Goal: Communication & Community: Participate in discussion

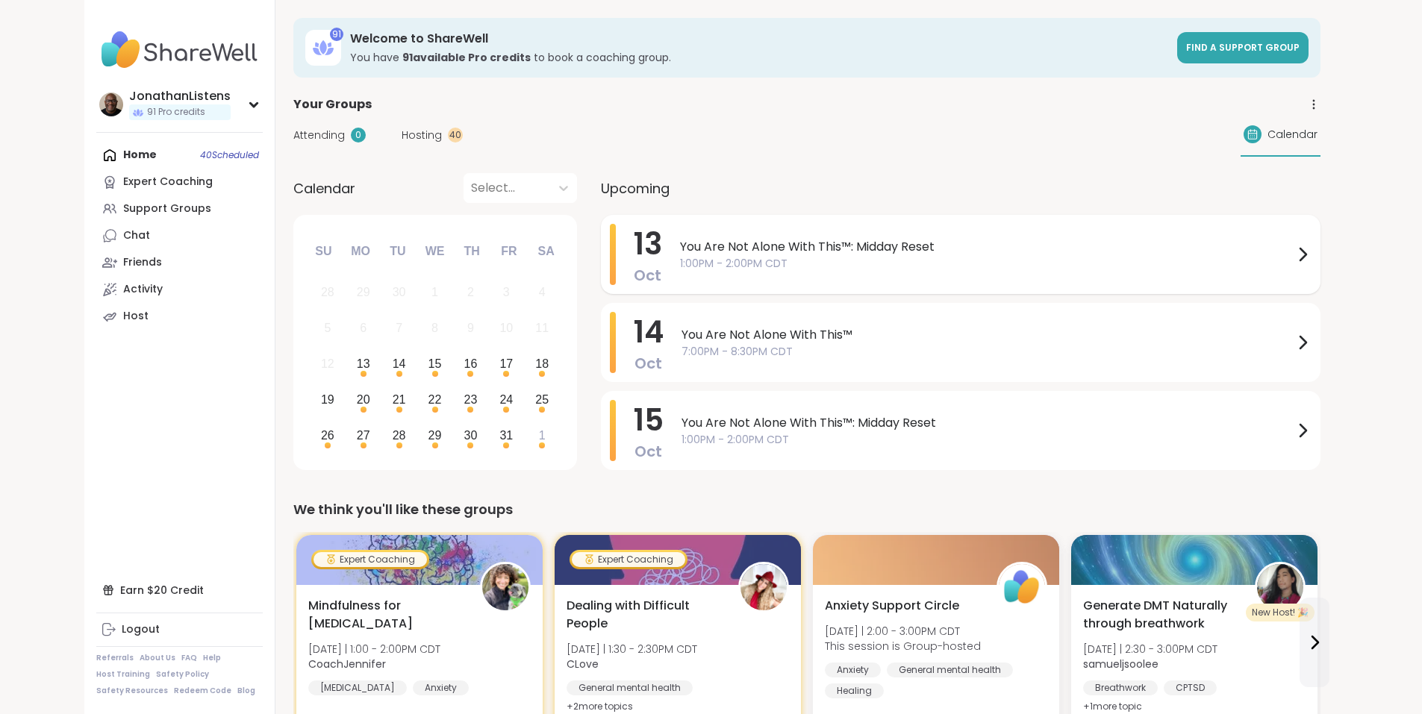
click at [680, 248] on span "You Are Not Alone With This™: Midday Reset" at bounding box center [986, 247] width 613 height 18
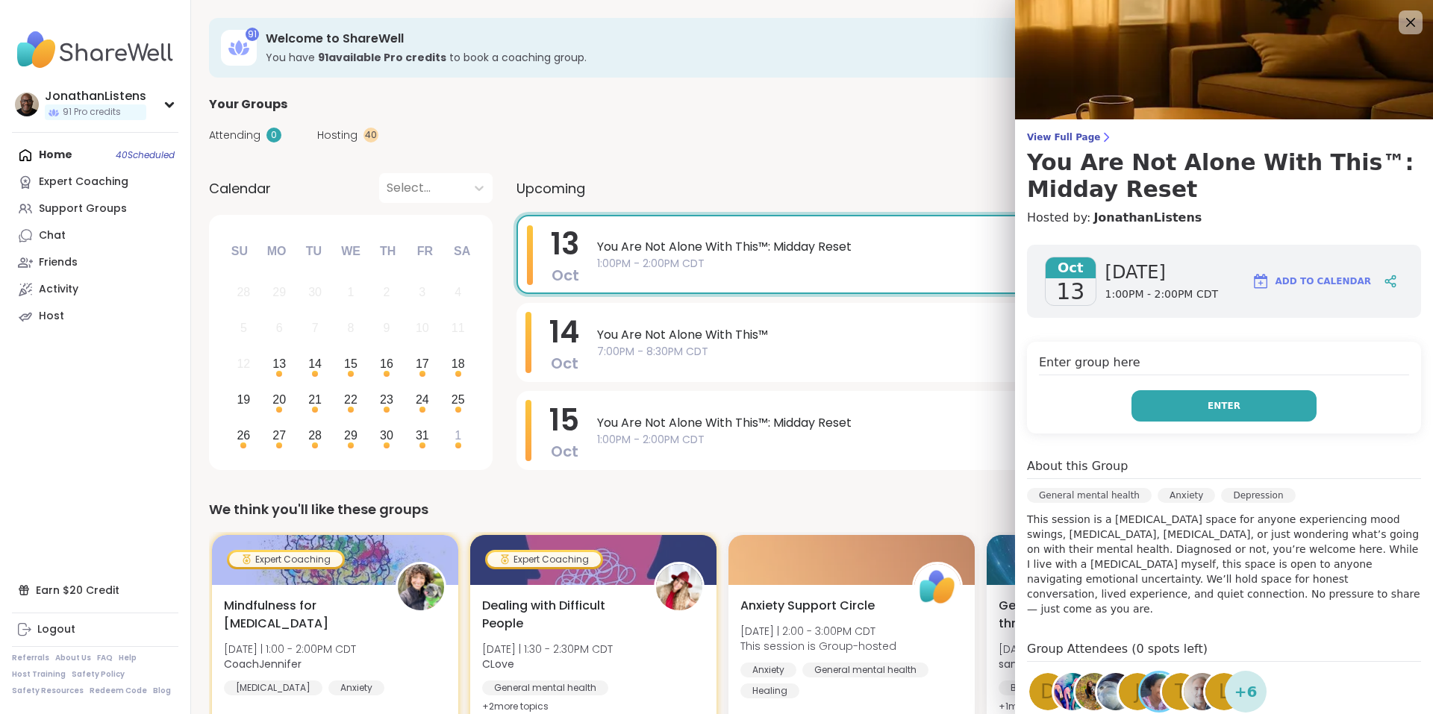
click at [1192, 405] on button "Enter" at bounding box center [1223, 405] width 185 height 31
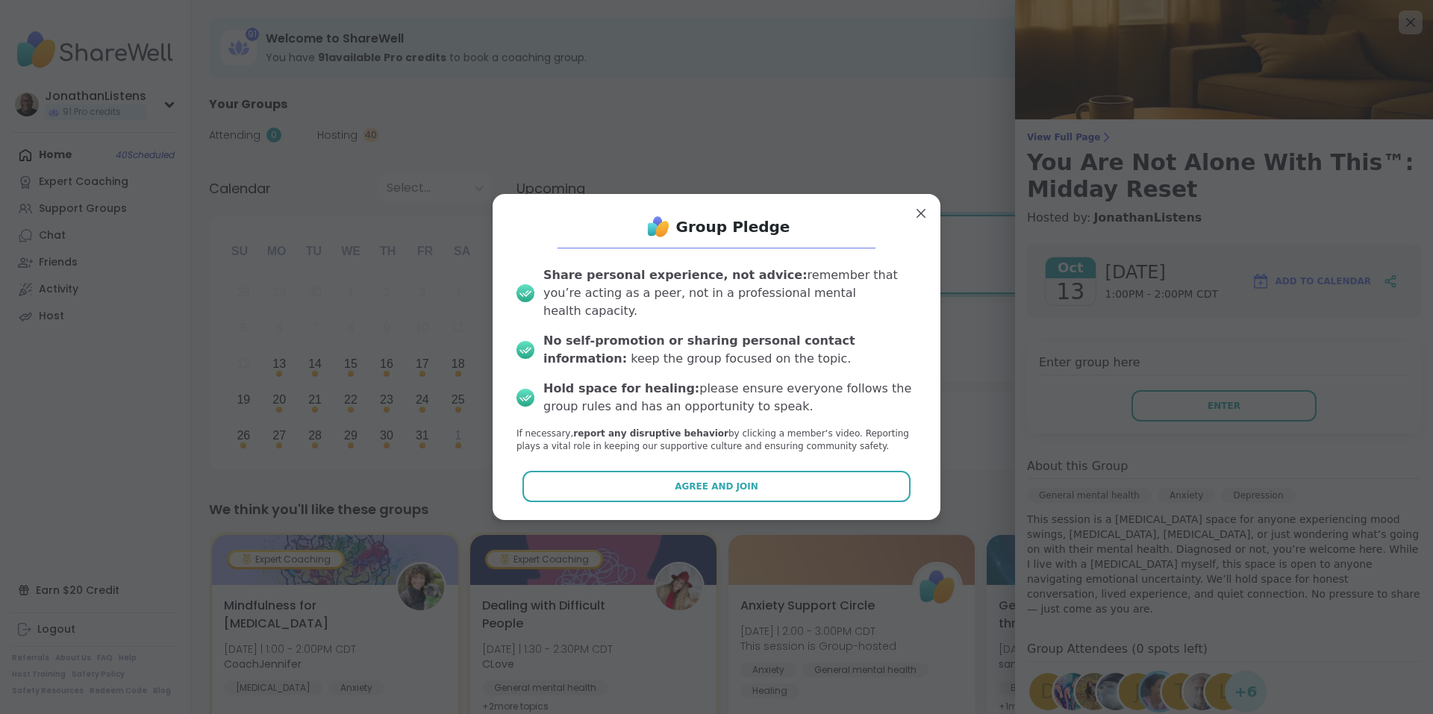
click at [702, 460] on div "Group Pledge Share personal experience, not advice: remember that you’re acting…" at bounding box center [716, 356] width 424 height 301
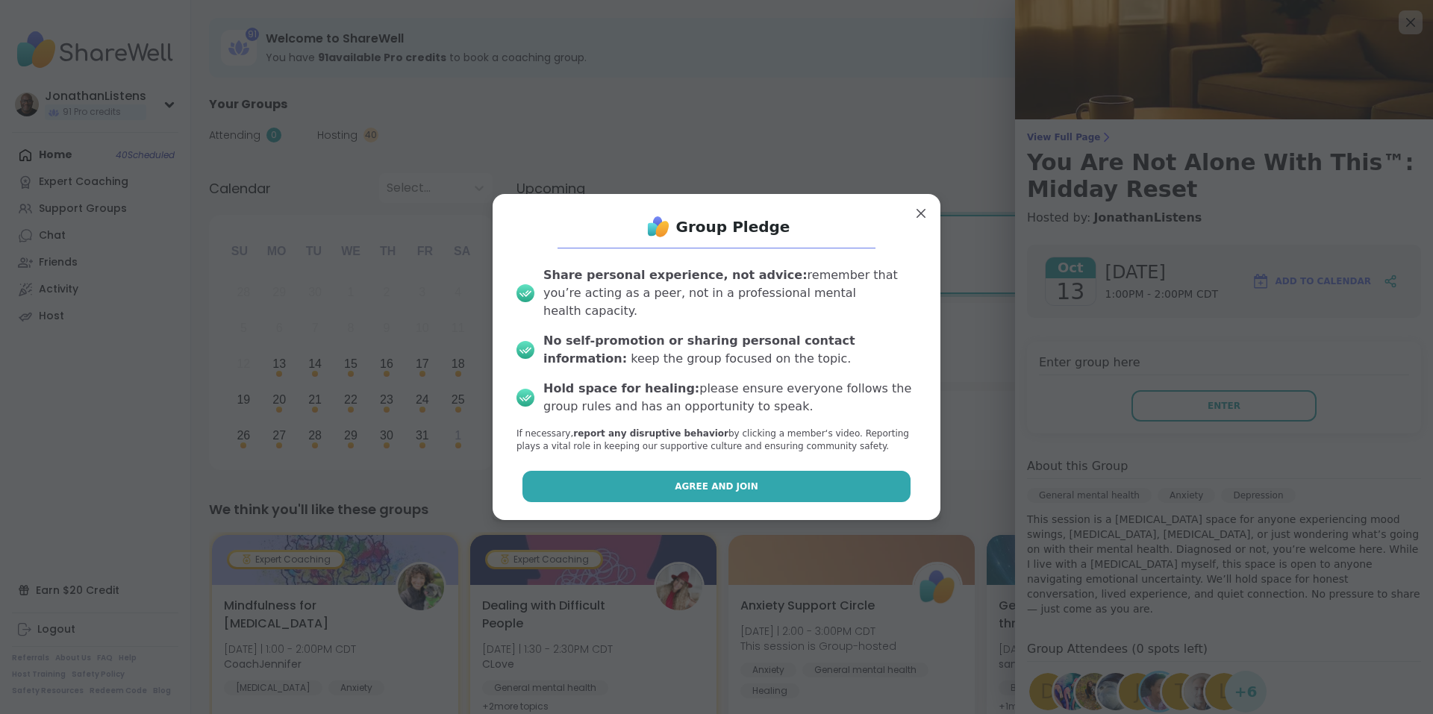
click at [740, 480] on span "Agree and Join" at bounding box center [717, 486] width 84 height 13
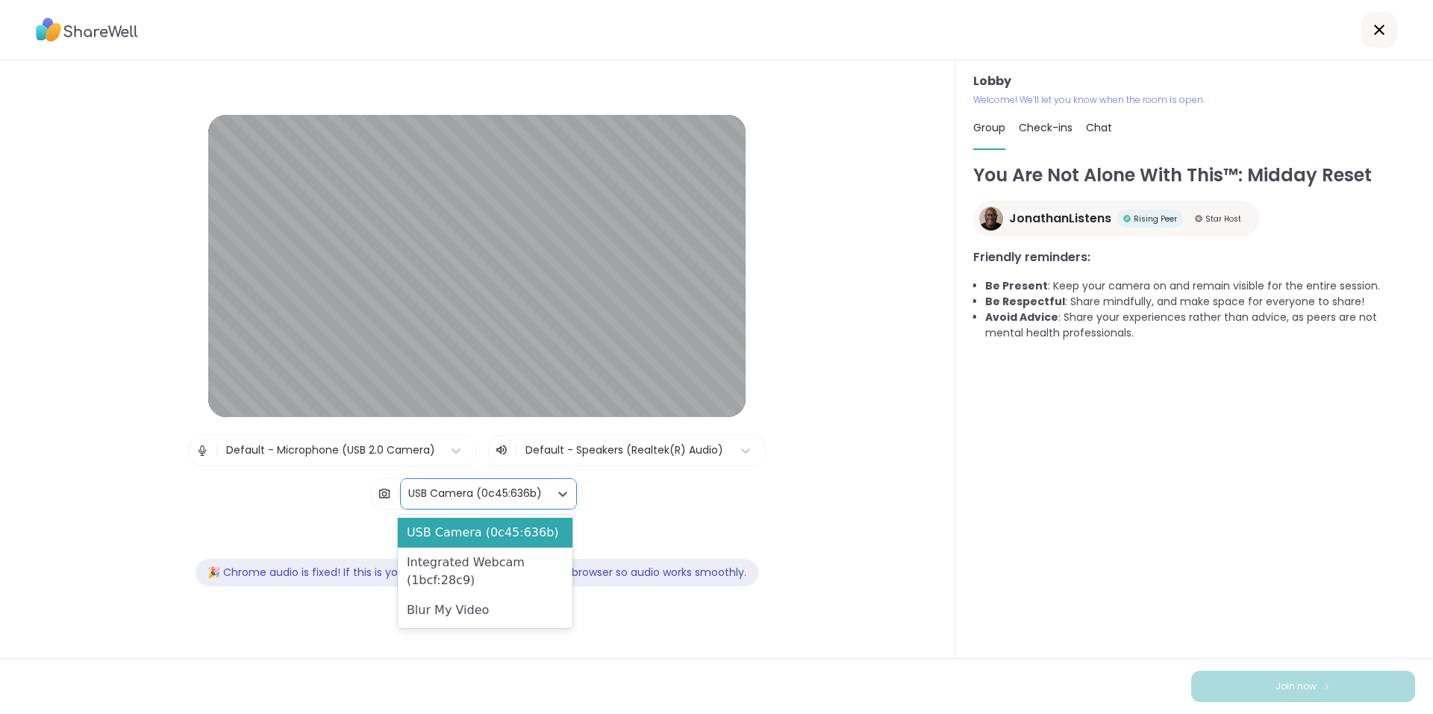
click at [497, 491] on div "USB Camera (0c45:636b)" at bounding box center [475, 494] width 134 height 16
click at [484, 607] on div "Blur My Video" at bounding box center [485, 610] width 175 height 30
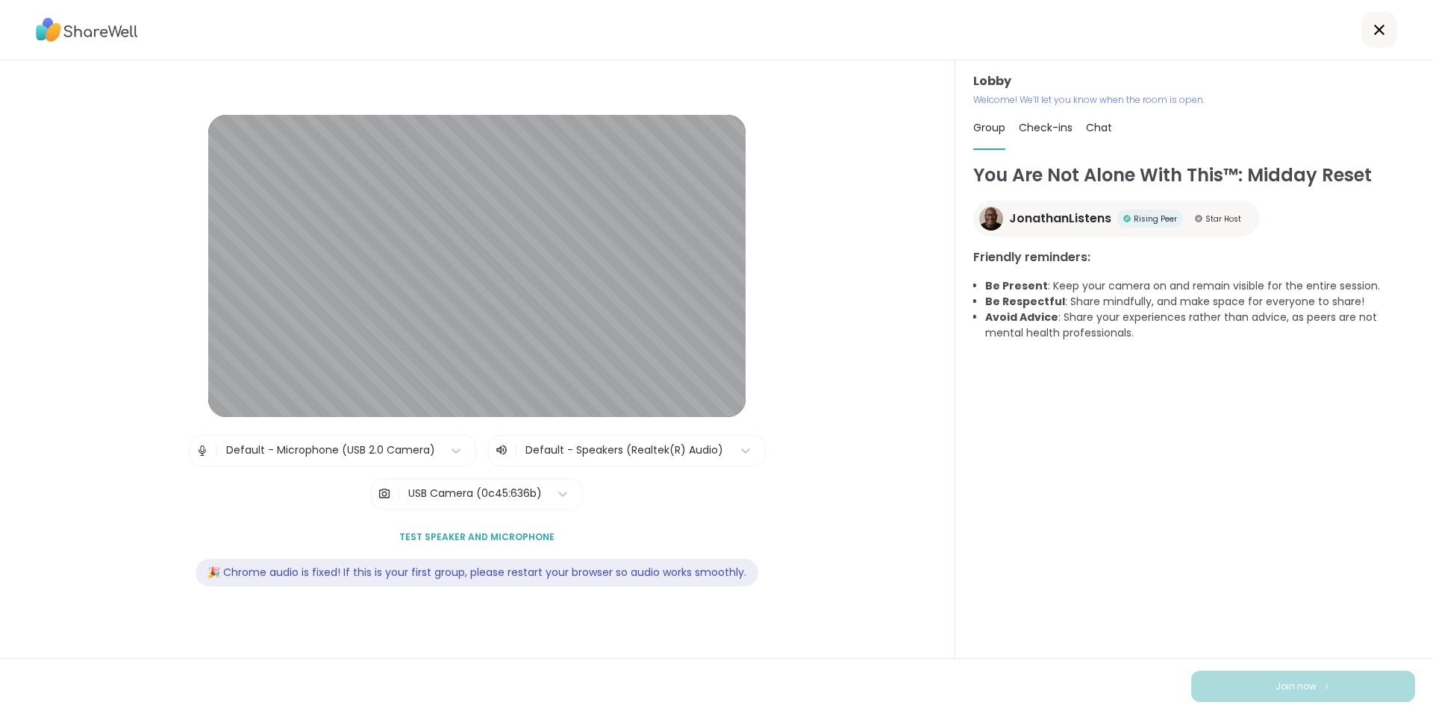
click at [1095, 129] on span "Chat" at bounding box center [1099, 127] width 26 height 15
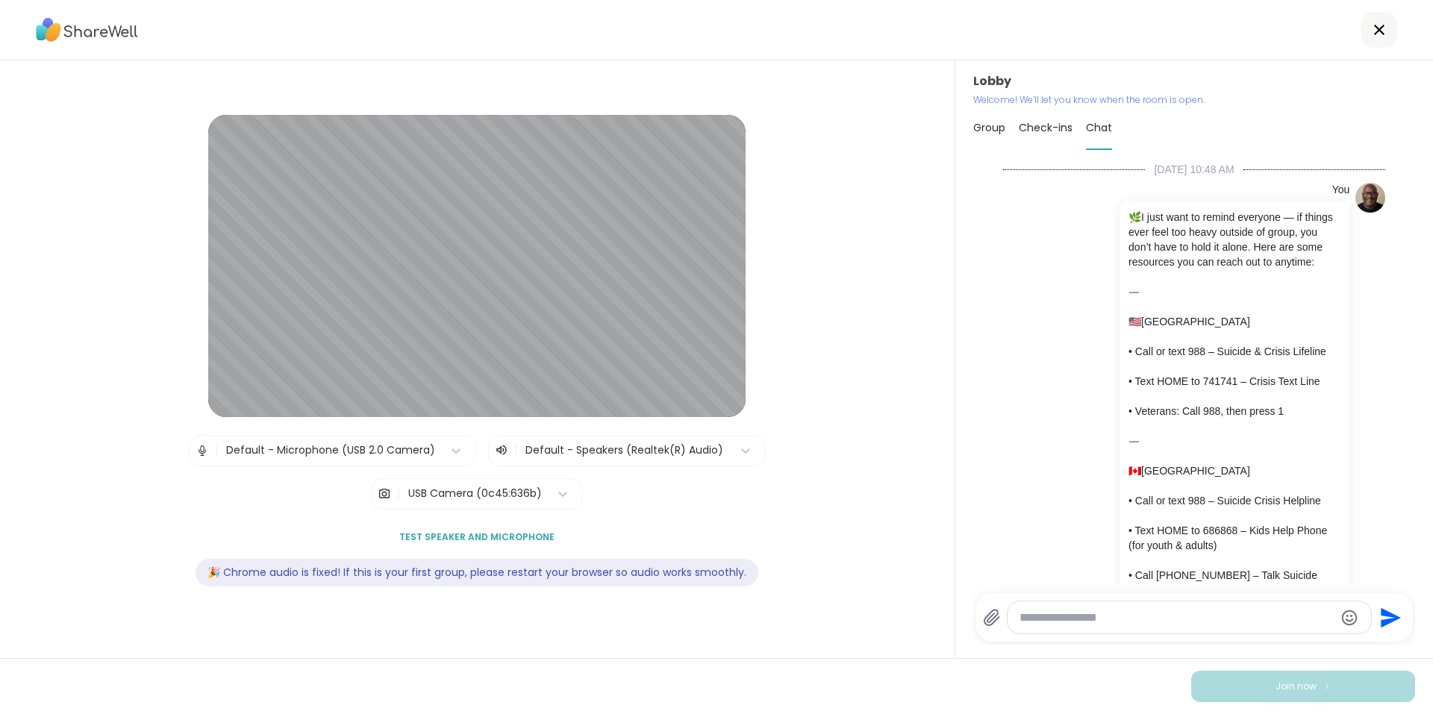
click at [985, 122] on span "Group" at bounding box center [989, 127] width 32 height 15
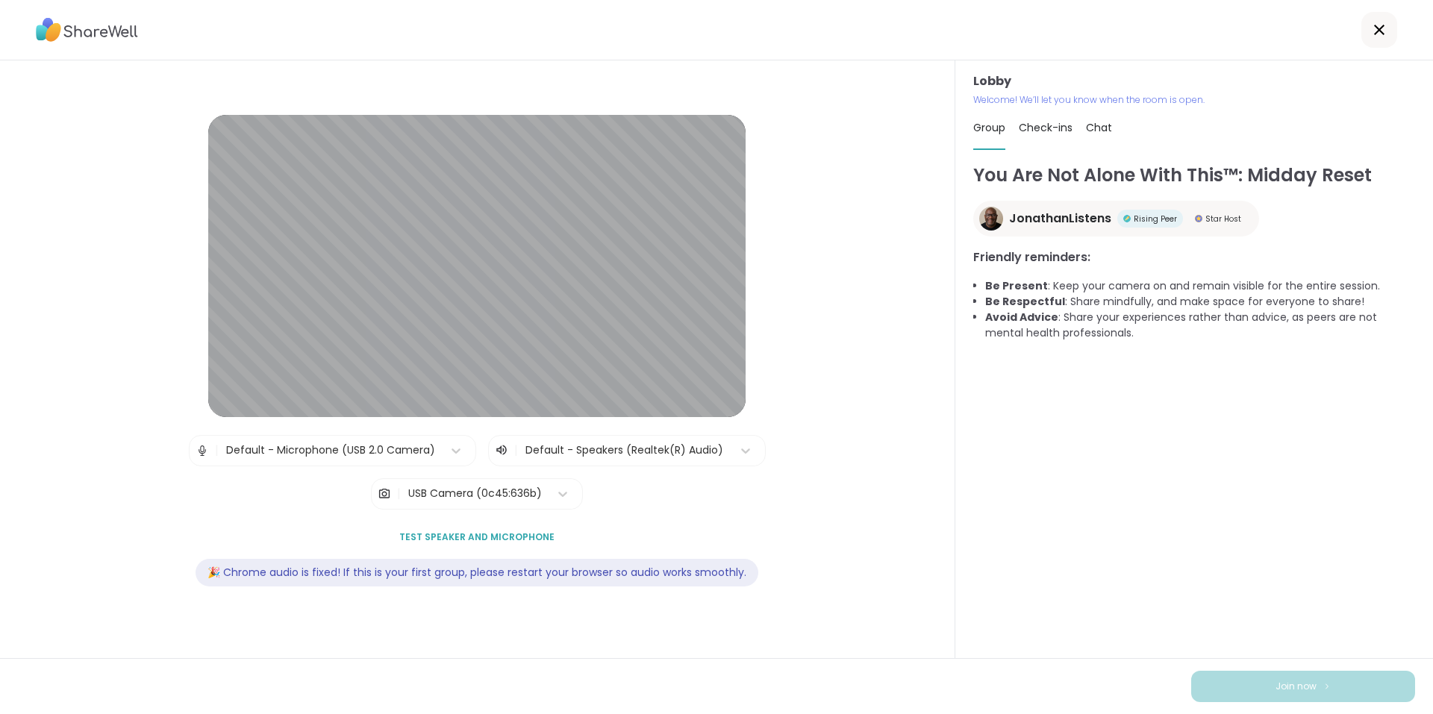
click at [1040, 125] on span "Check-ins" at bounding box center [1046, 127] width 54 height 15
type textarea "*"
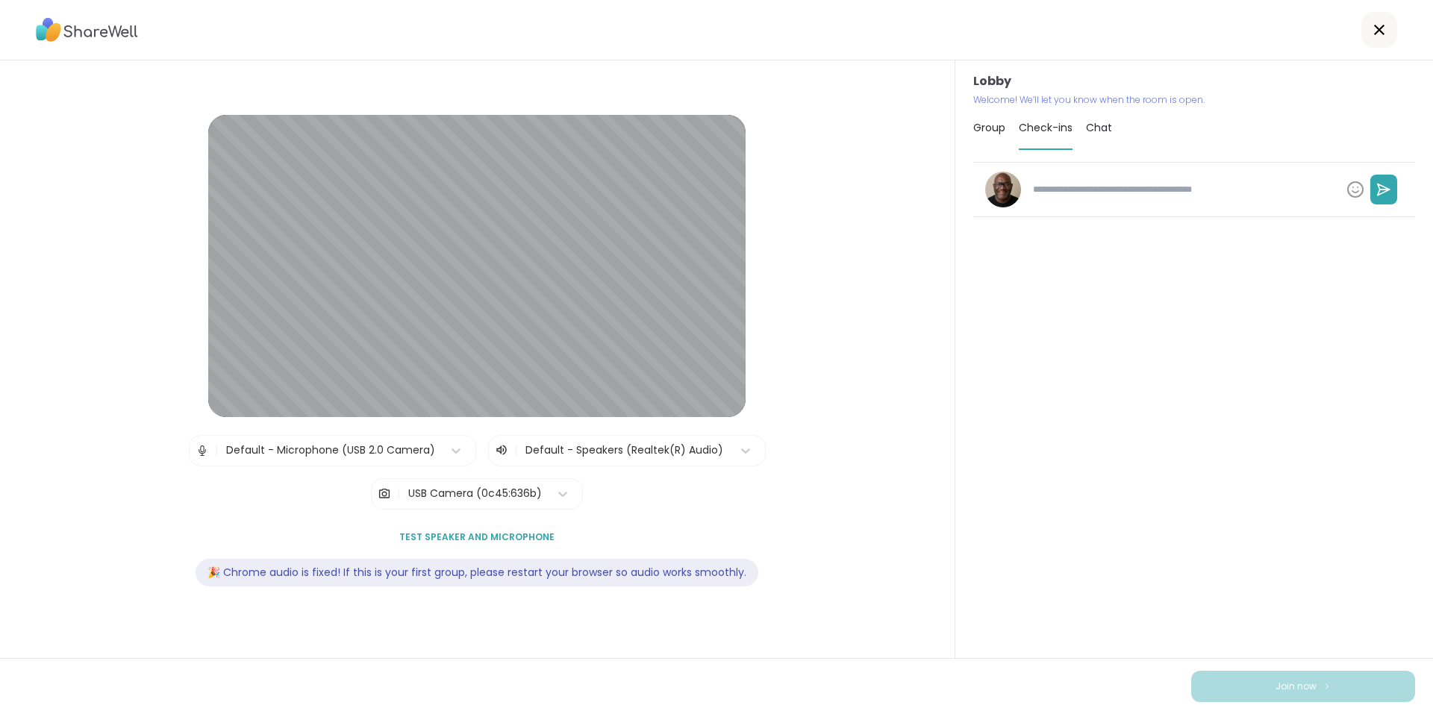
click at [980, 127] on span "Group" at bounding box center [989, 127] width 32 height 15
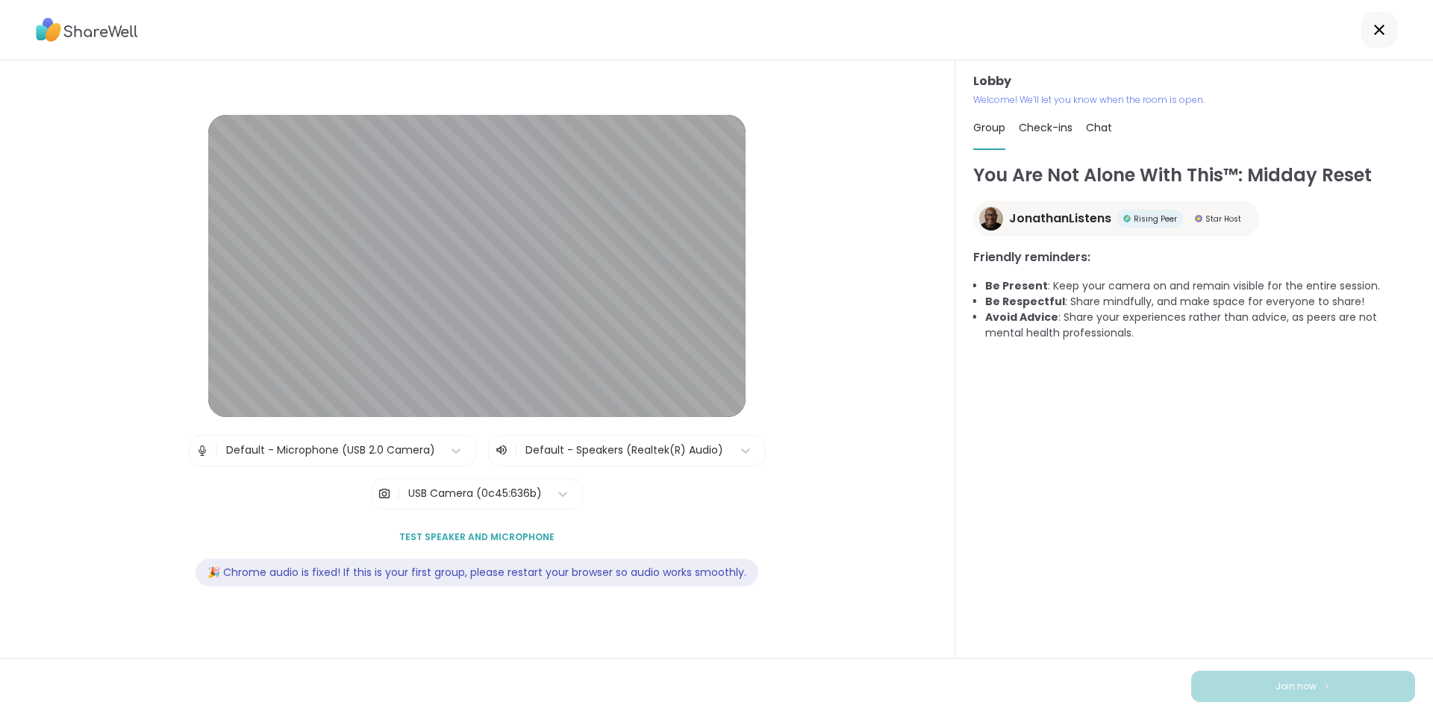
click at [1115, 576] on div "You Are Not Alone With This™: Midday Reset JonathanListens Rising Peer Star Hos…" at bounding box center [1194, 403] width 442 height 483
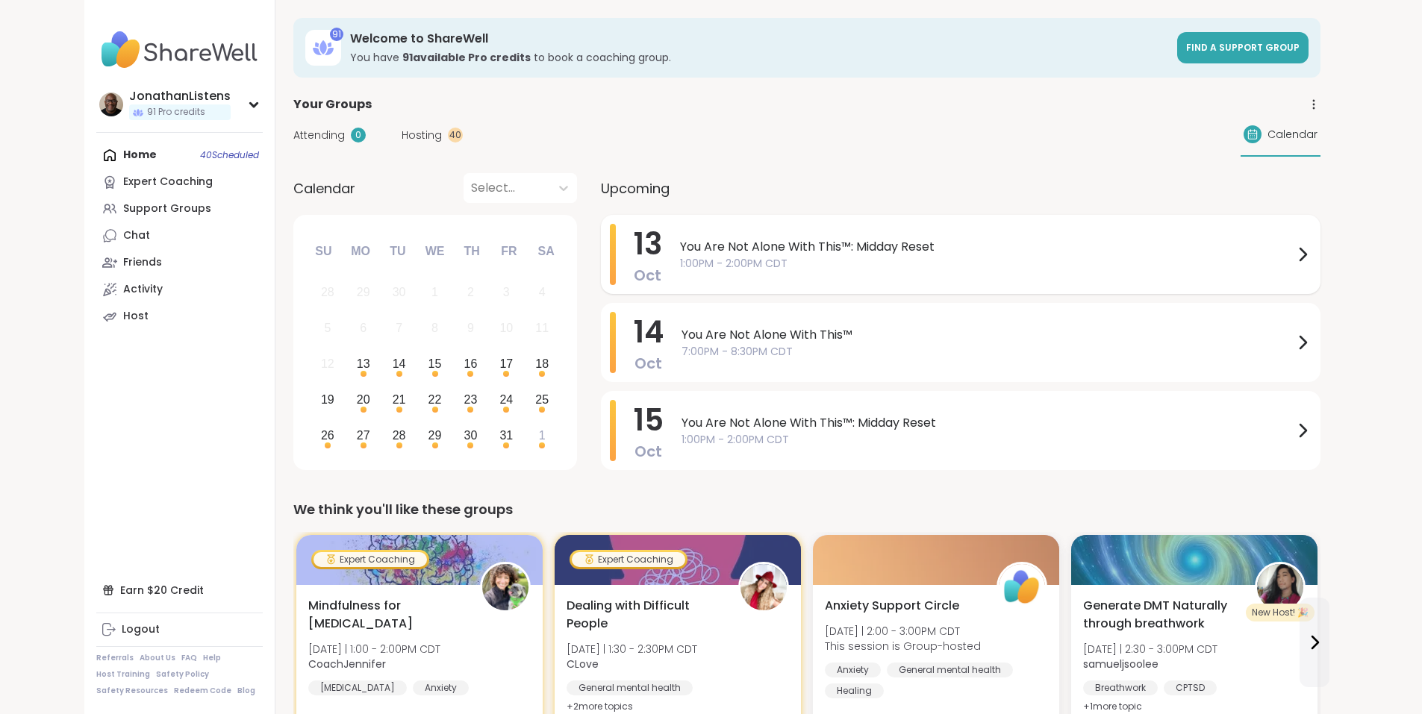
click at [680, 243] on span "You Are Not Alone With This™: Midday Reset" at bounding box center [986, 247] width 613 height 18
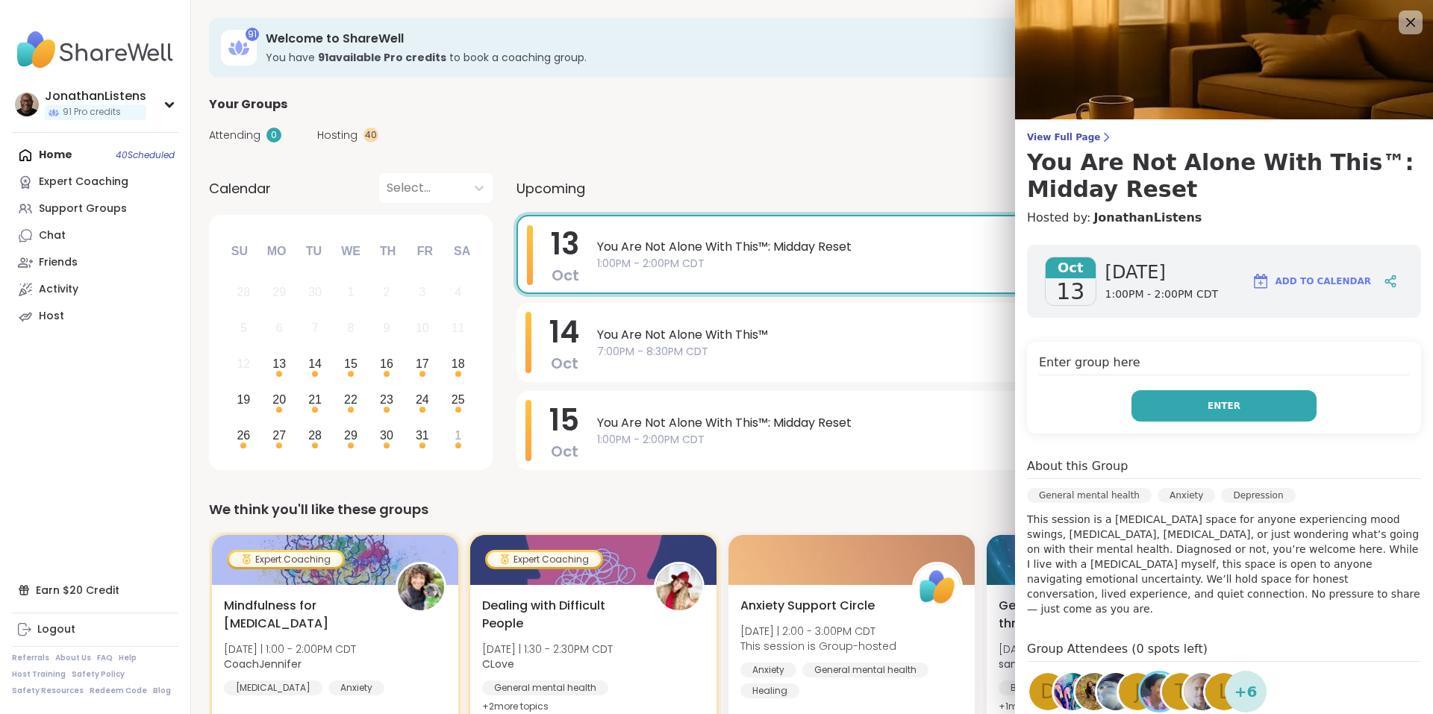
click at [1233, 403] on button "Enter" at bounding box center [1223, 405] width 185 height 31
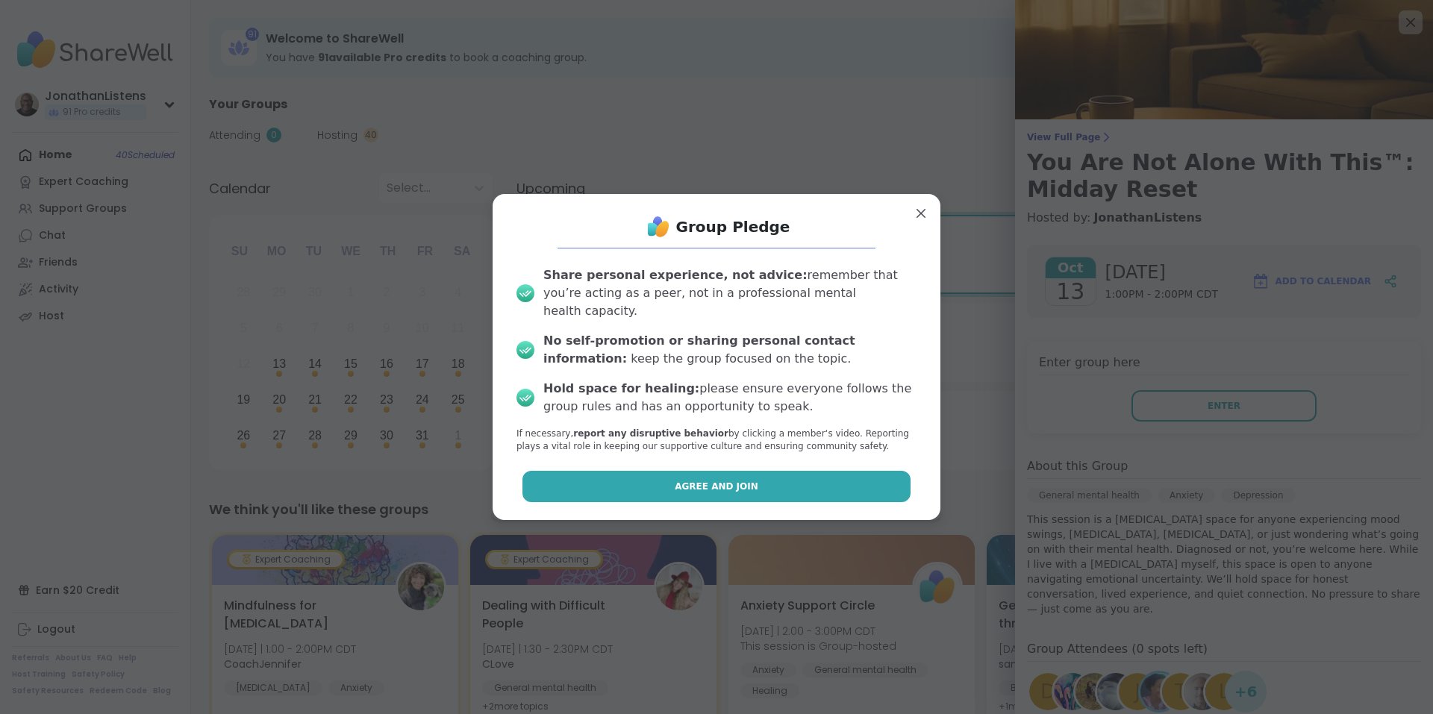
click at [650, 478] on button "Agree and Join" at bounding box center [716, 486] width 389 height 31
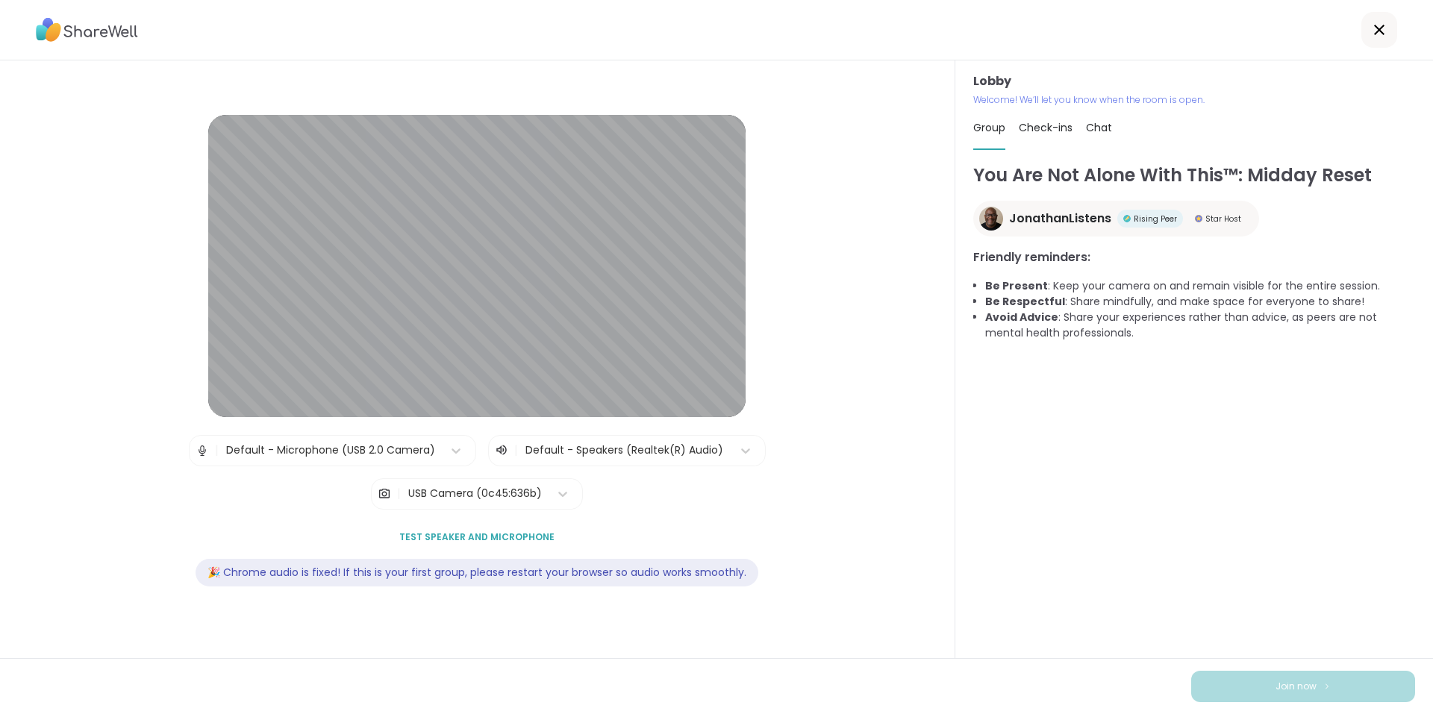
click at [498, 490] on div "USB Camera (0c45:636b)" at bounding box center [475, 494] width 134 height 16
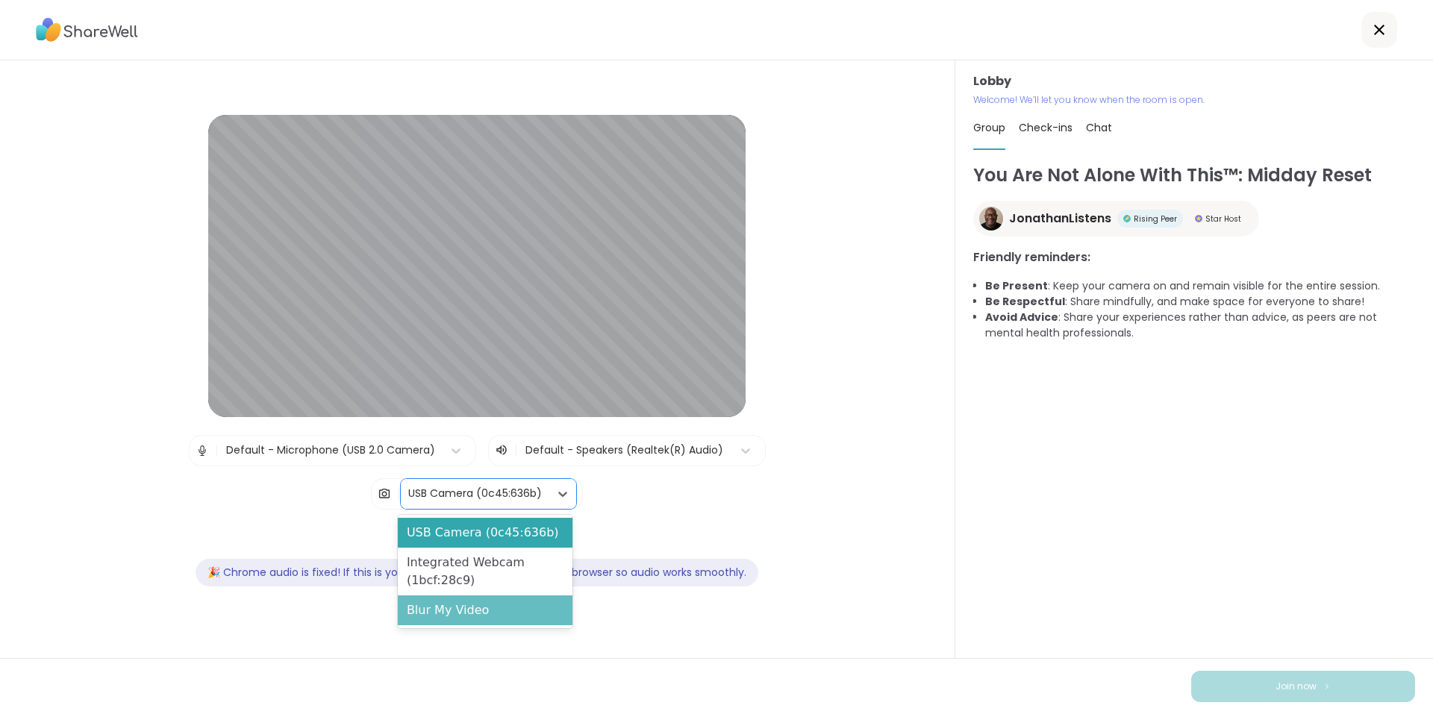
click at [509, 610] on div "Blur My Video" at bounding box center [485, 610] width 175 height 30
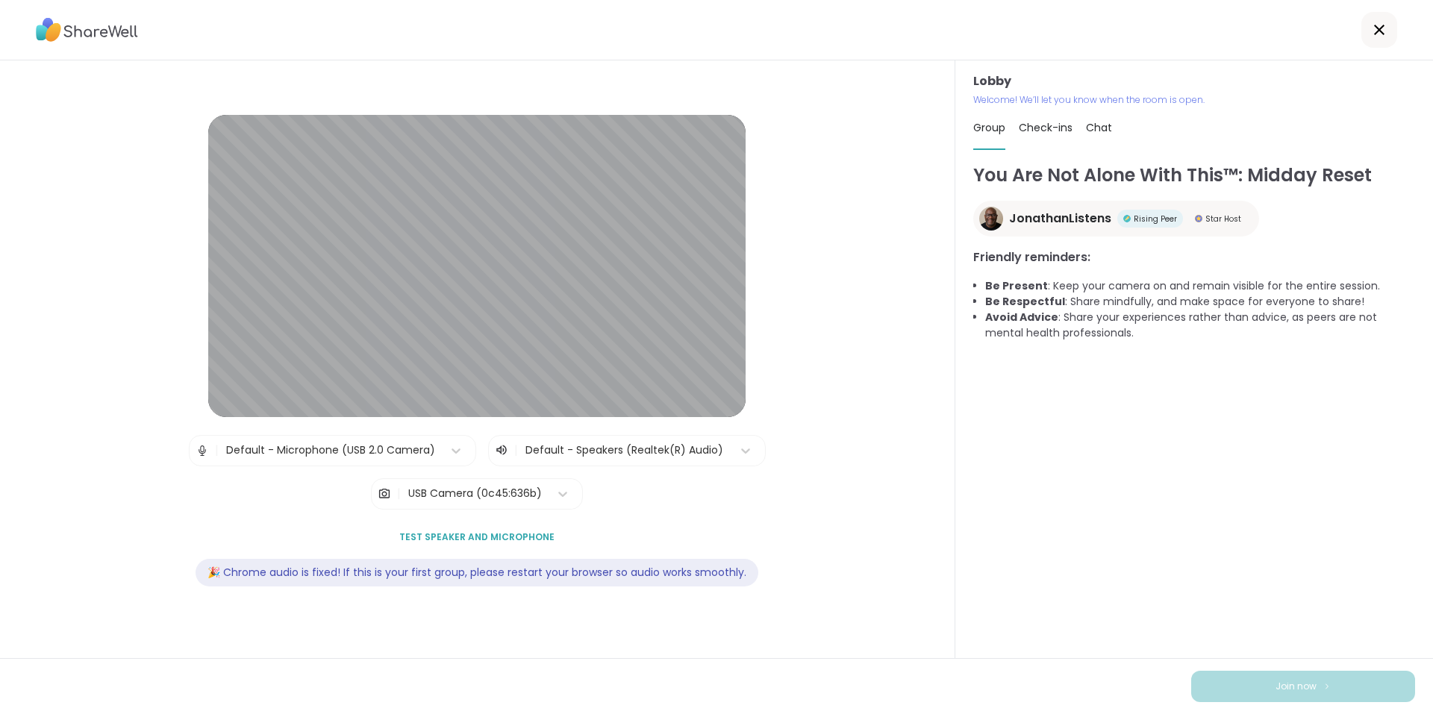
click at [497, 493] on div "USB Camera (0c45:636b)" at bounding box center [475, 494] width 134 height 16
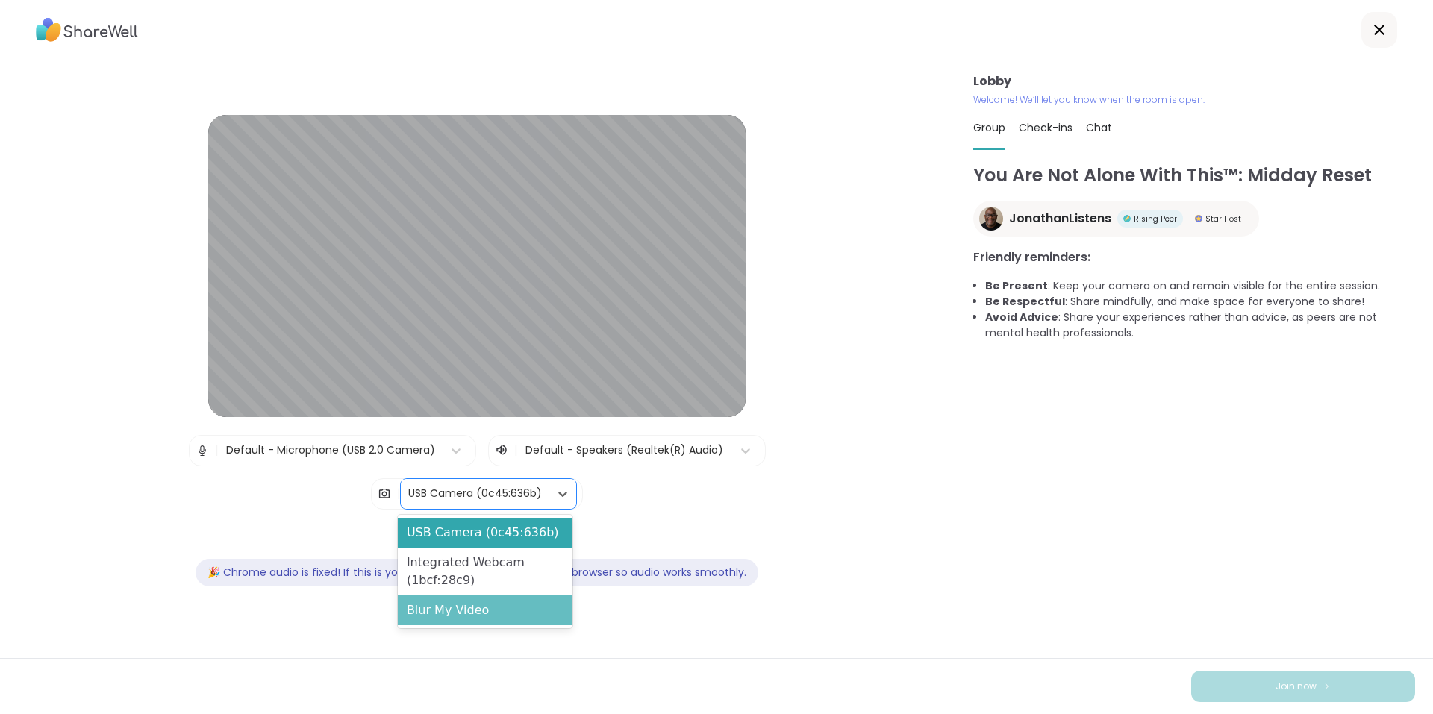
click at [477, 607] on div "Blur My Video" at bounding box center [485, 610] width 175 height 30
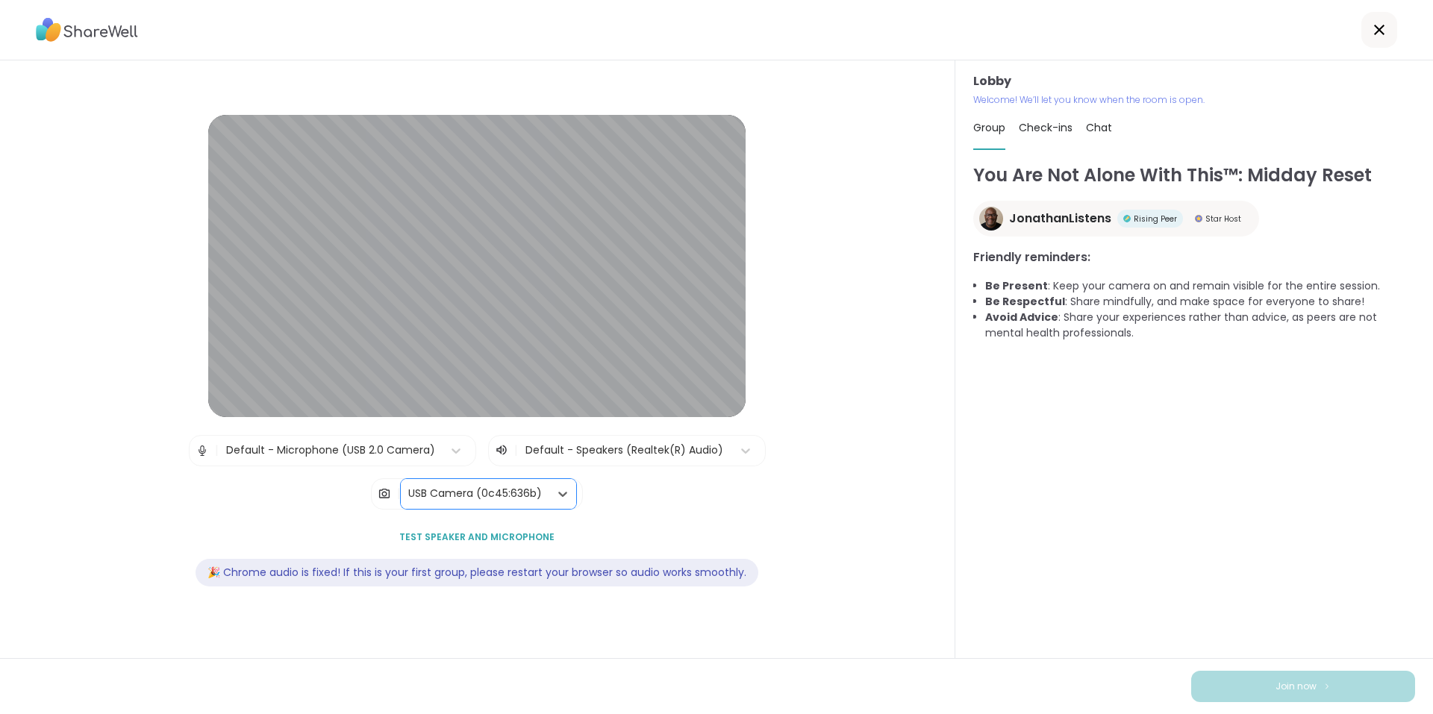
click at [522, 501] on div "USB Camera (0c45:636b)" at bounding box center [475, 494] width 134 height 16
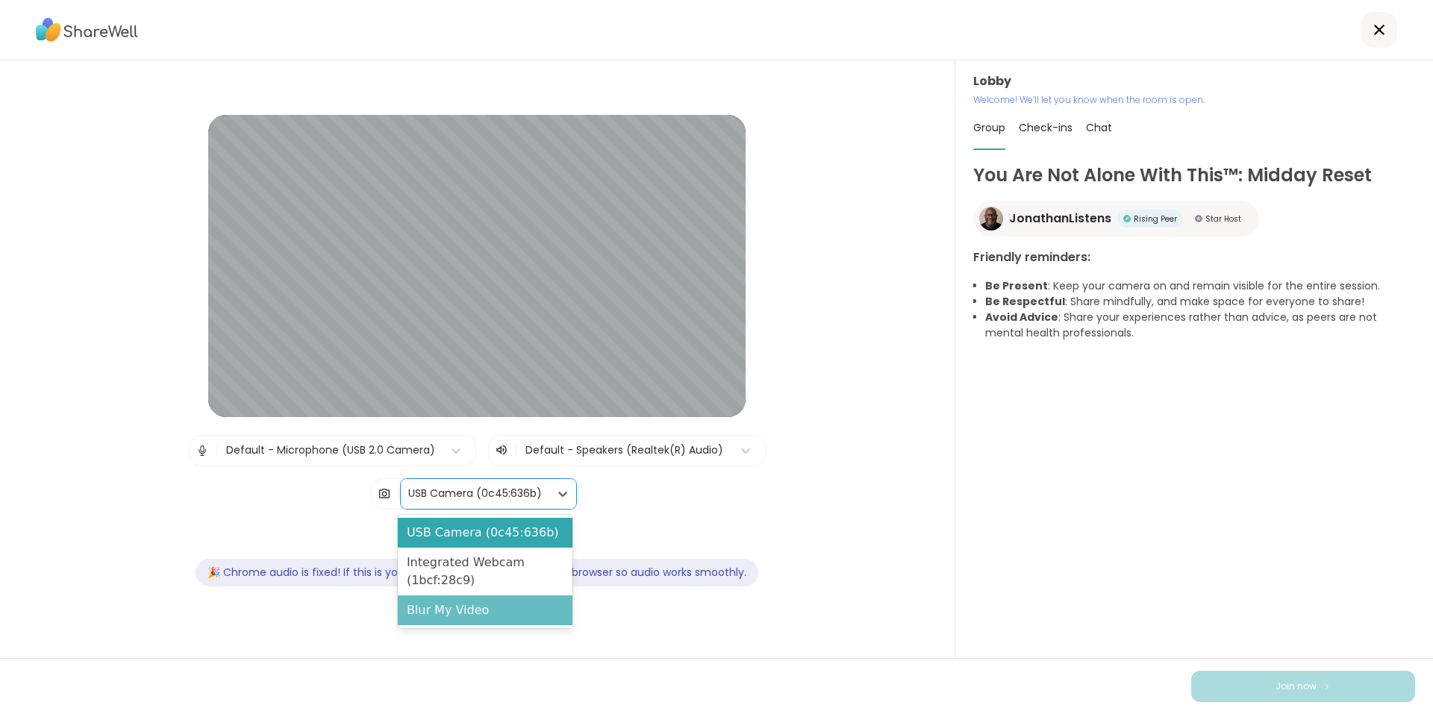
click at [506, 616] on div "Blur My Video" at bounding box center [485, 610] width 175 height 30
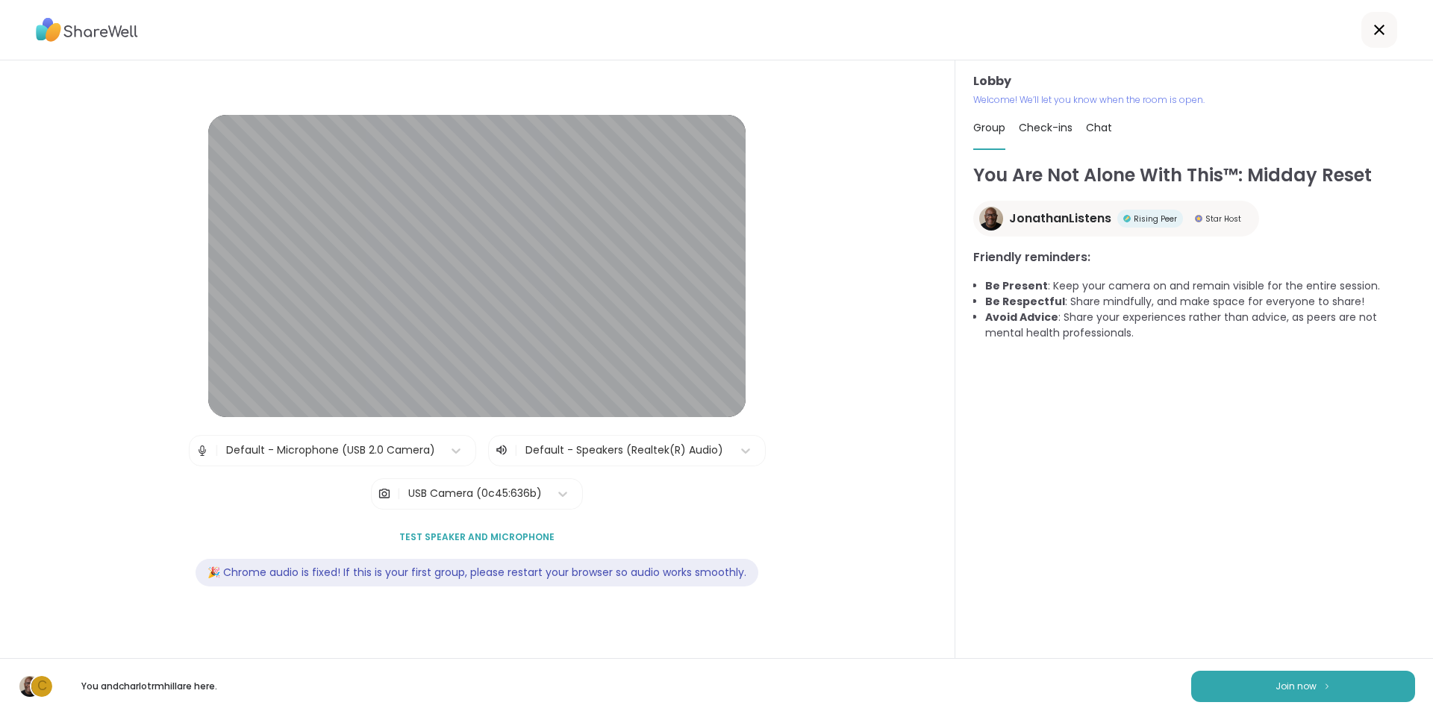
click at [1297, 579] on div "You Are Not Alone With This™: Midday Reset JonathanListens Rising Peer Star Hos…" at bounding box center [1194, 403] width 442 height 483
click at [1045, 606] on div "You Are Not Alone With This™: Midday Reset JonathanListens Rising Peer Star Hos…" at bounding box center [1194, 403] width 442 height 483
click at [1230, 678] on button "Join now" at bounding box center [1303, 686] width 224 height 31
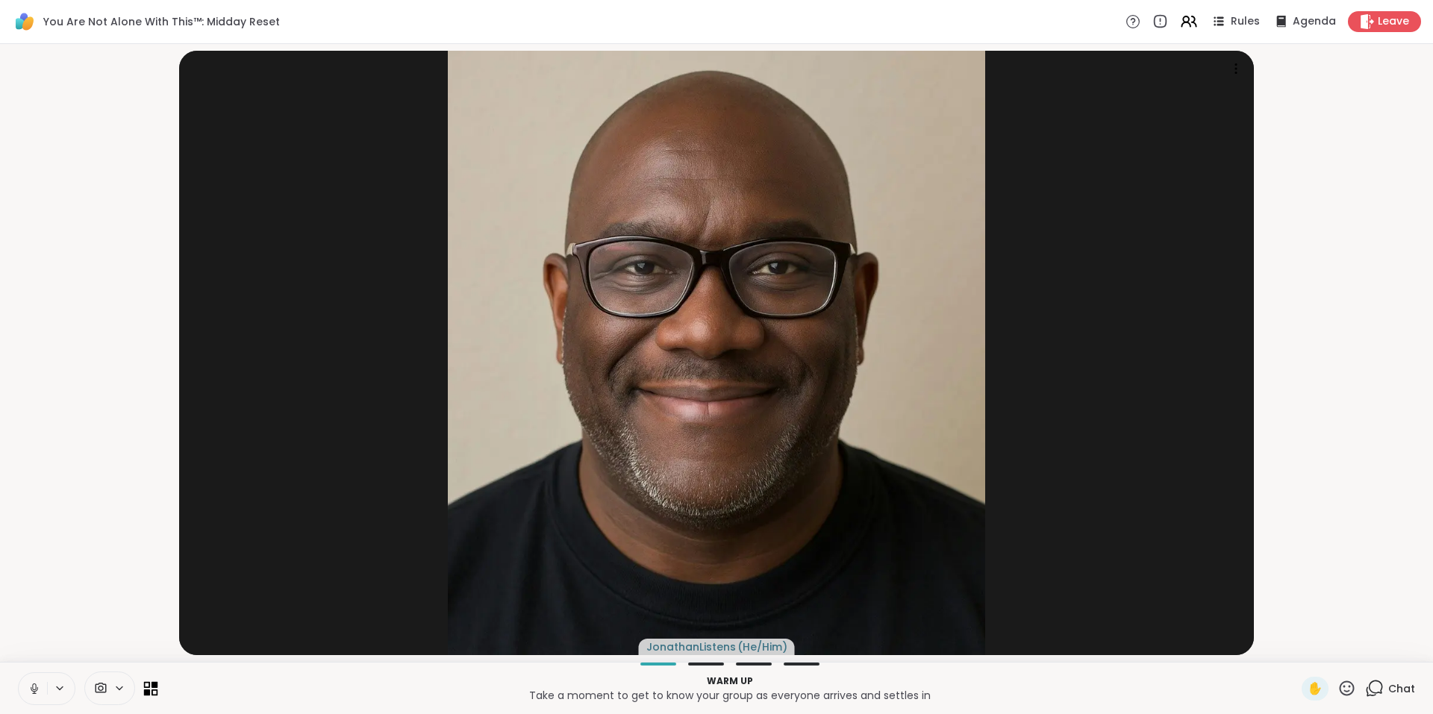
click at [146, 687] on icon at bounding box center [151, 688] width 14 height 14
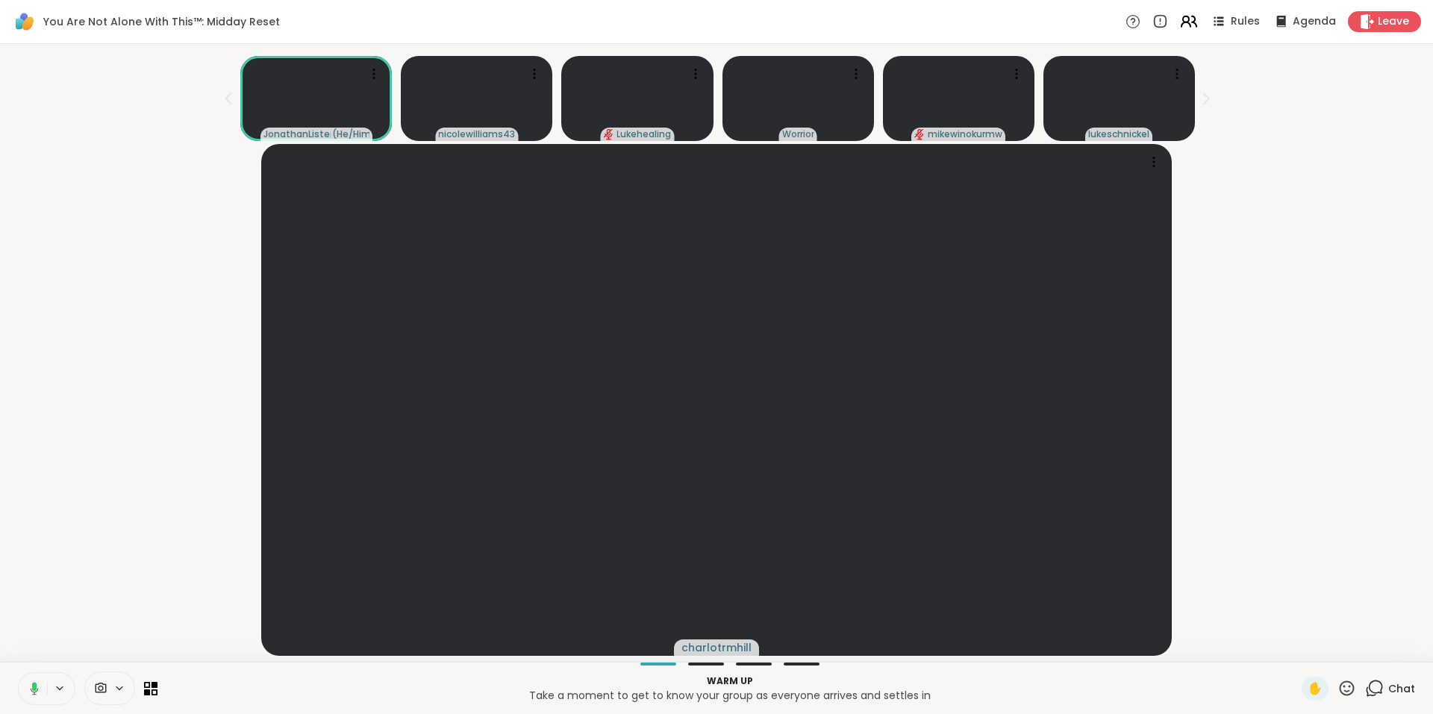
click at [1179, 21] on icon at bounding box center [1188, 21] width 19 height 19
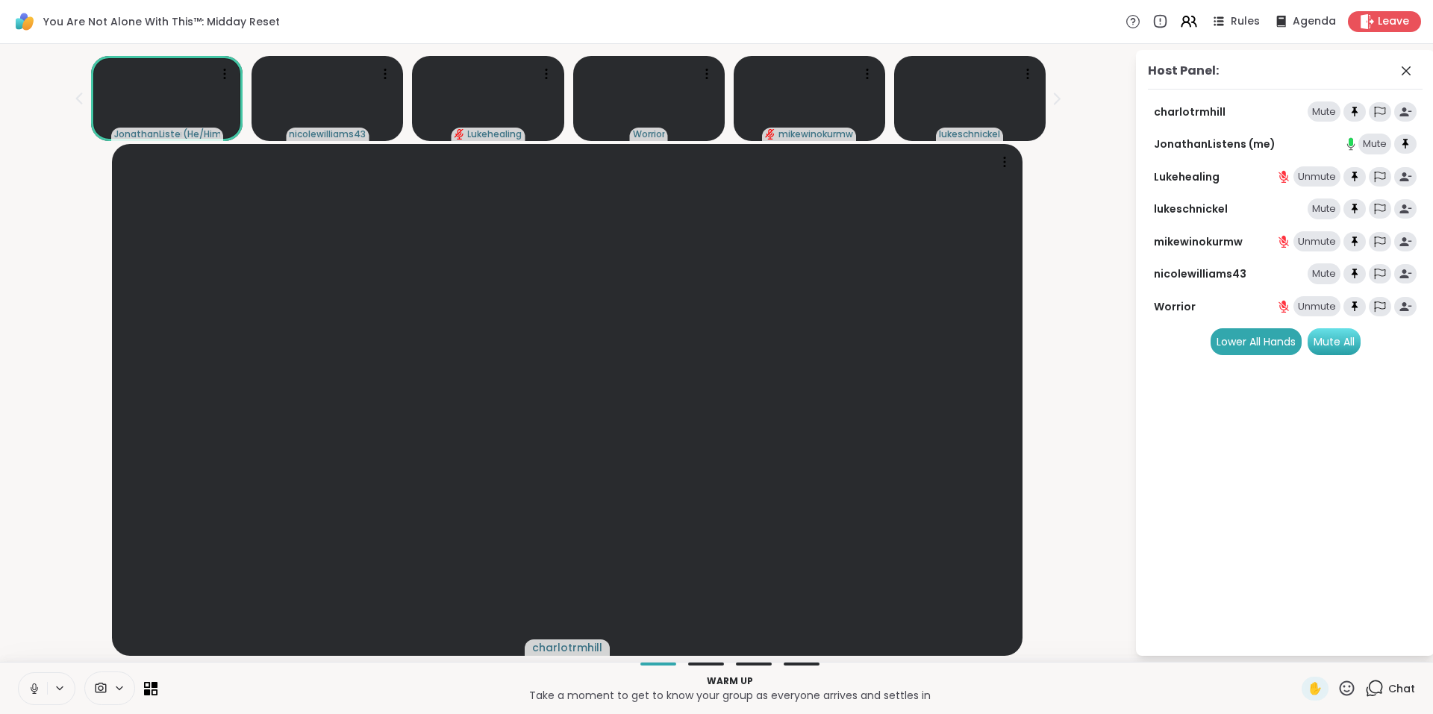
click at [1330, 345] on div "Mute All" at bounding box center [1333, 341] width 53 height 27
click at [1179, 21] on icon at bounding box center [1188, 21] width 19 height 19
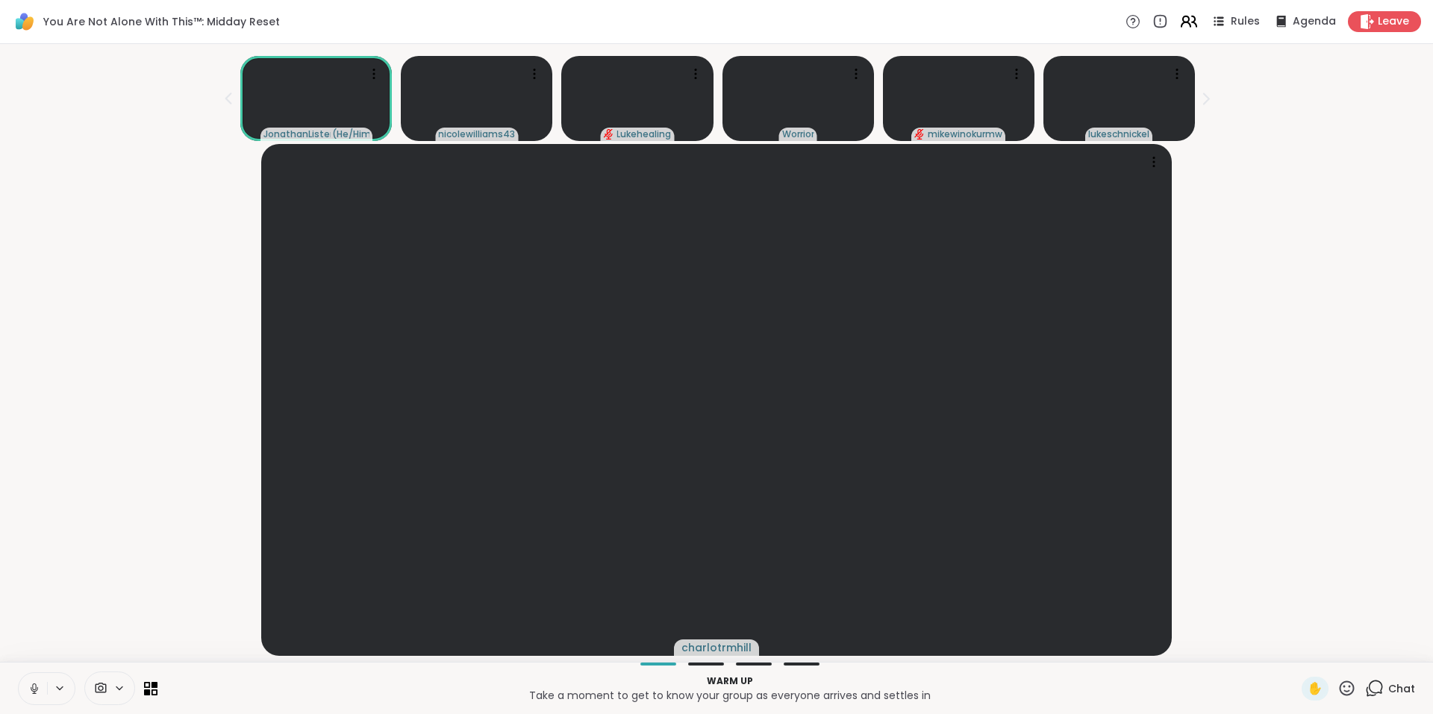
click at [1192, 22] on icon at bounding box center [1194, 21] width 4 height 10
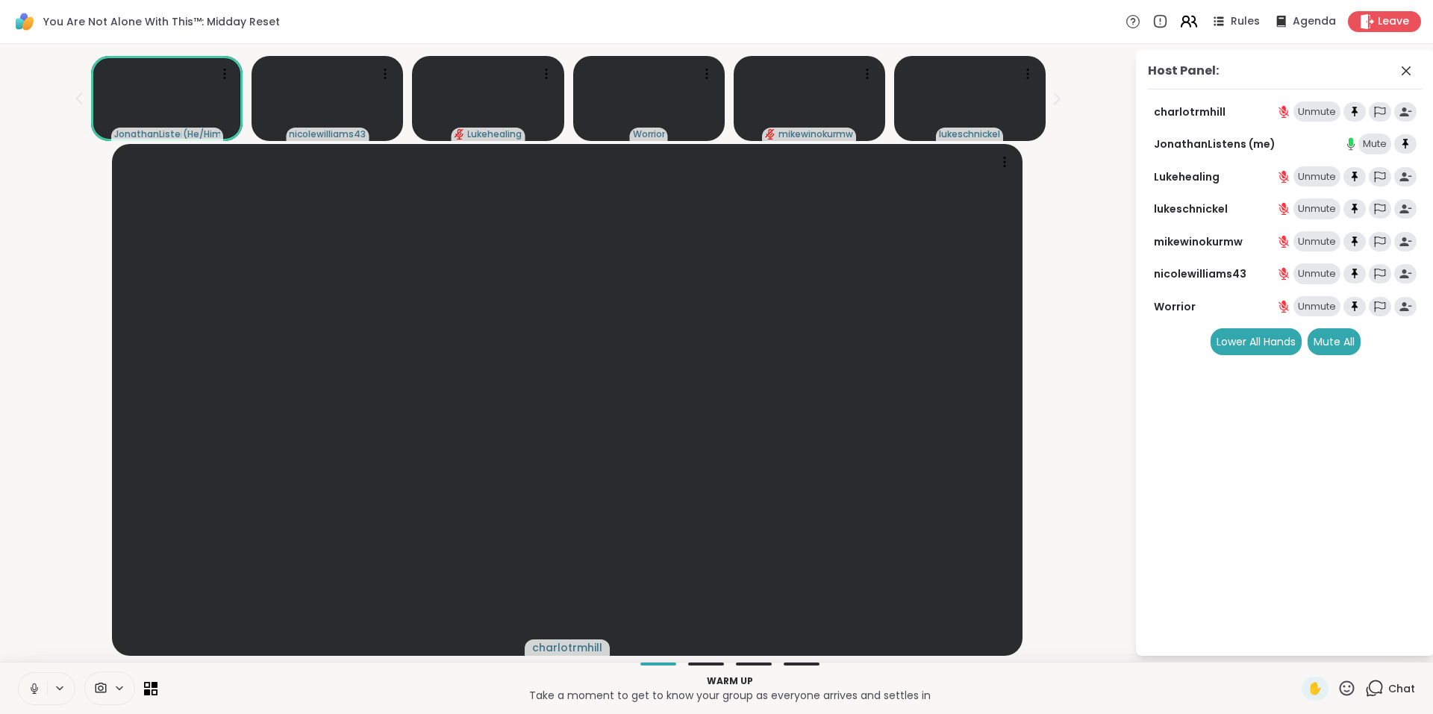
click at [1192, 22] on icon at bounding box center [1194, 21] width 4 height 10
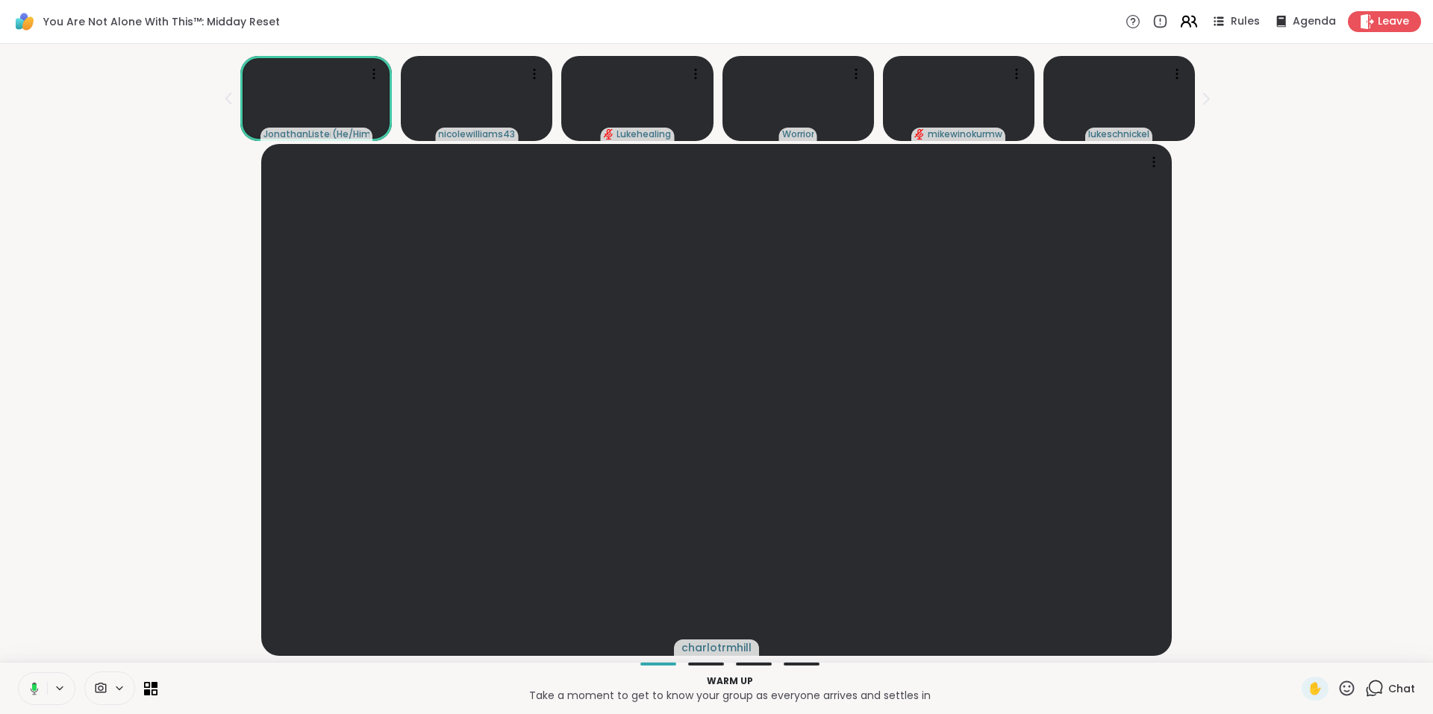
click at [1184, 18] on icon at bounding box center [1188, 21] width 19 height 19
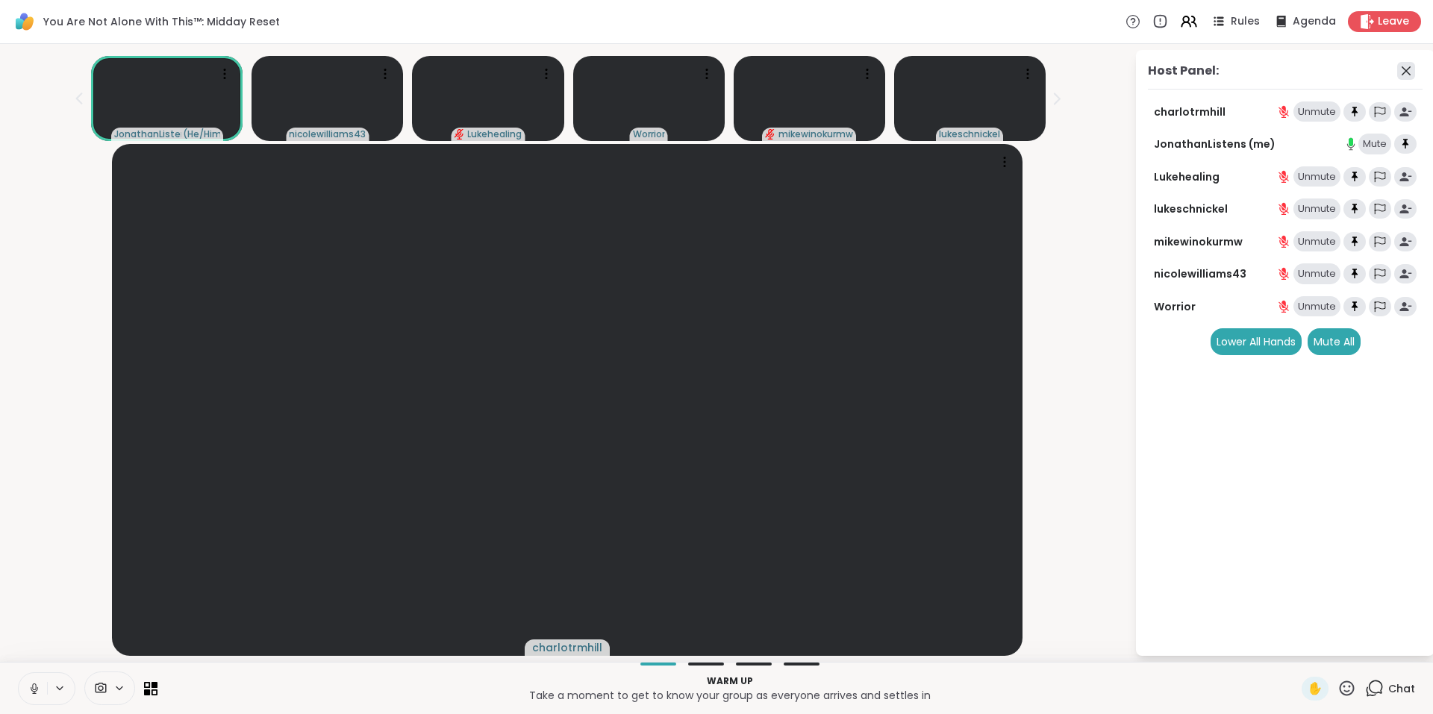
click at [1405, 70] on icon at bounding box center [1405, 70] width 9 height 9
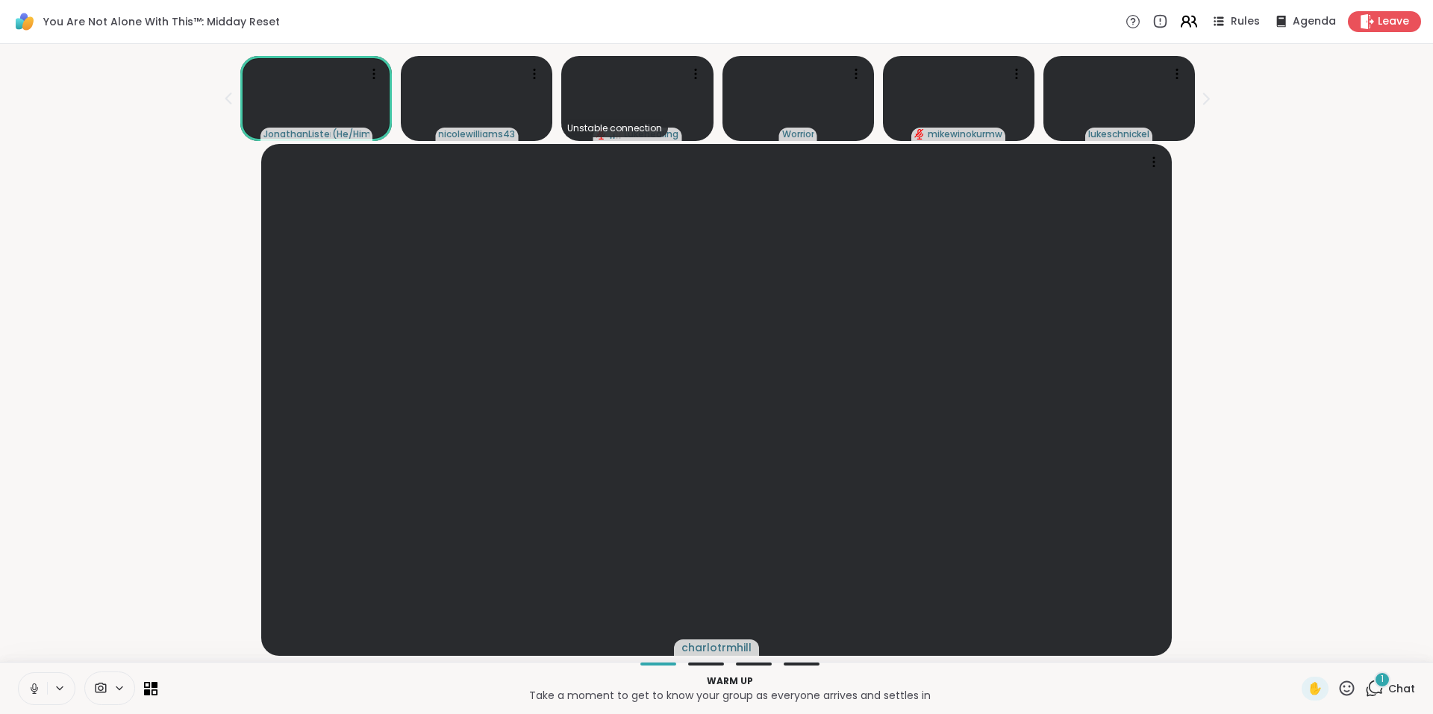
click at [1183, 19] on icon at bounding box center [1188, 21] width 19 height 19
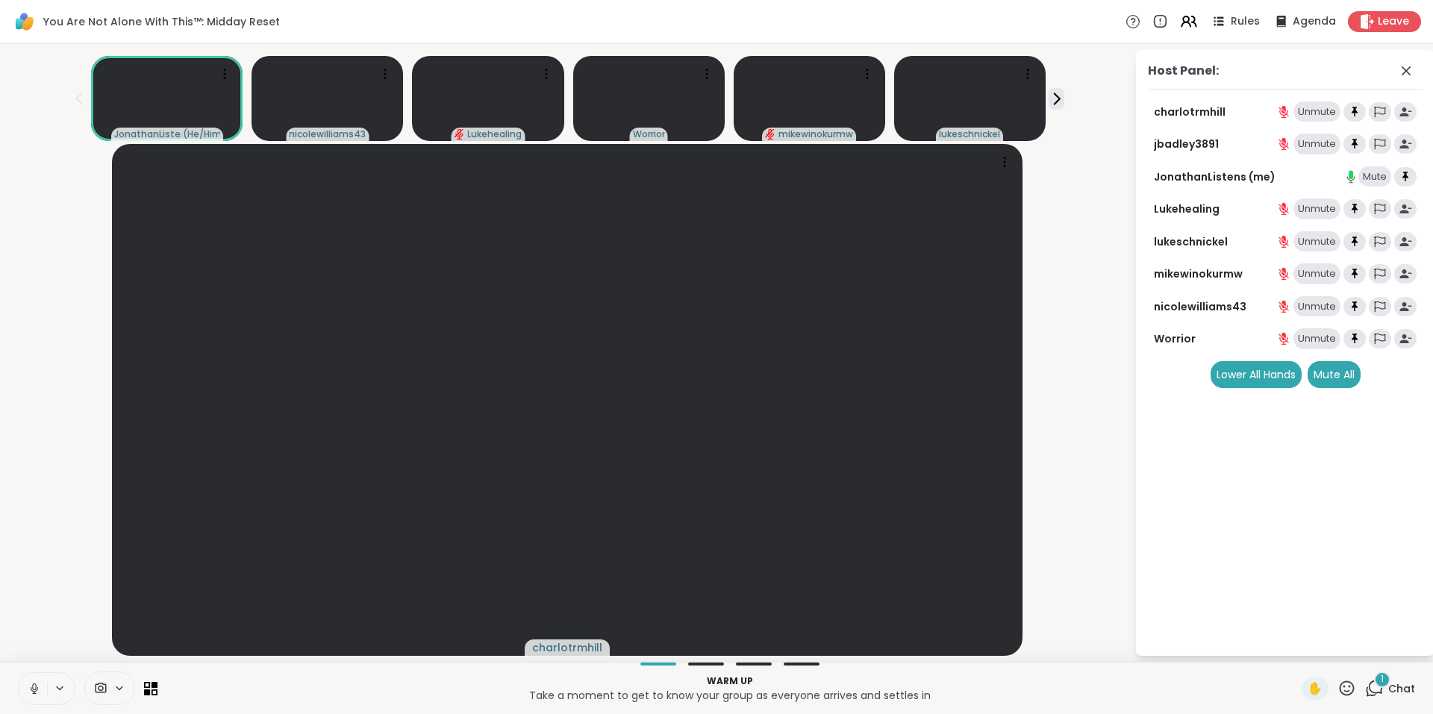
click at [1365, 690] on icon at bounding box center [1374, 688] width 19 height 19
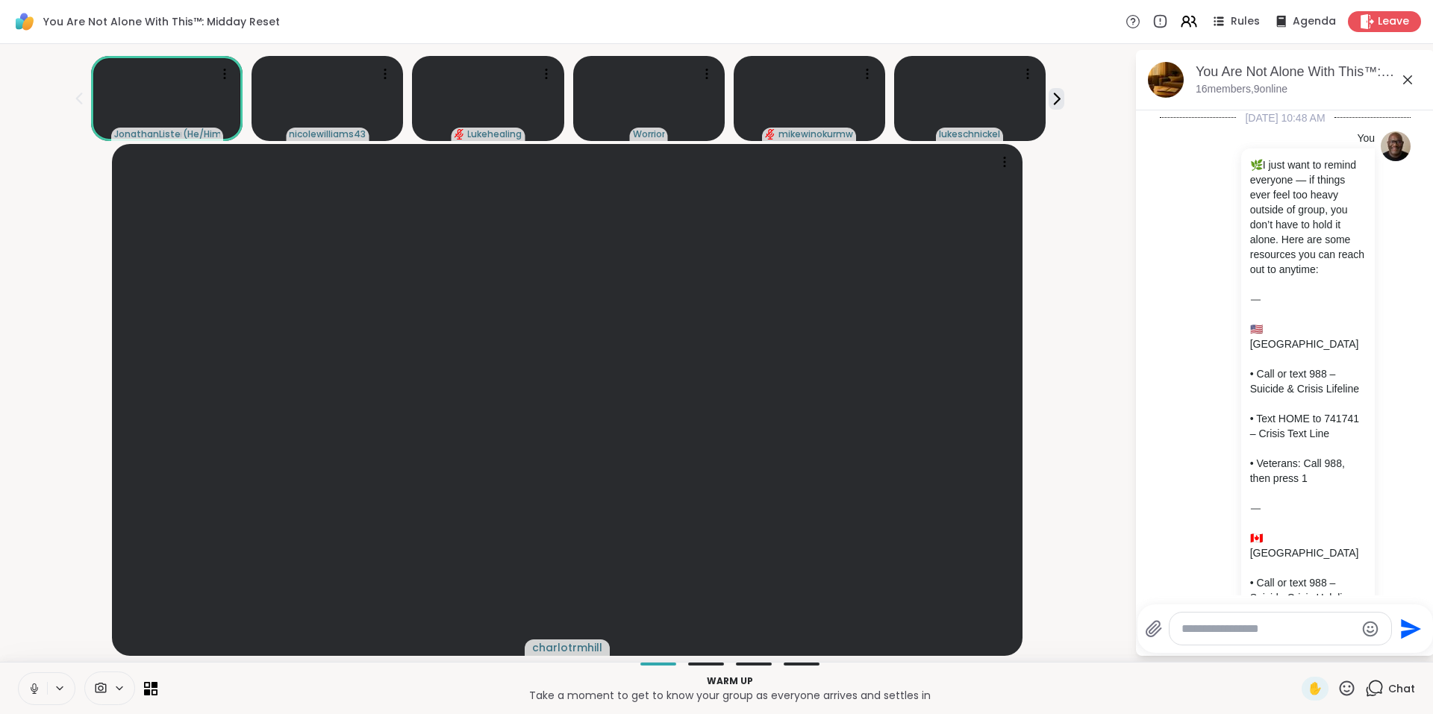
scroll to position [3396, 0]
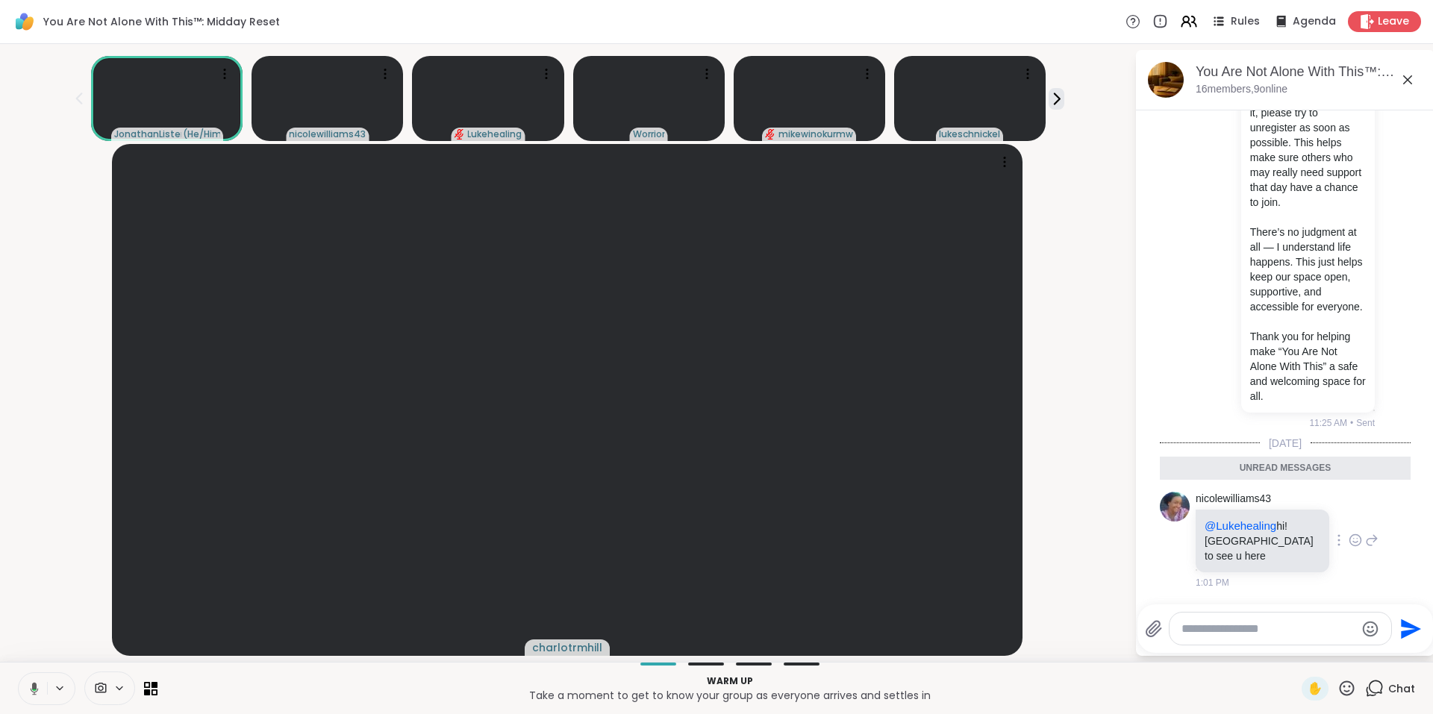
click at [1353, 543] on icon at bounding box center [1355, 541] width 4 height 1
click at [1361, 581] on div "nicolewilliams43 @Lukehealing hi! Nice to see u here 1:01 PM" at bounding box center [1286, 541] width 183 height 98
click at [1407, 78] on icon at bounding box center [1407, 80] width 18 height 18
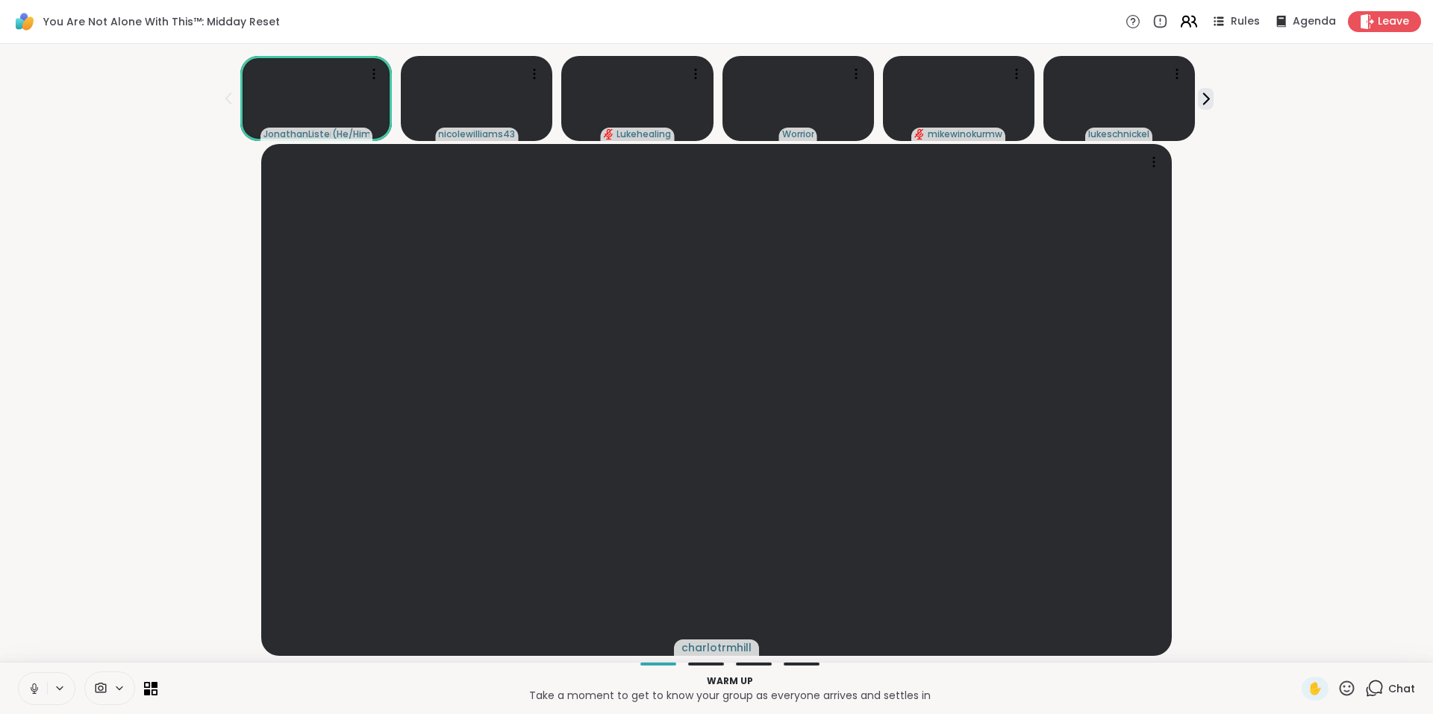
click at [1179, 18] on icon at bounding box center [1188, 21] width 19 height 19
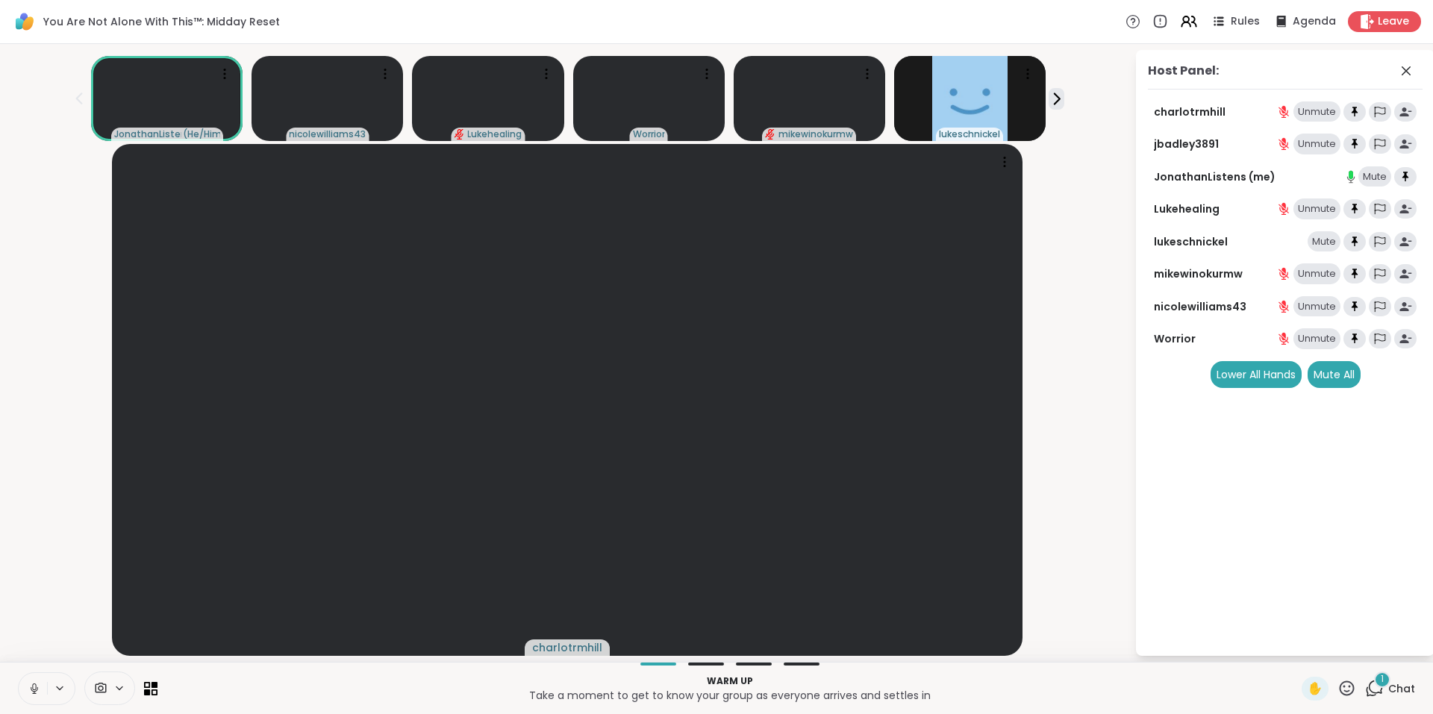
click at [1365, 677] on div "1 Chat" at bounding box center [1390, 689] width 50 height 24
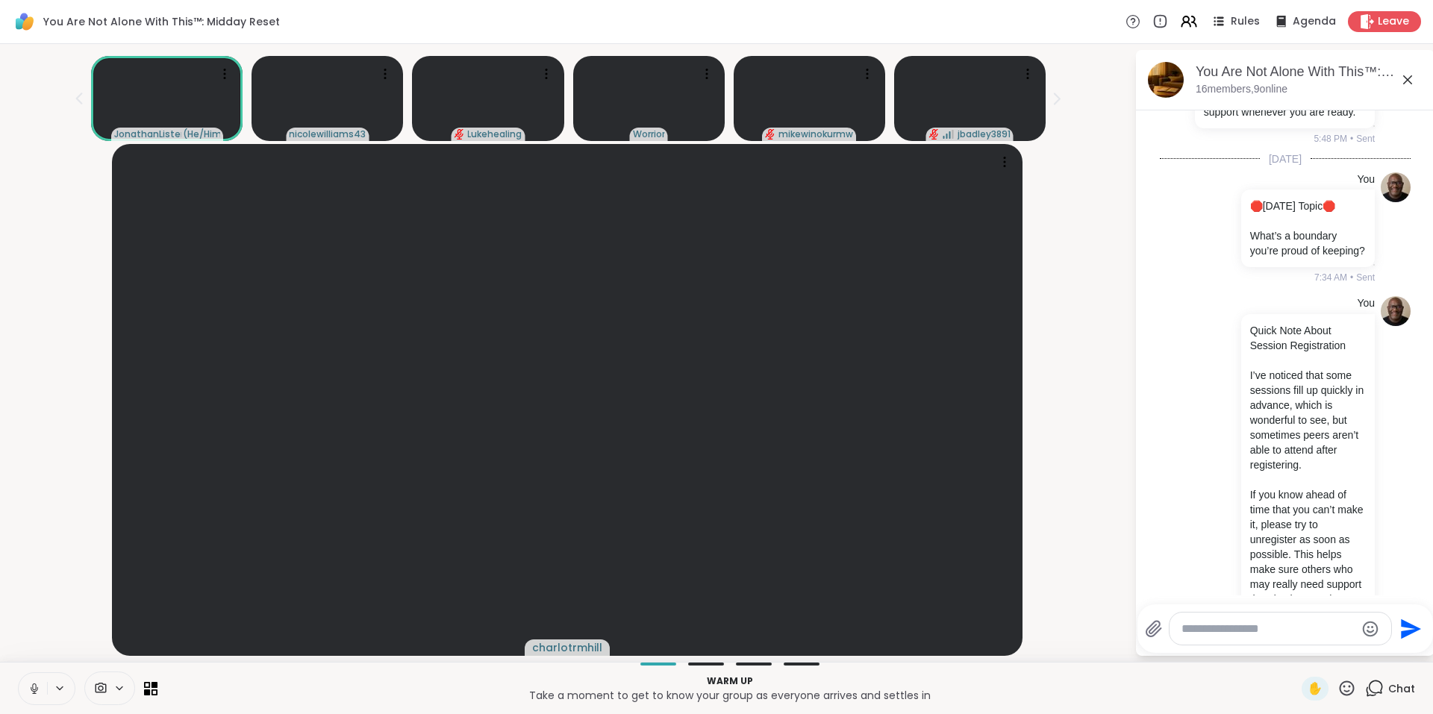
scroll to position [2856, 0]
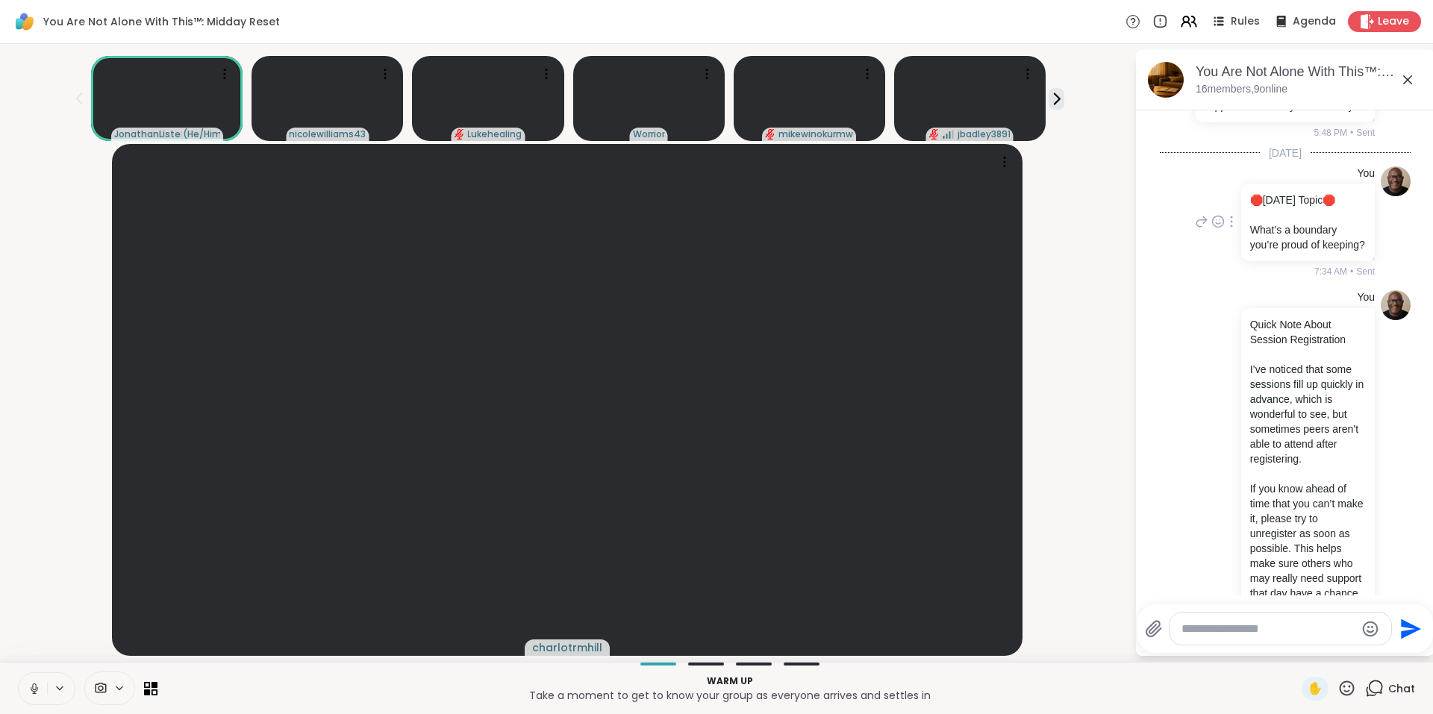
click at [1230, 228] on icon at bounding box center [1231, 222] width 3 height 12
click at [1222, 251] on icon at bounding box center [1222, 243] width 15 height 15
click at [1263, 628] on textarea "Type your message" at bounding box center [1268, 629] width 174 height 15
paste textarea "**********"
type textarea "**********"
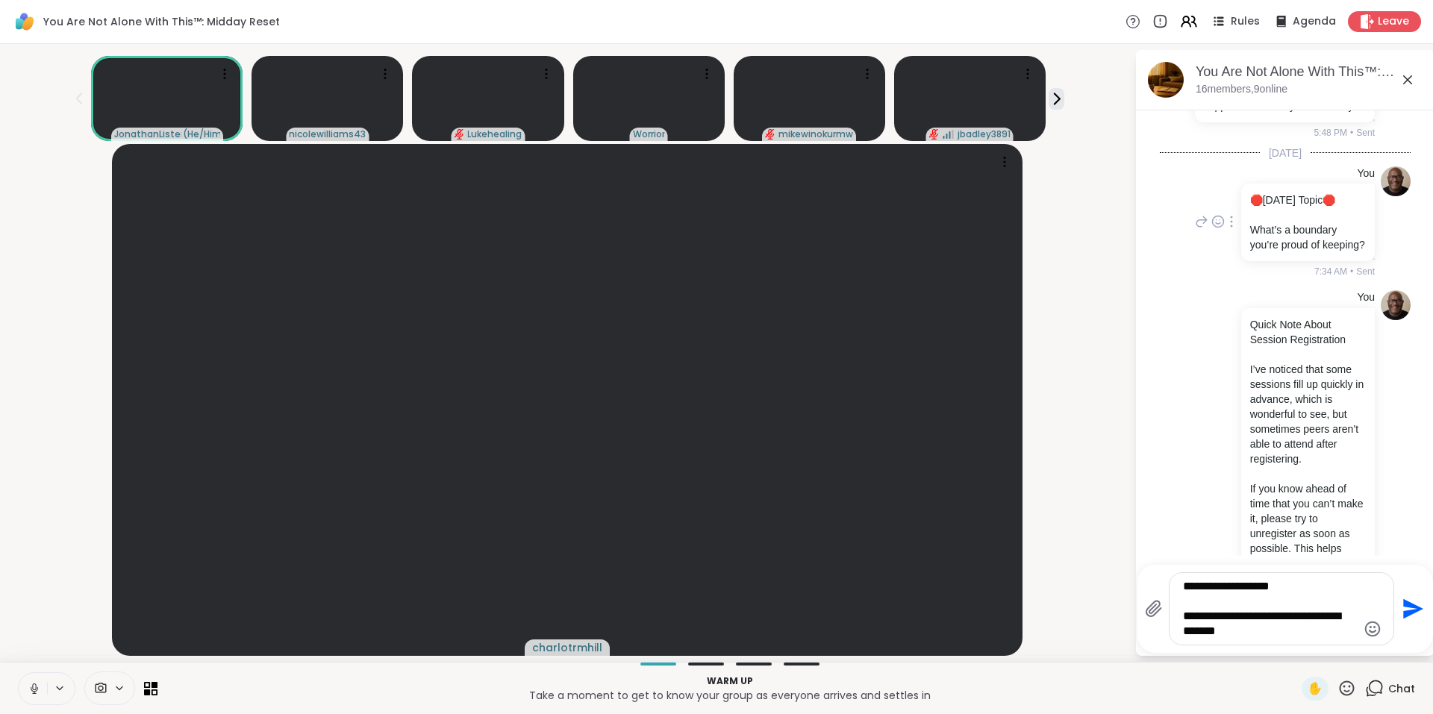
click at [1410, 609] on icon "Send" at bounding box center [1411, 609] width 24 height 24
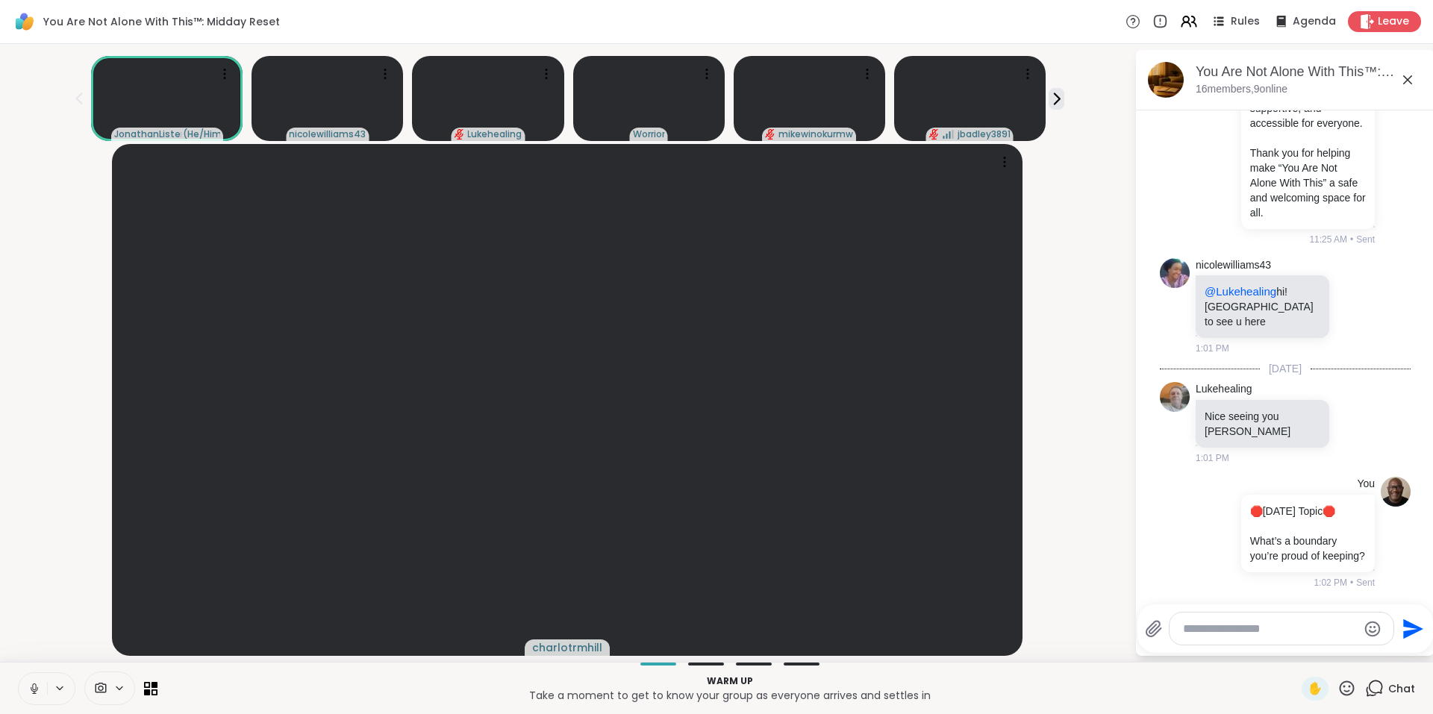
scroll to position [3595, 0]
click at [1179, 23] on icon at bounding box center [1188, 21] width 19 height 19
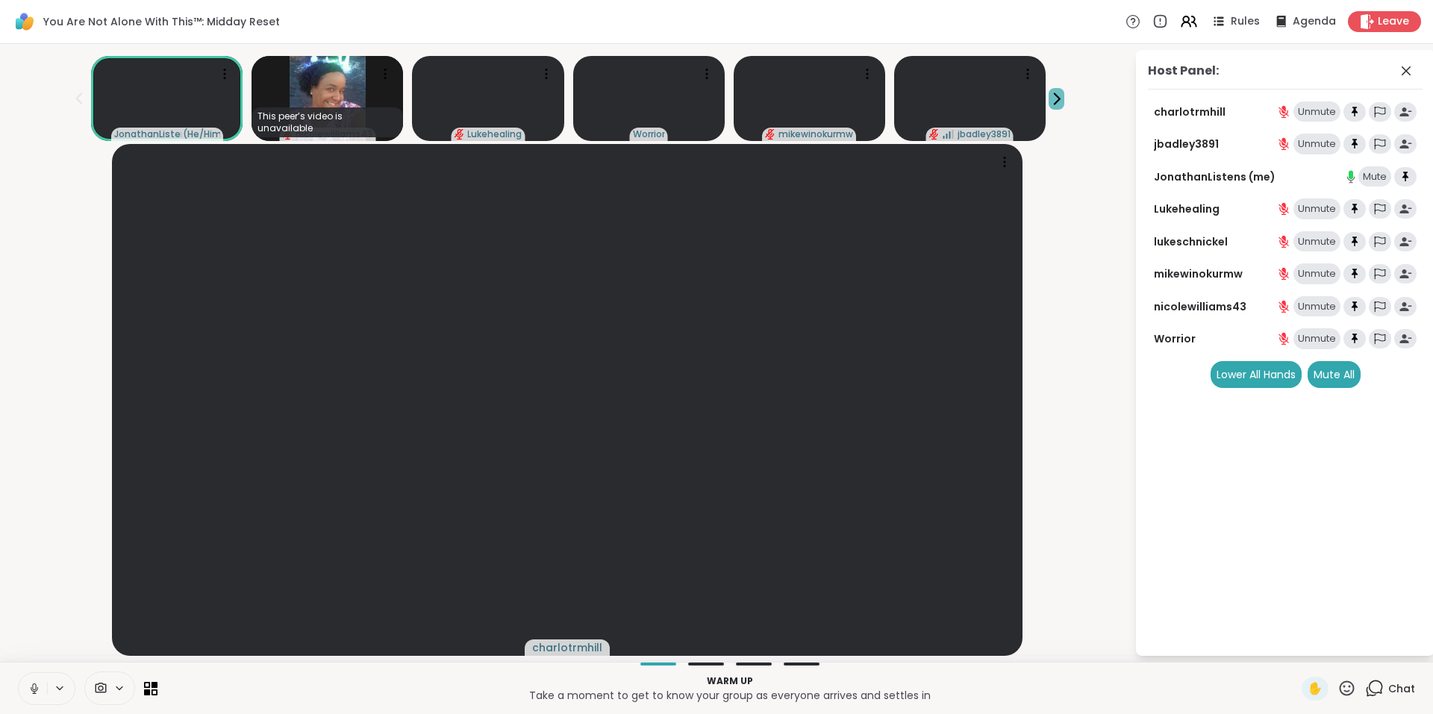
click at [1057, 91] on icon at bounding box center [1056, 99] width 16 height 16
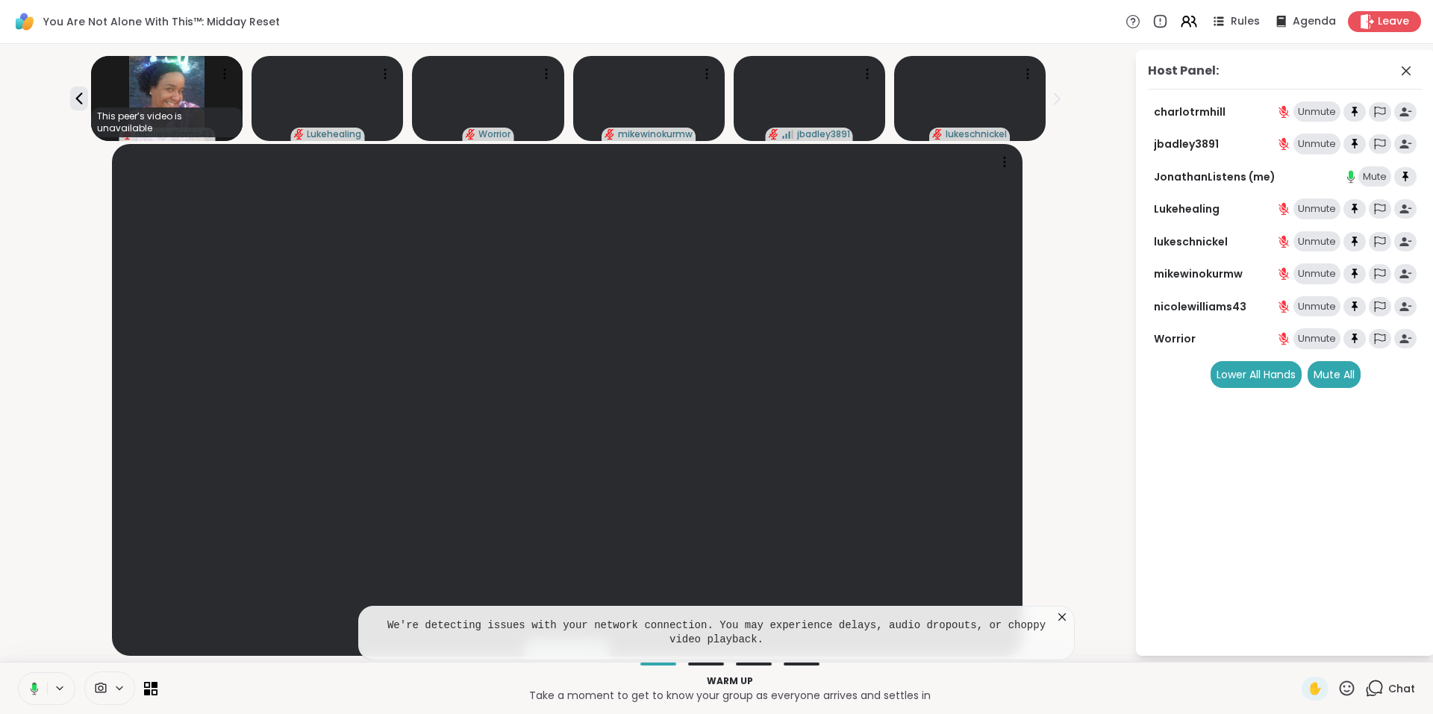
click at [1058, 619] on icon at bounding box center [1061, 617] width 15 height 15
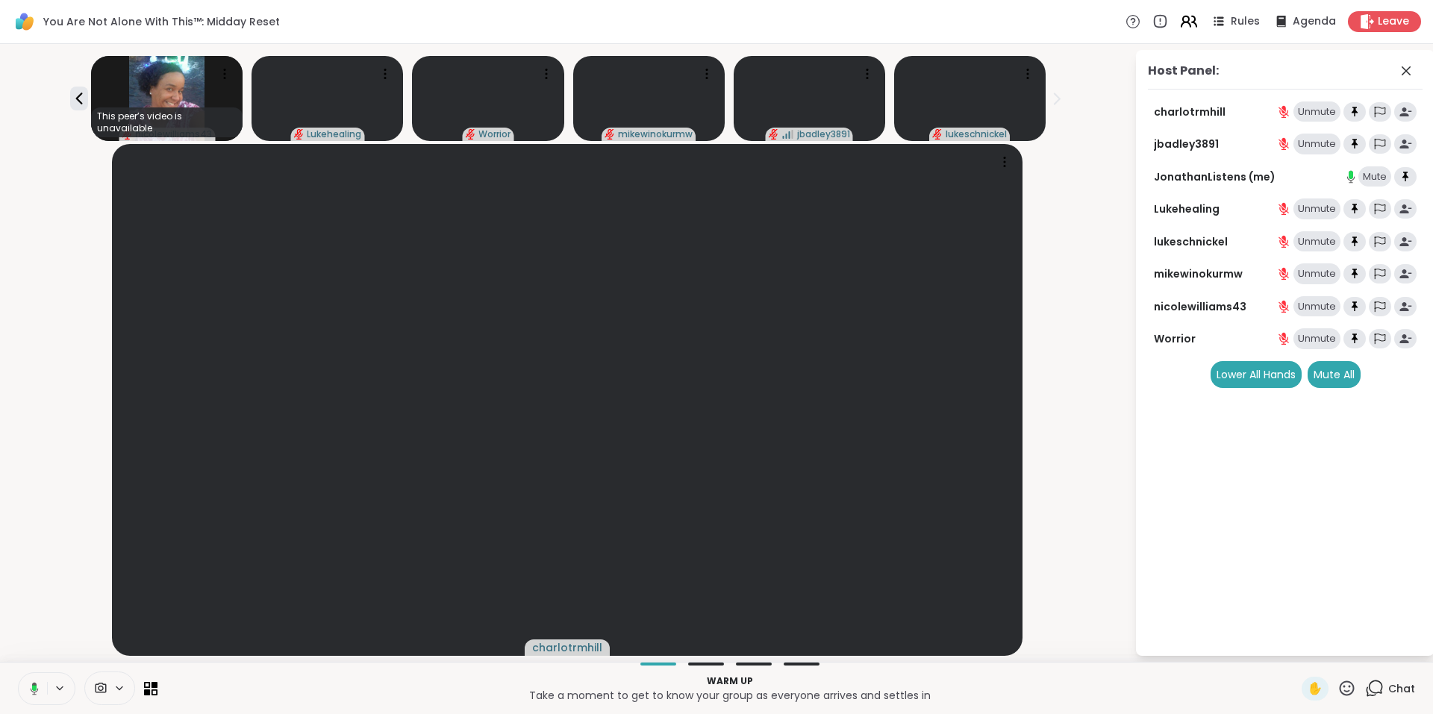
click at [1183, 22] on icon at bounding box center [1186, 19] width 6 height 6
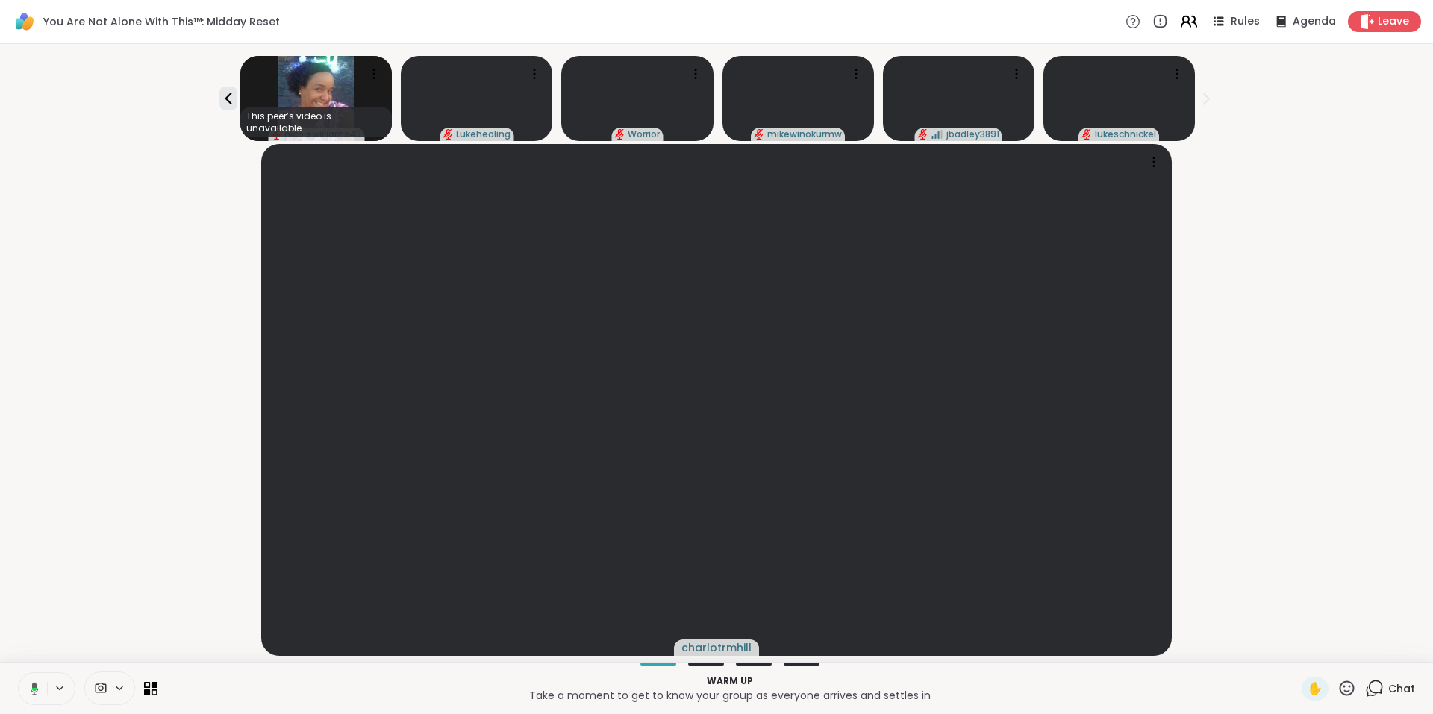
click at [1181, 23] on icon at bounding box center [1185, 24] width 9 height 4
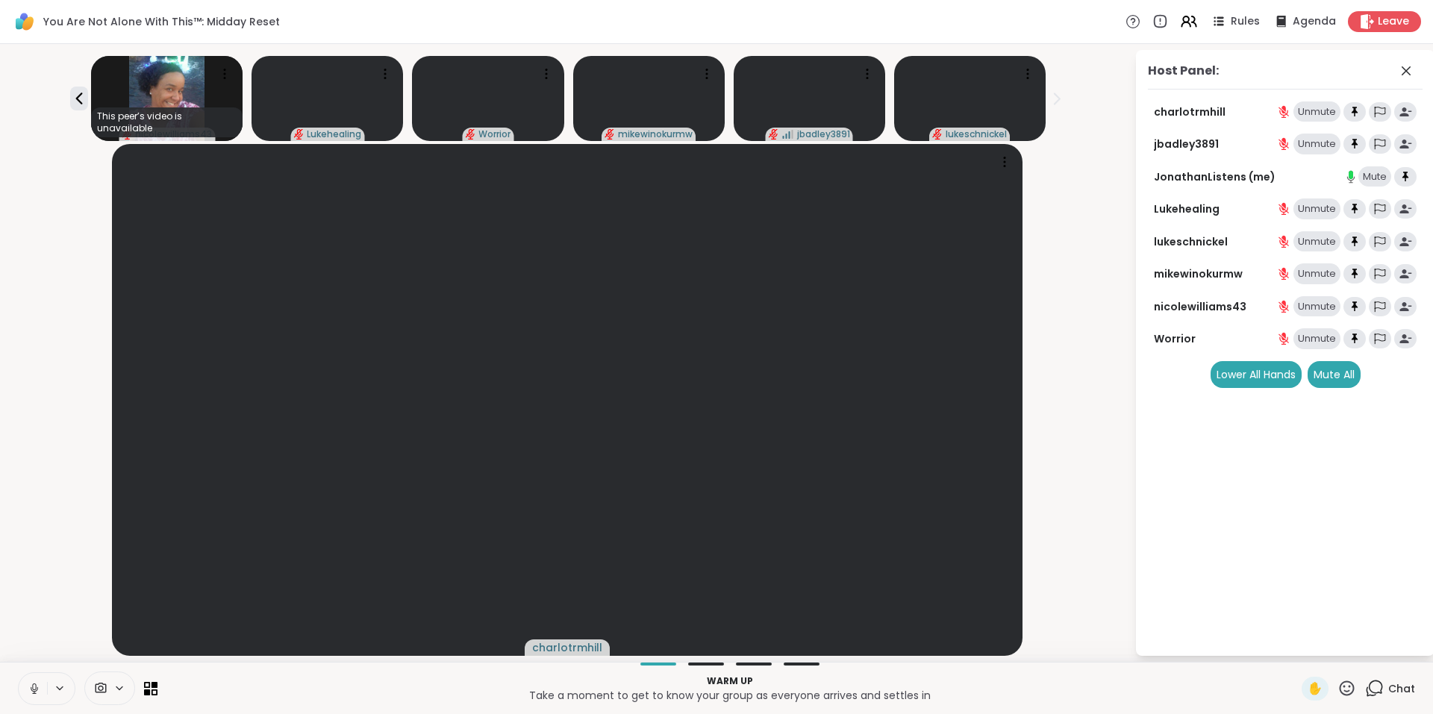
click at [1365, 681] on icon at bounding box center [1374, 688] width 19 height 19
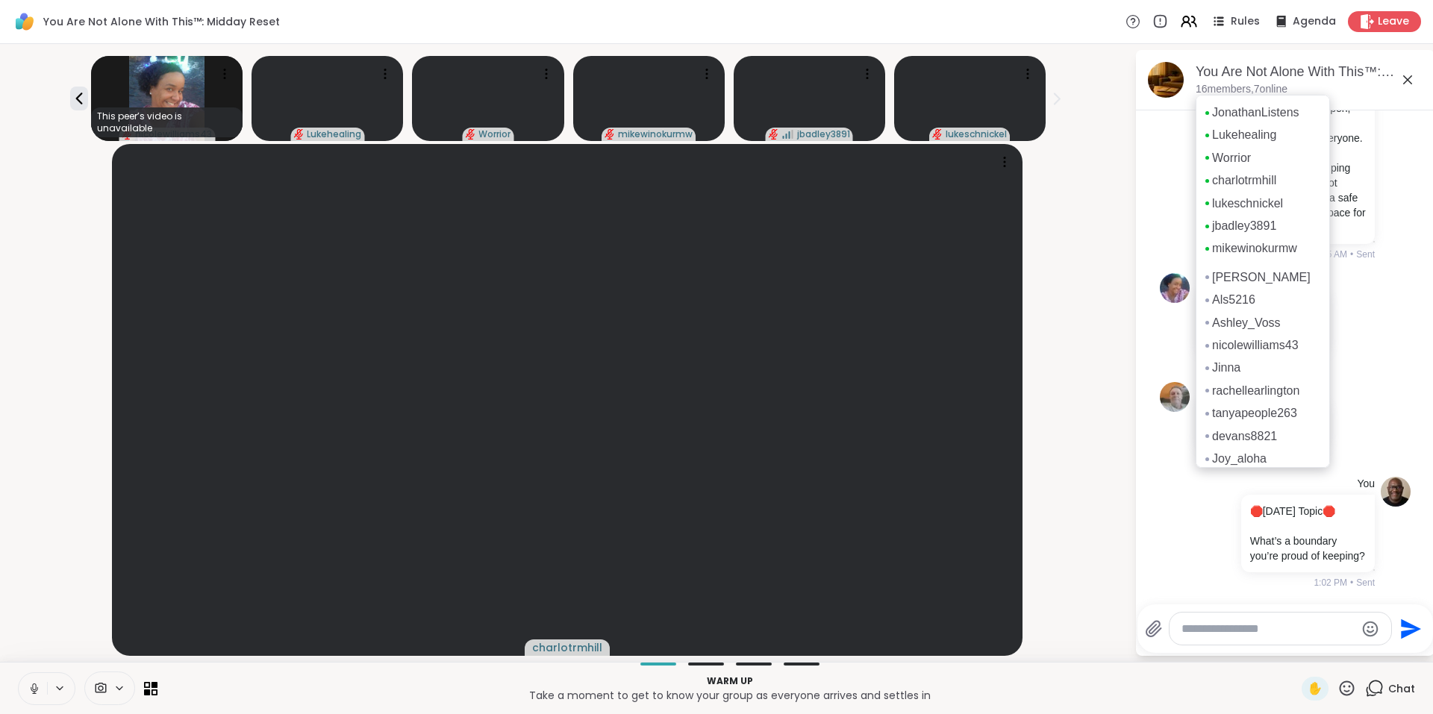
scroll to position [9, 0]
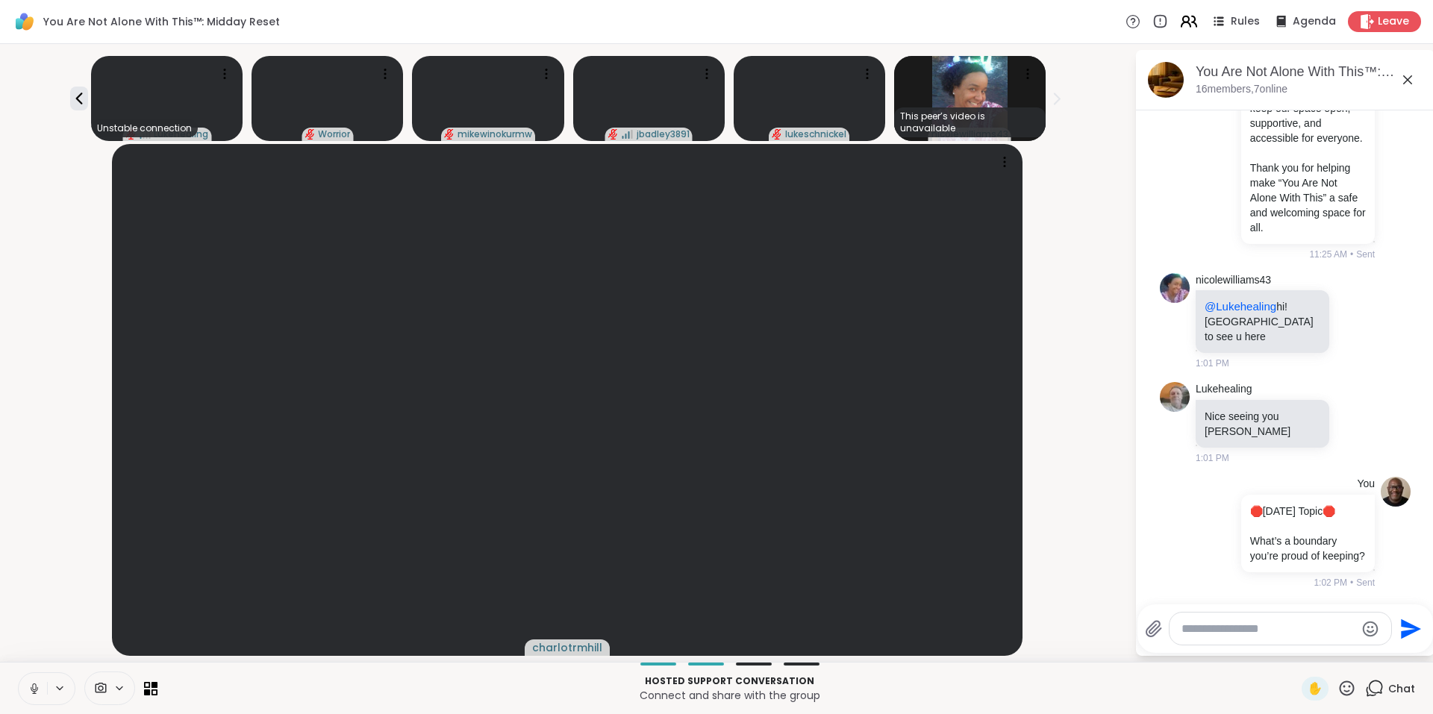
click at [1182, 23] on icon at bounding box center [1188, 21] width 19 height 19
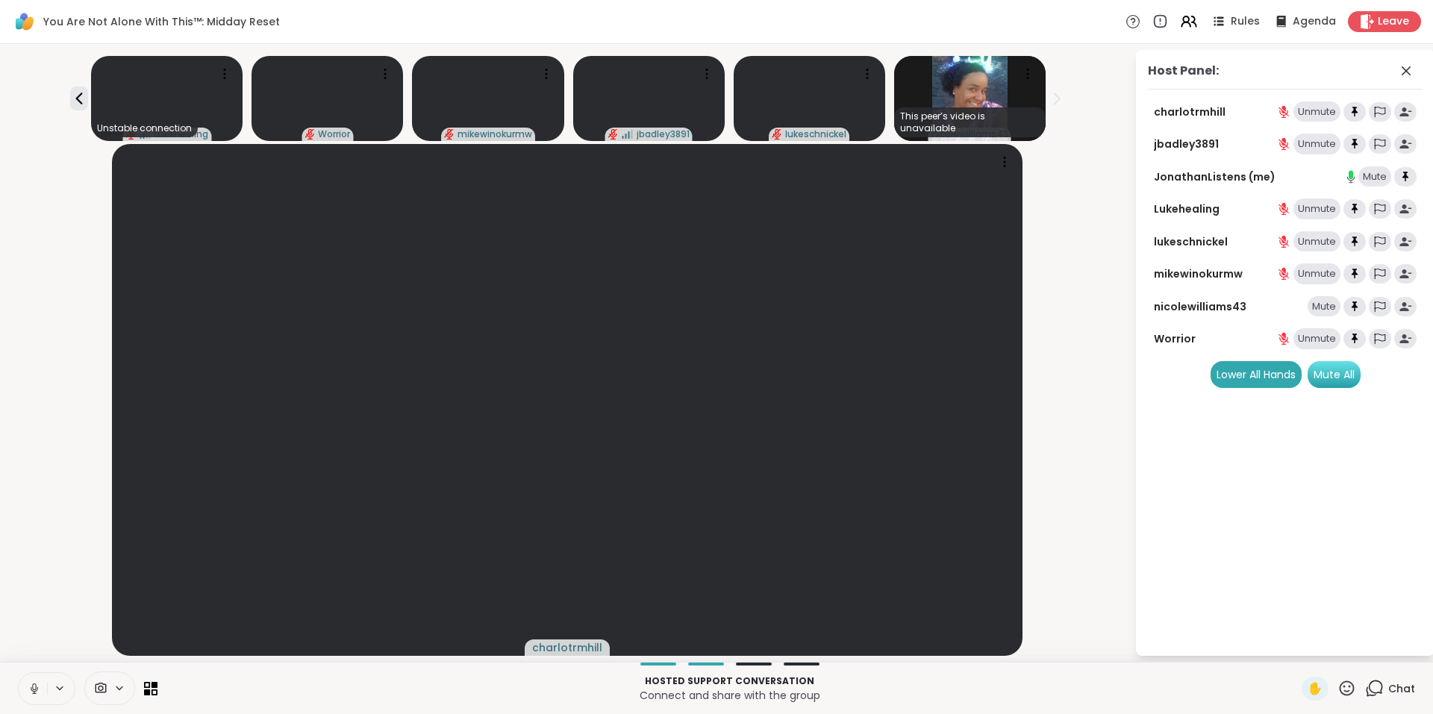
click at [1345, 369] on div "Mute All" at bounding box center [1333, 374] width 53 height 27
click at [1181, 25] on icon at bounding box center [1188, 21] width 19 height 19
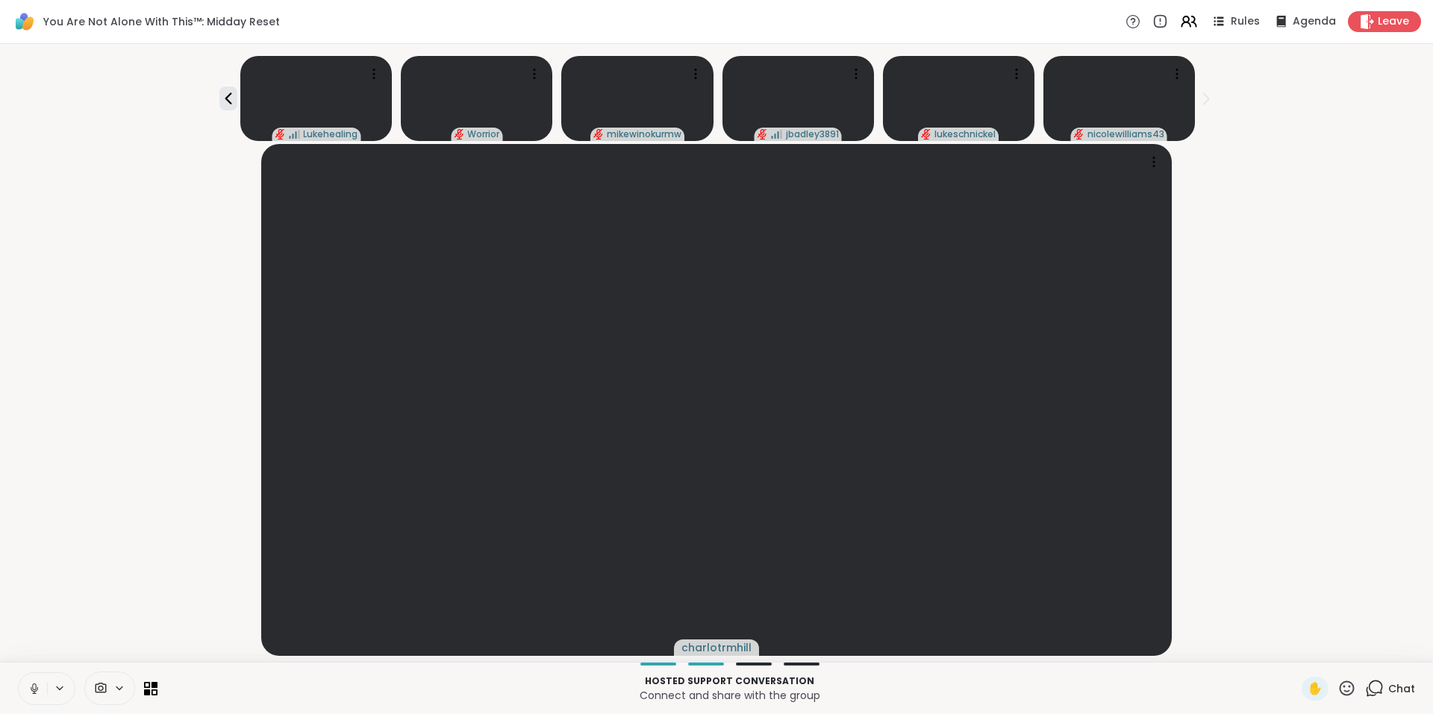
click at [1369, 692] on icon at bounding box center [1376, 687] width 14 height 13
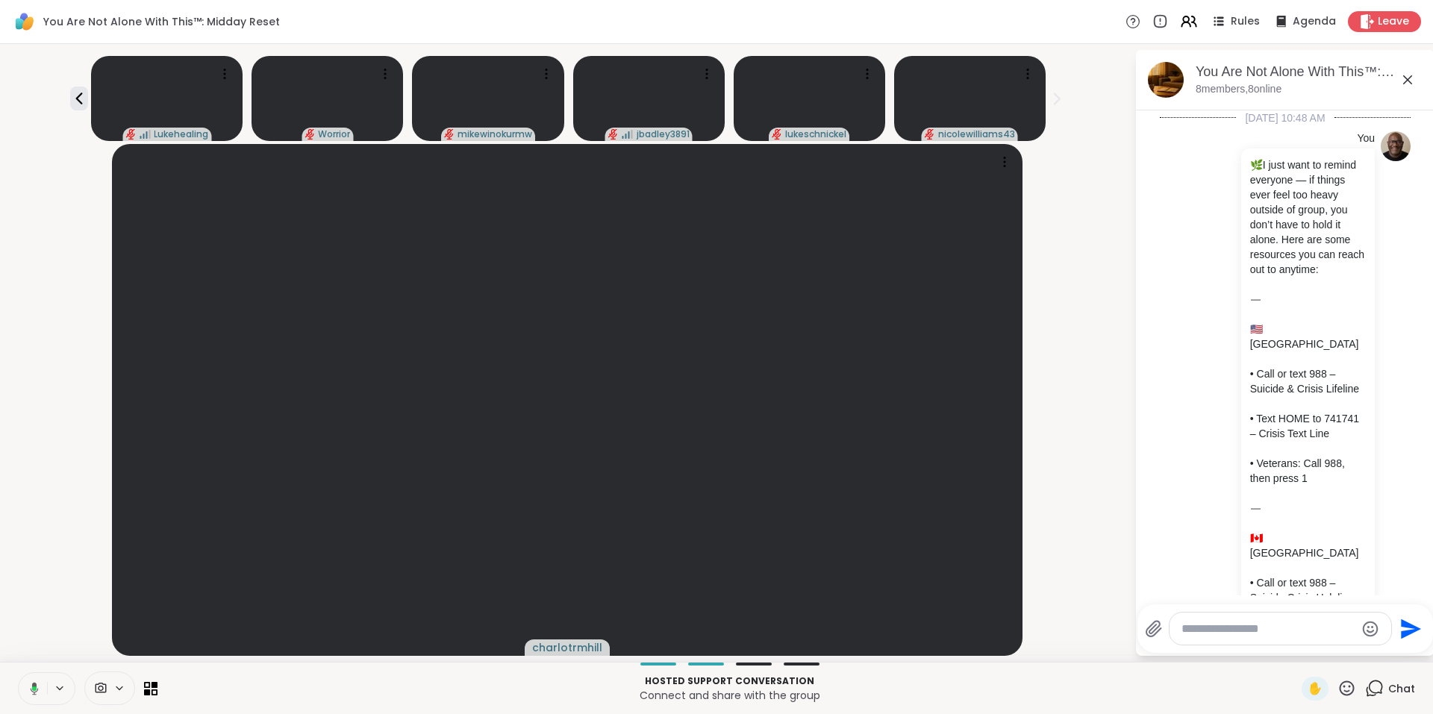
scroll to position [3580, 0]
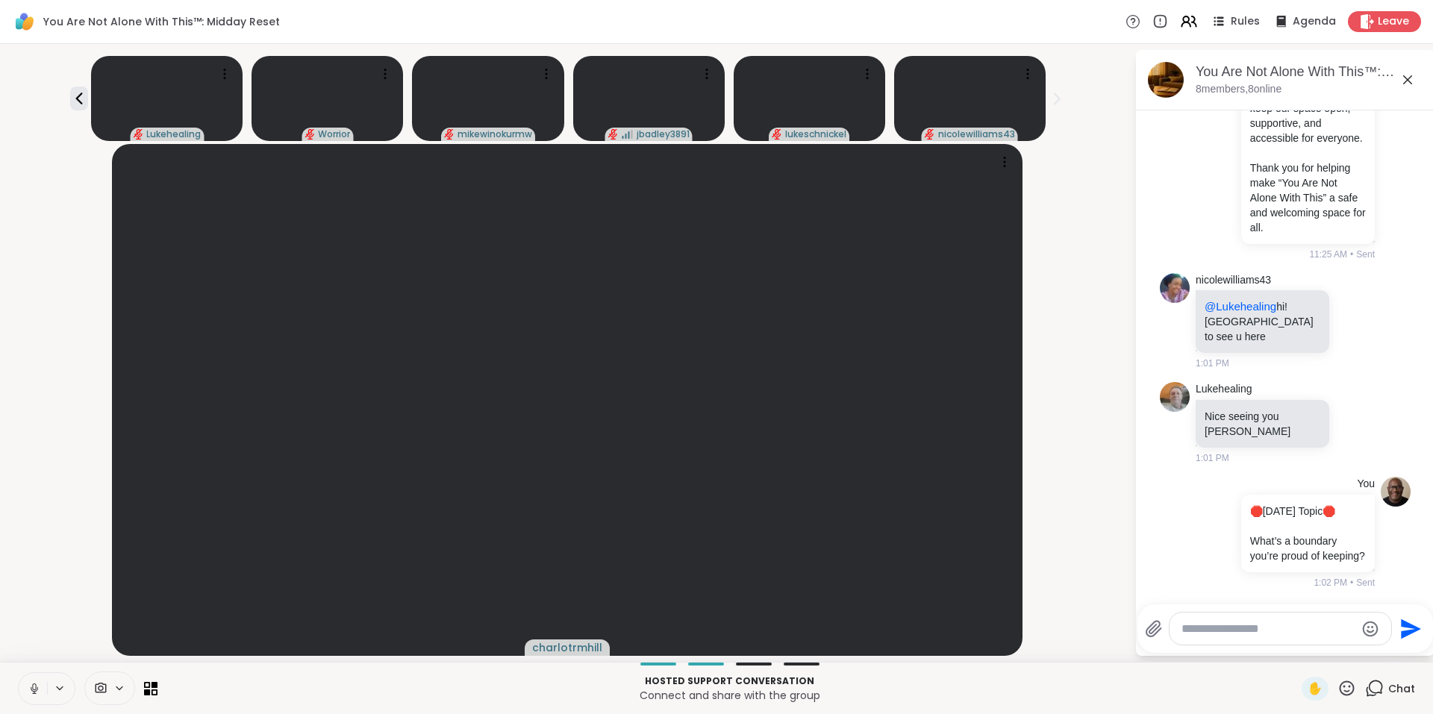
click at [1410, 80] on icon at bounding box center [1407, 80] width 18 height 18
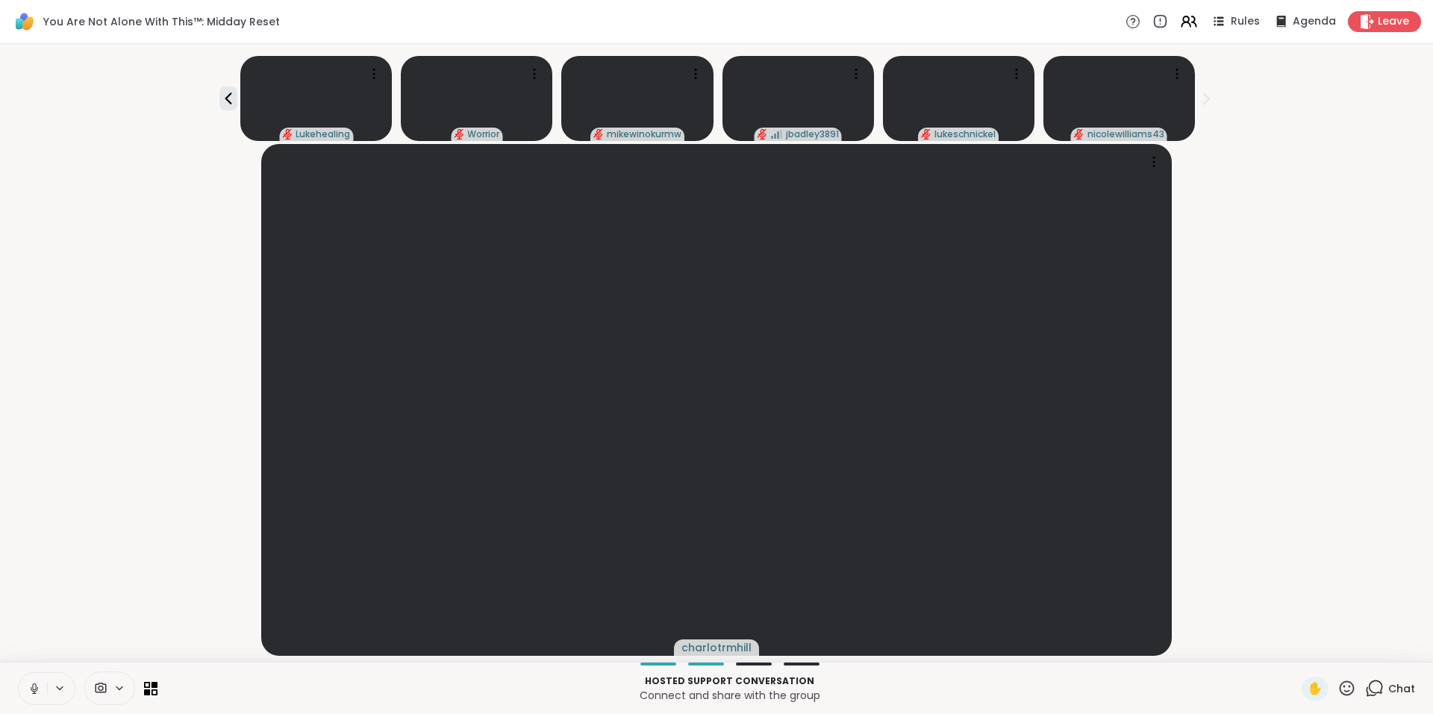
click at [1171, 16] on div "Rules Agenda Leave" at bounding box center [1273, 21] width 296 height 21
click at [1192, 19] on icon at bounding box center [1194, 21] width 4 height 10
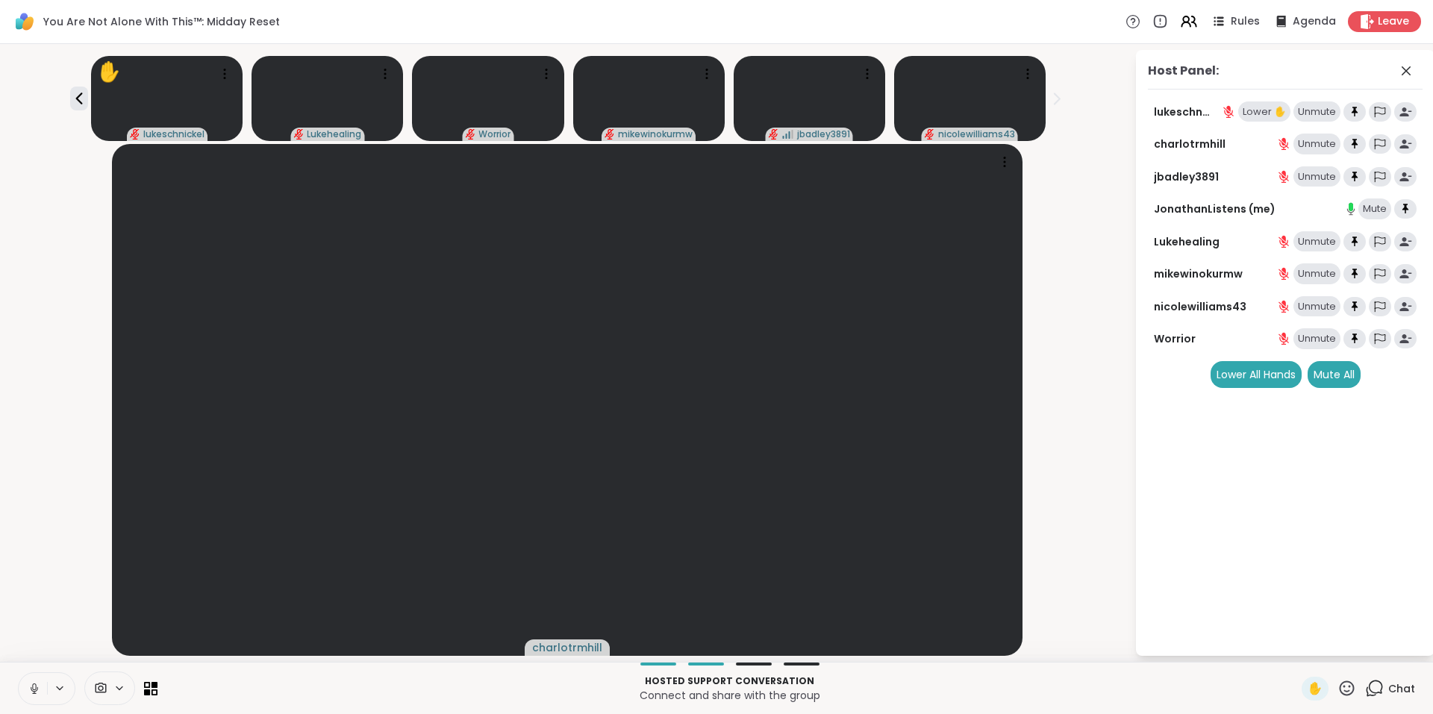
click at [1259, 115] on div "Lower ✋" at bounding box center [1264, 111] width 52 height 21
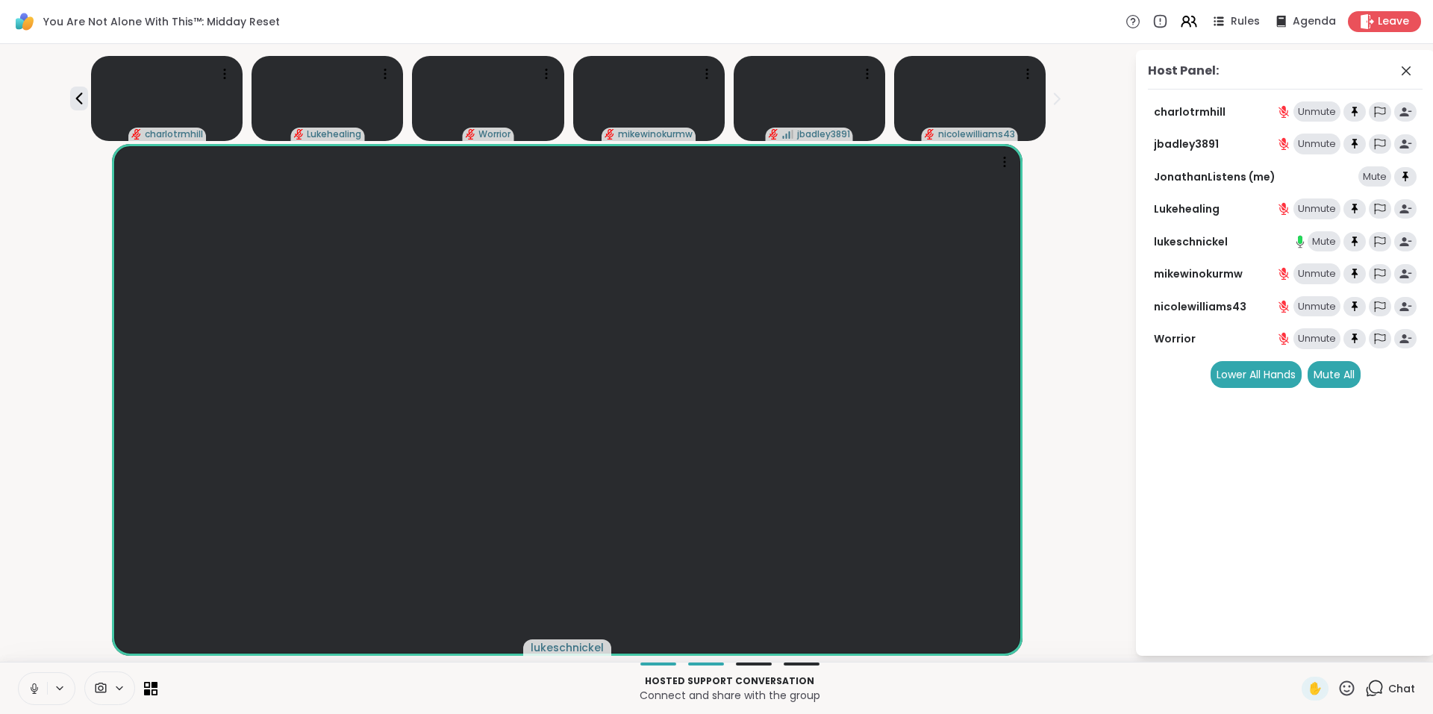
click at [1111, 551] on div "lukeschnickel" at bounding box center [567, 400] width 1116 height 512
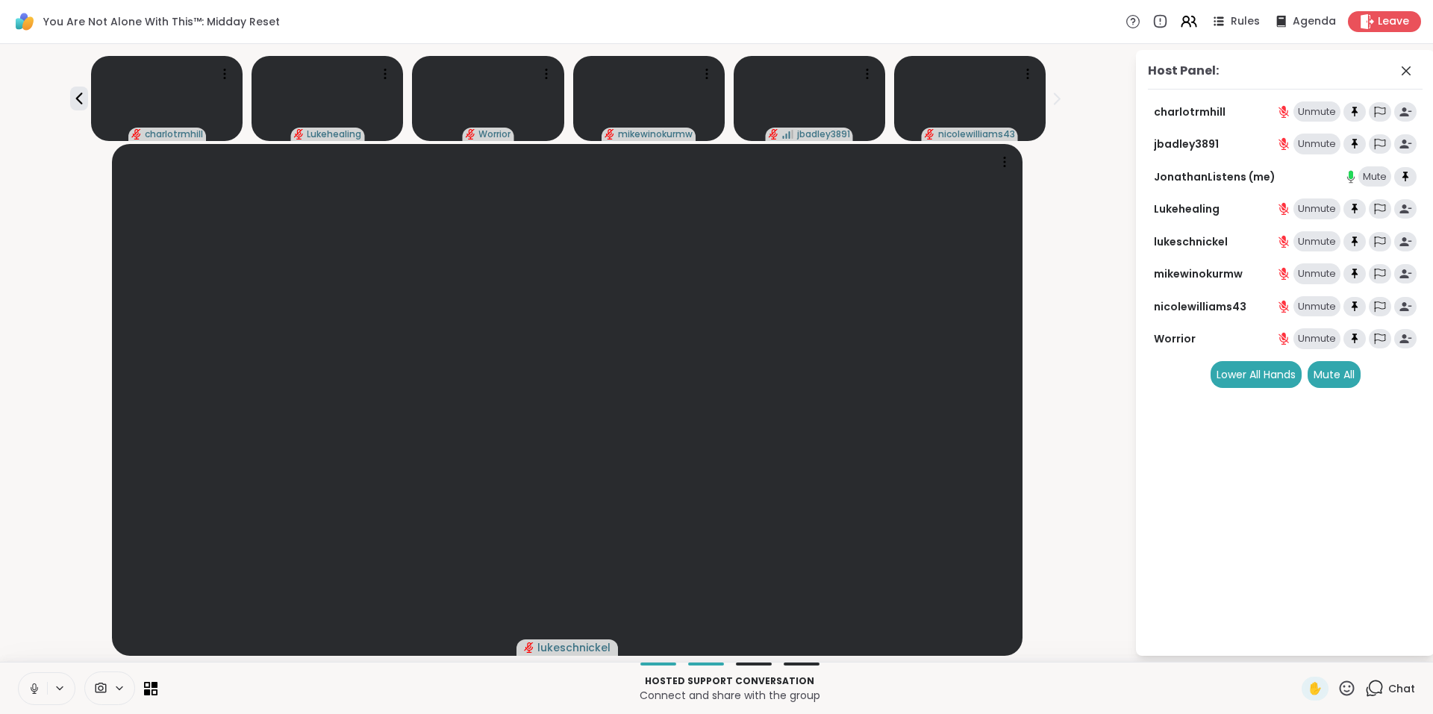
drag, startPoint x: 1113, startPoint y: 546, endPoint x: 1084, endPoint y: 548, distance: 29.9
click at [1084, 548] on div "lukeschnickel" at bounding box center [567, 400] width 1116 height 512
click at [1265, 113] on div "Lower ✋" at bounding box center [1264, 111] width 52 height 21
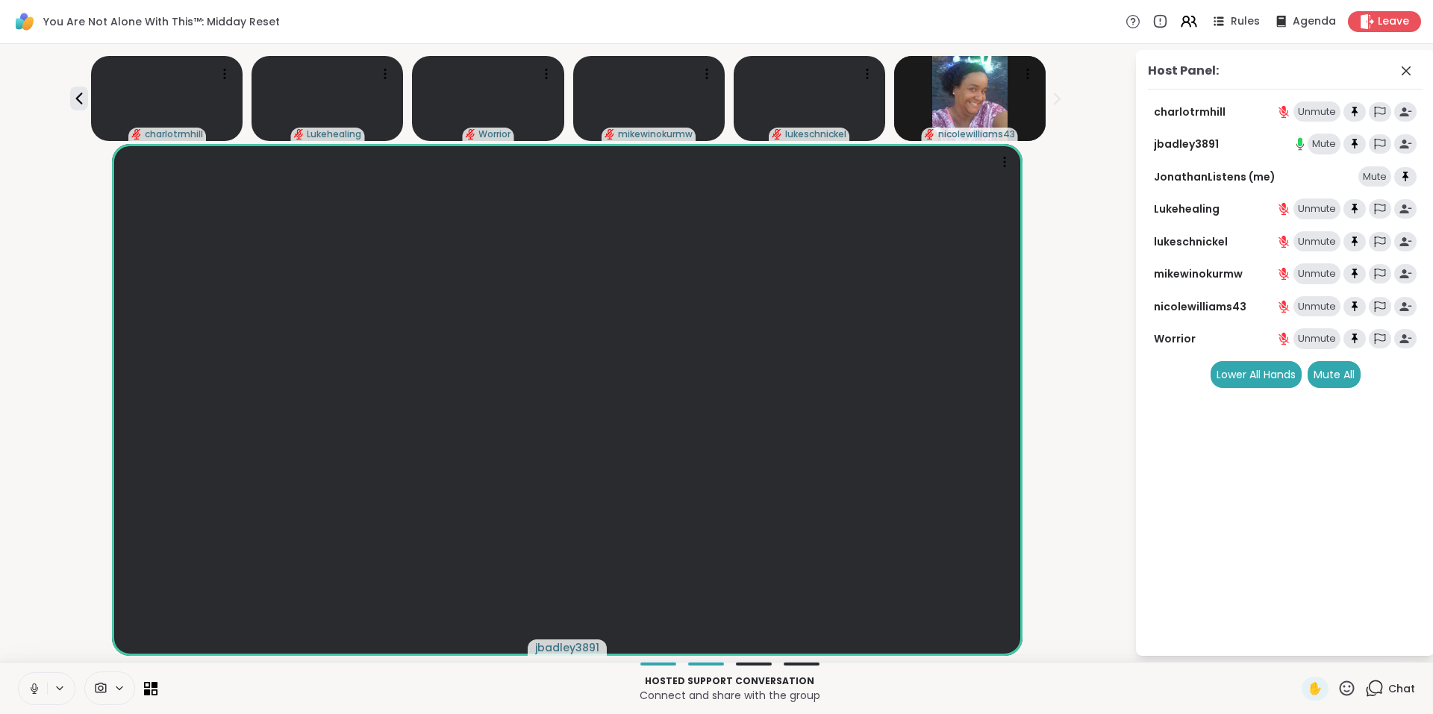
click at [1339, 691] on icon at bounding box center [1346, 688] width 15 height 15
click at [1295, 655] on span "❤️" at bounding box center [1302, 649] width 15 height 18
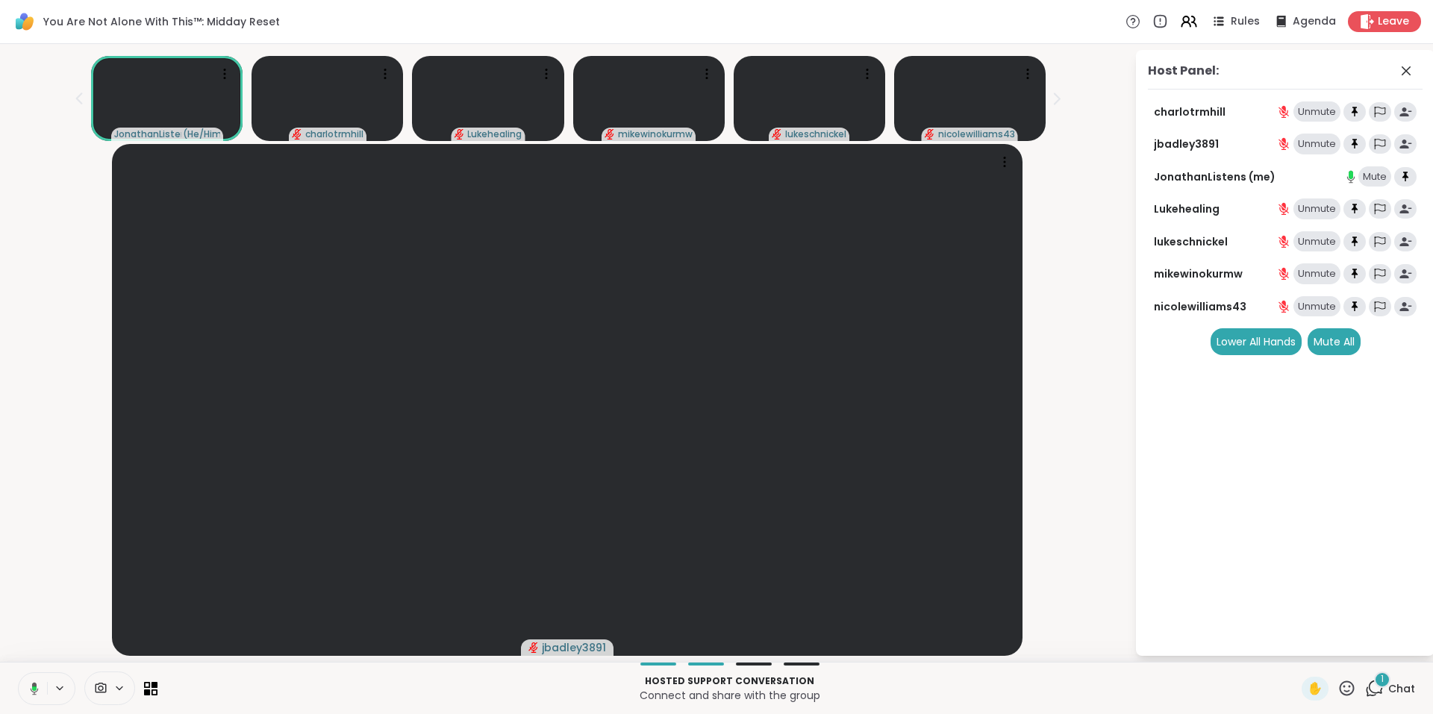
click at [1374, 677] on div "1" at bounding box center [1382, 680] width 16 height 16
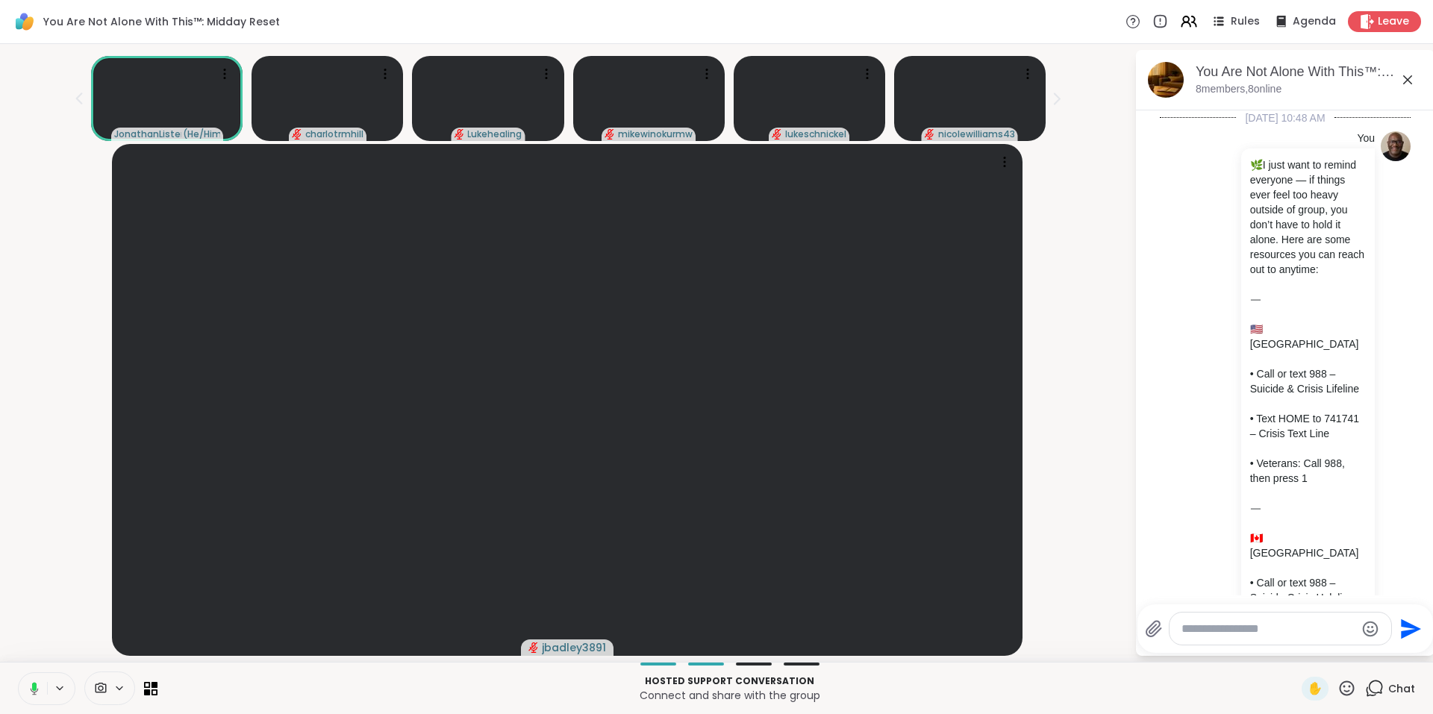
scroll to position [3754, 0]
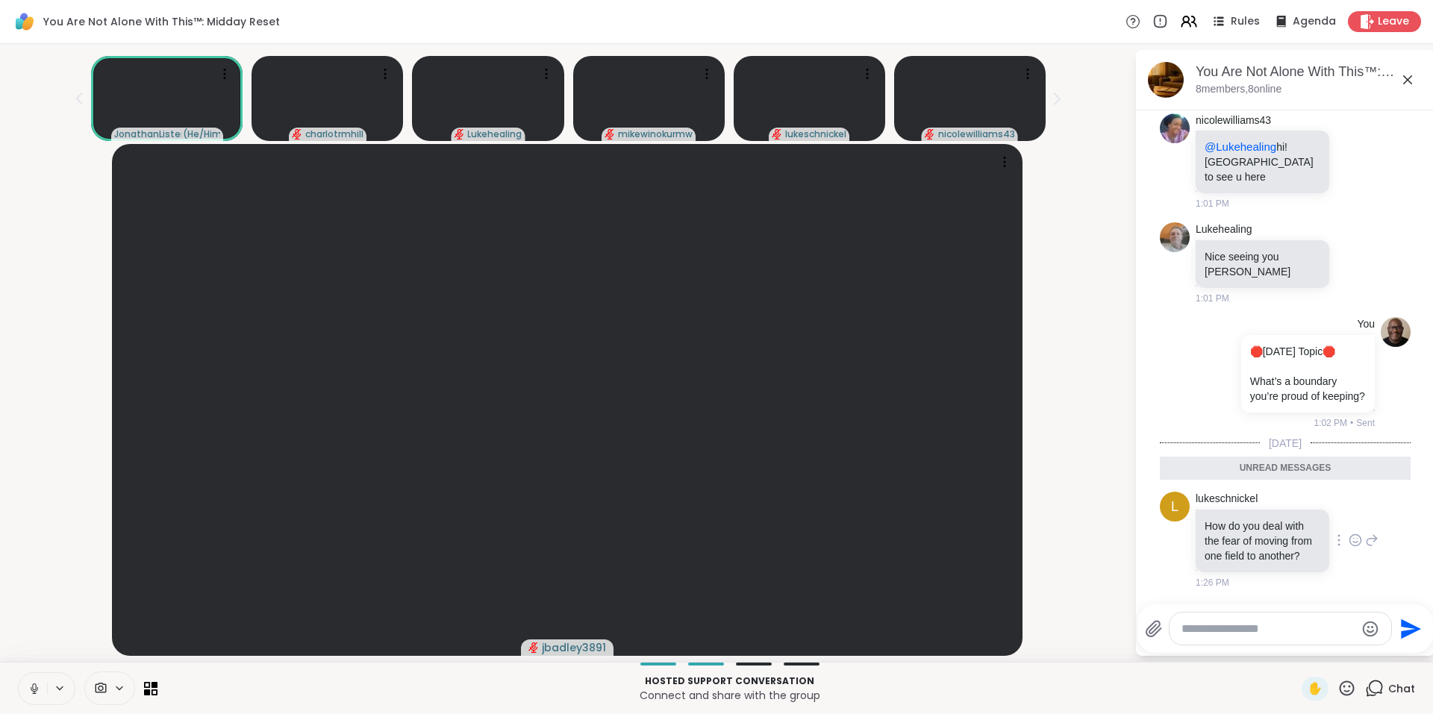
click at [1353, 541] on icon at bounding box center [1355, 541] width 4 height 1
click at [1348, 512] on div "Select Reaction: Heart" at bounding box center [1354, 516] width 13 height 13
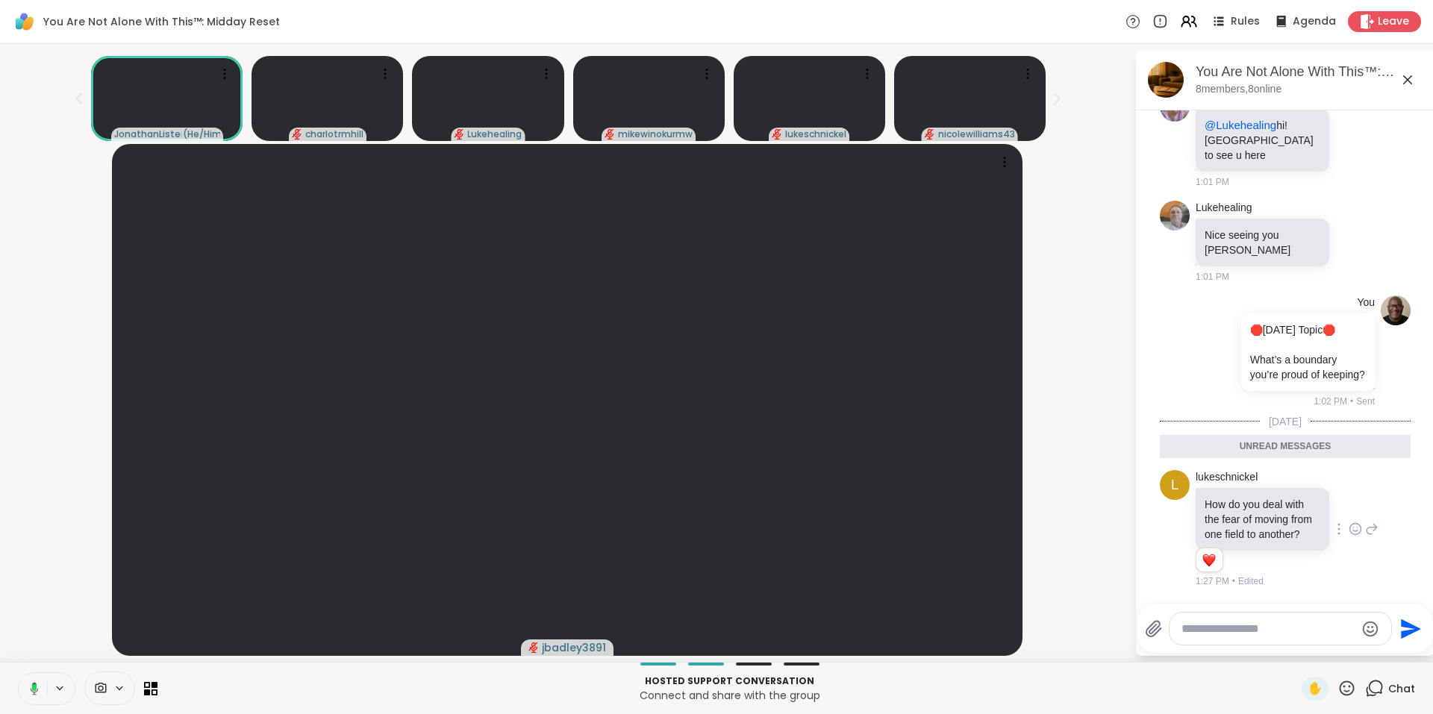
scroll to position [3776, 0]
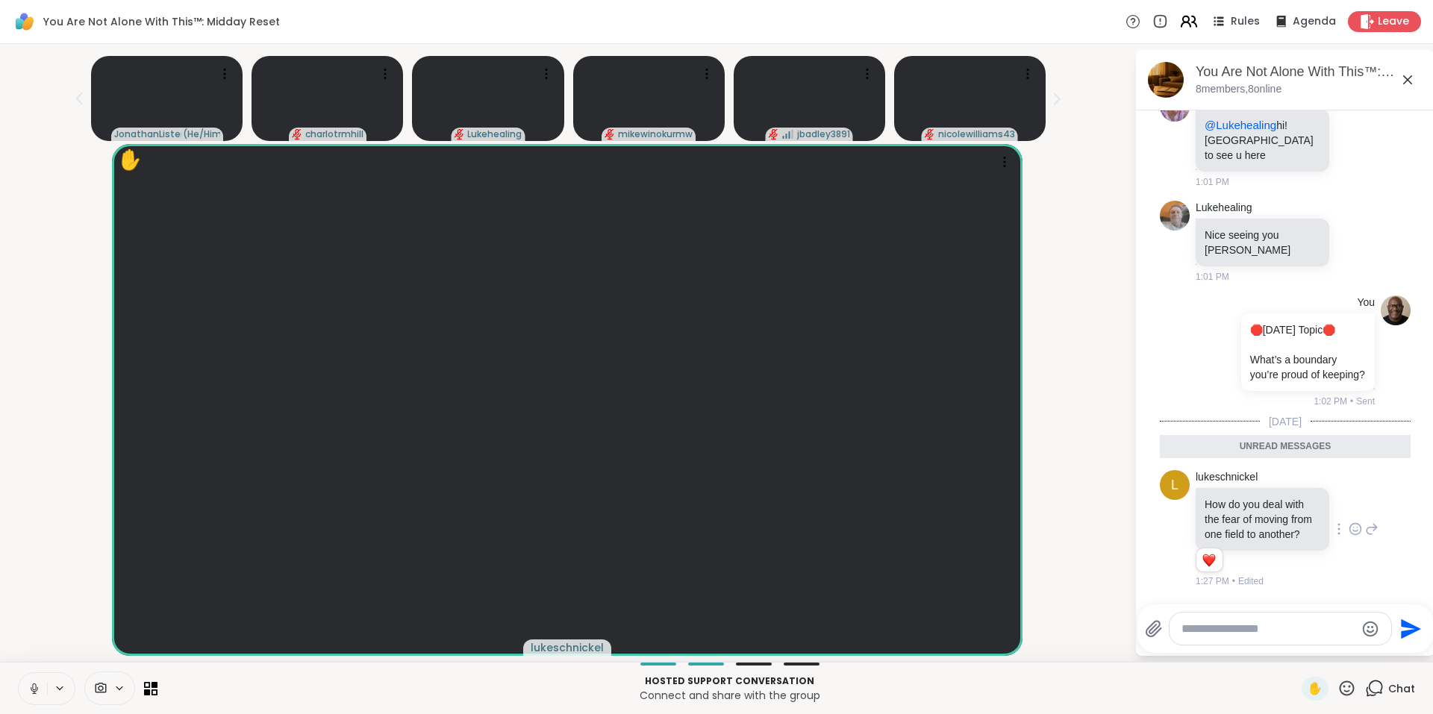
click at [1179, 20] on icon at bounding box center [1188, 21] width 19 height 19
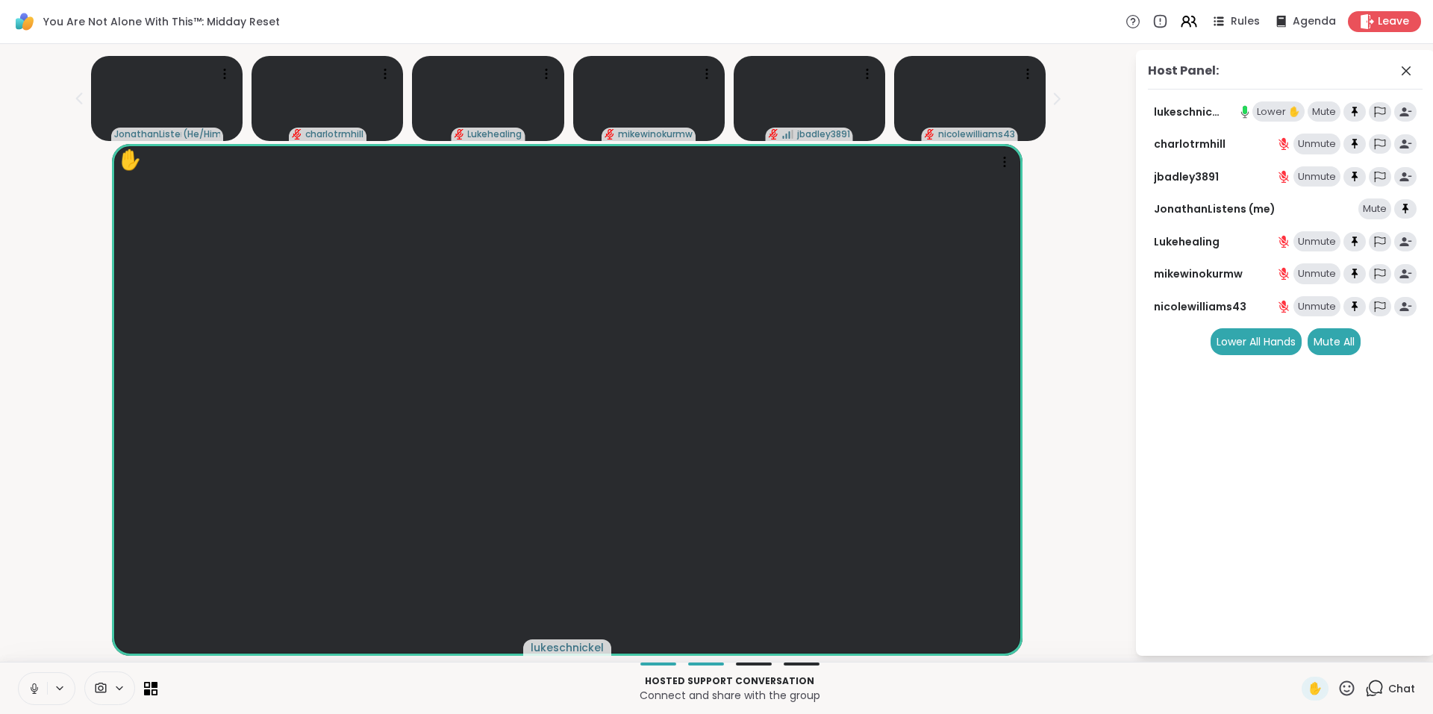
click at [1263, 112] on div "Lower ✋" at bounding box center [1278, 111] width 52 height 21
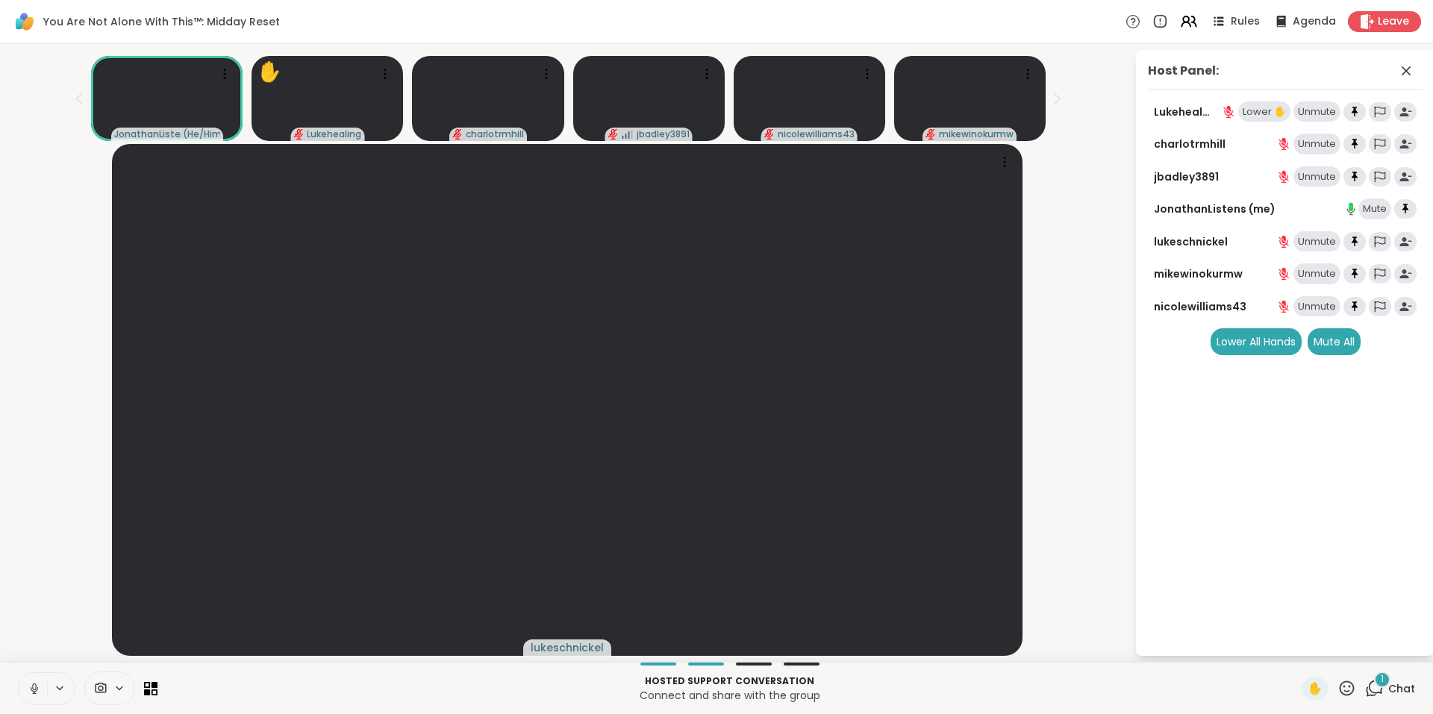
click at [1260, 110] on div "Lower ✋" at bounding box center [1264, 111] width 52 height 21
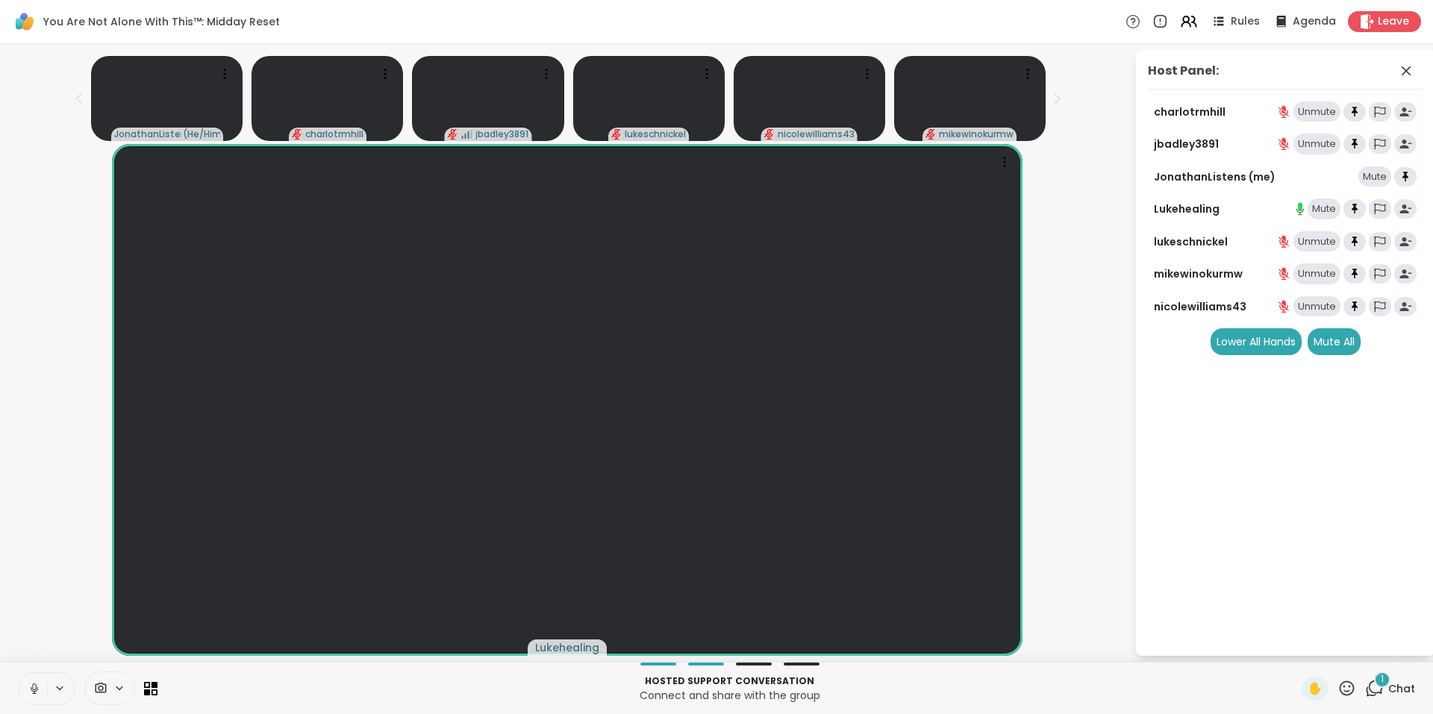
click at [1374, 687] on div "1" at bounding box center [1382, 680] width 16 height 16
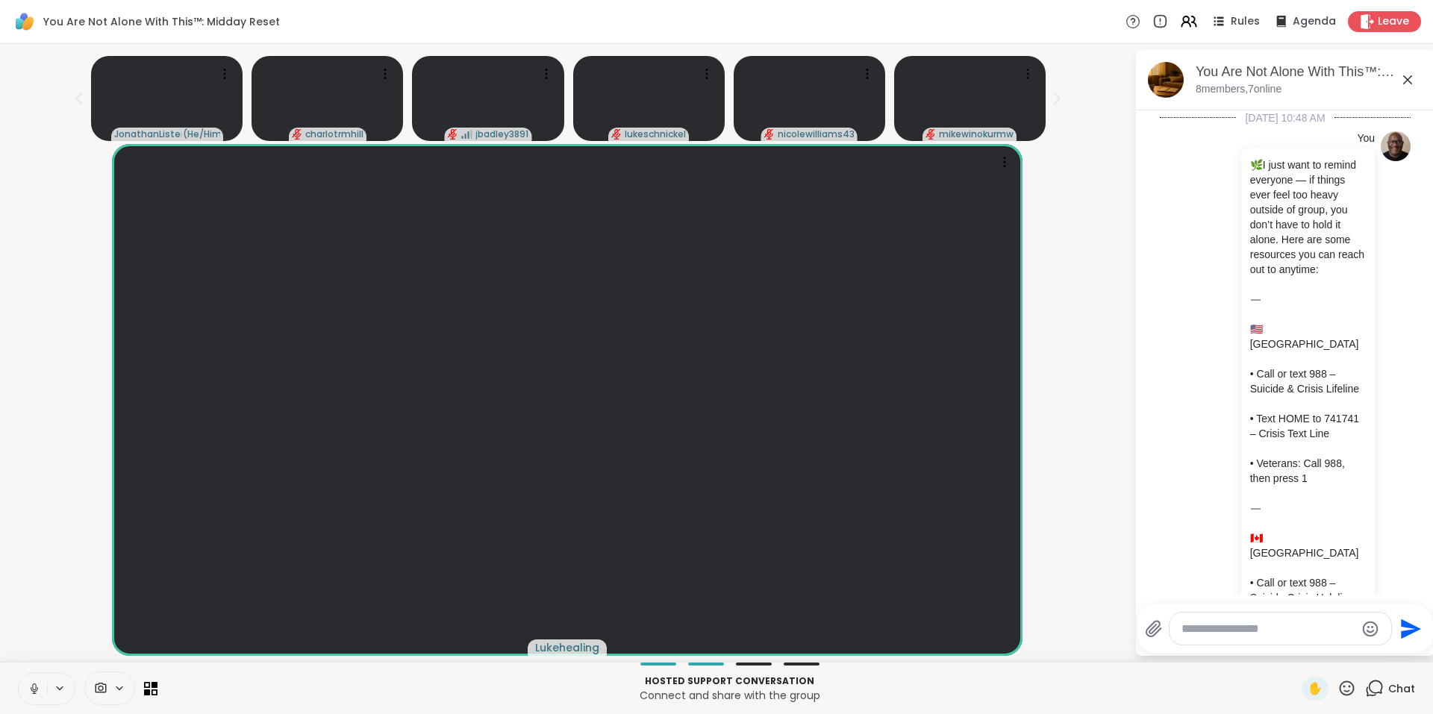
scroll to position [3870, 0]
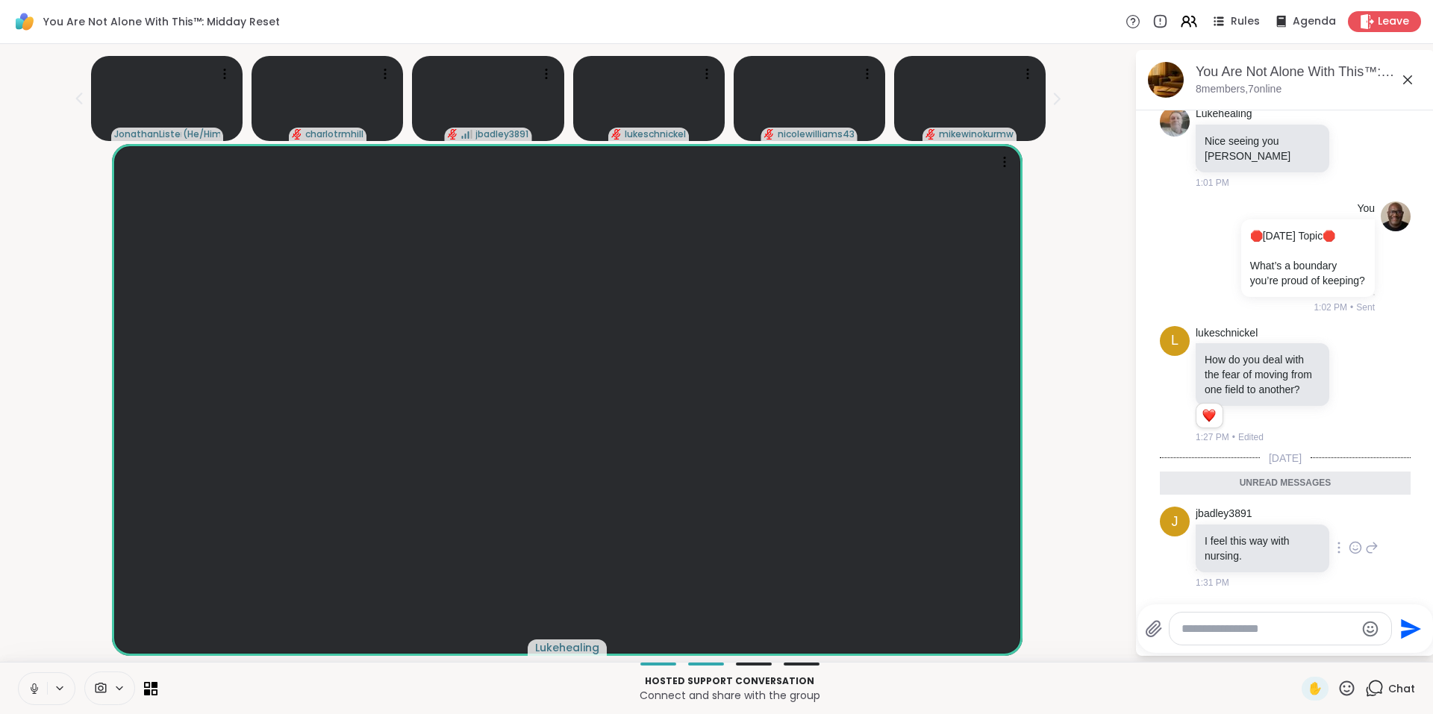
click at [1353, 550] on icon at bounding box center [1355, 548] width 4 height 1
click at [1381, 525] on div "Select Reaction: Sad" at bounding box center [1387, 523] width 13 height 13
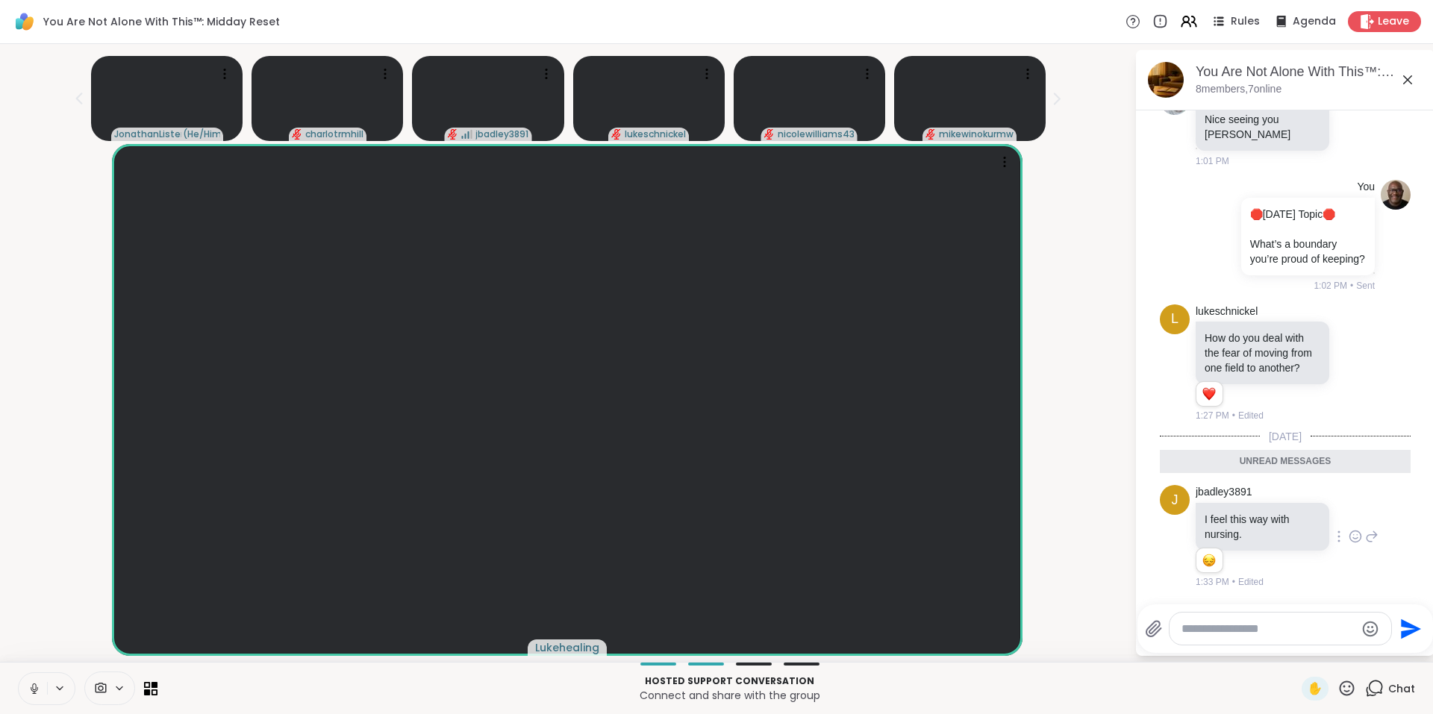
scroll to position [3892, 0]
click at [1365, 536] on icon at bounding box center [1371, 537] width 13 height 18
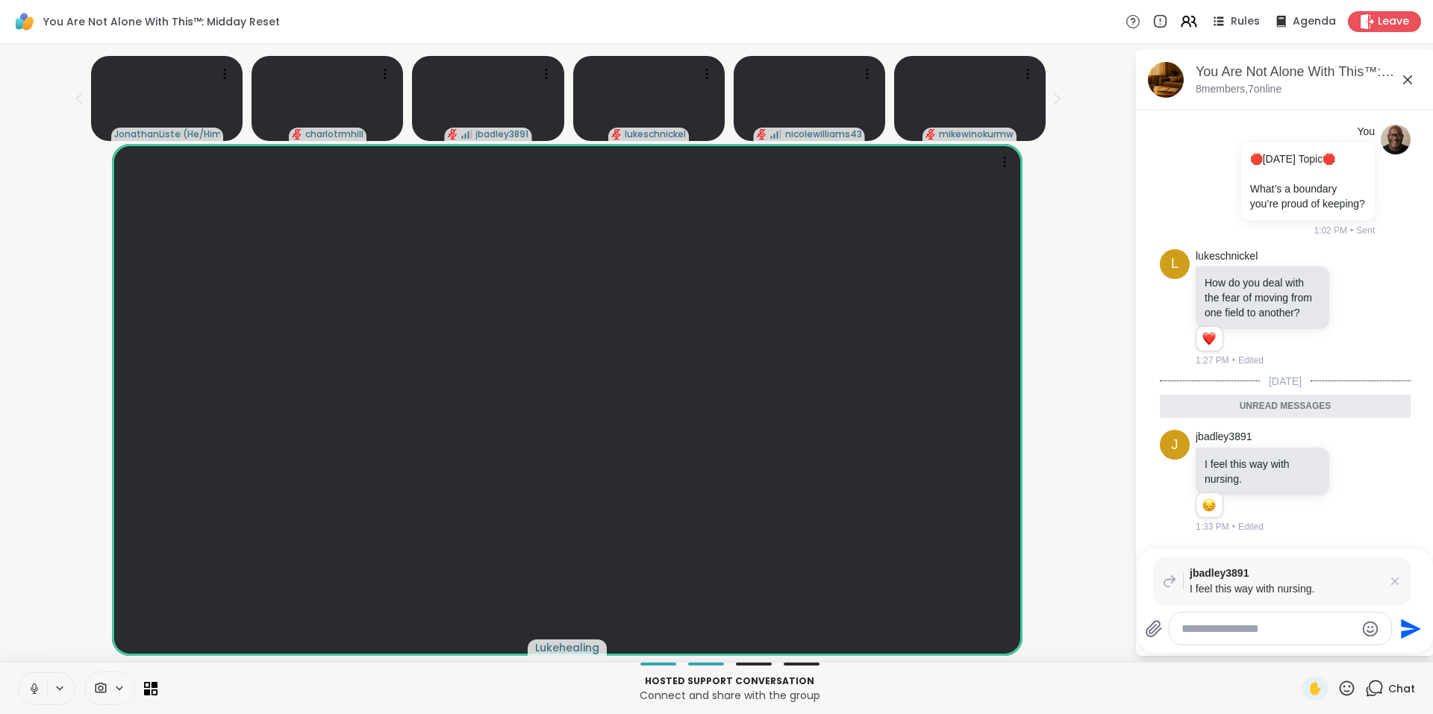
click at [1265, 634] on textarea "Type your message" at bounding box center [1268, 629] width 174 height 15
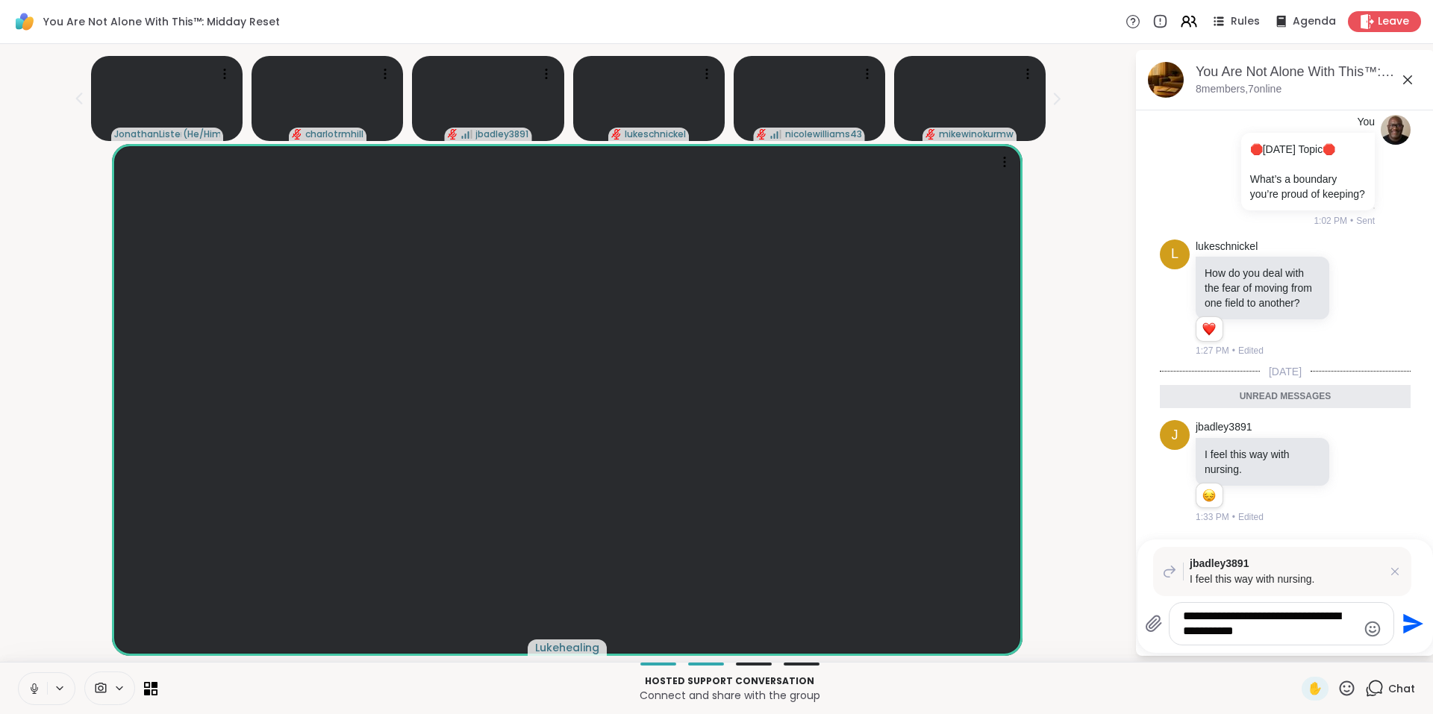
type textarea "**********"
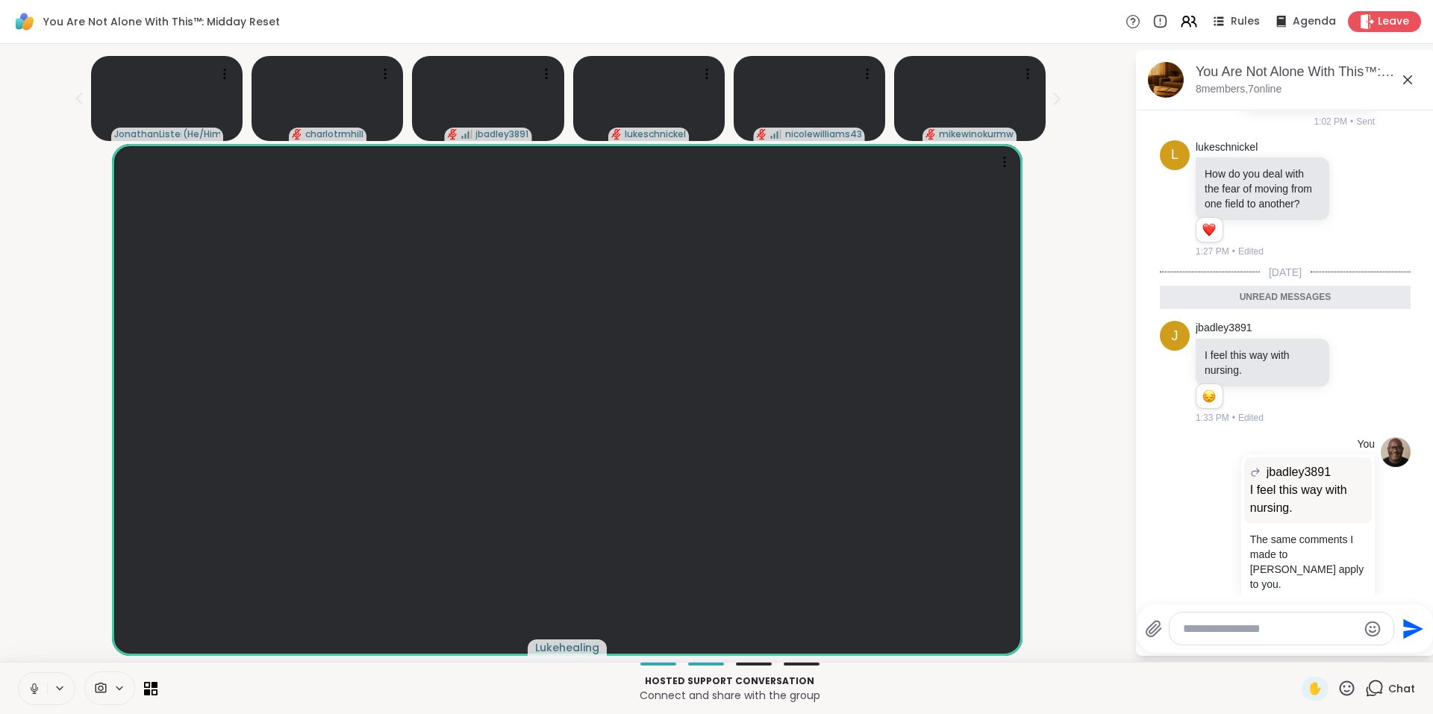
scroll to position [4034, 0]
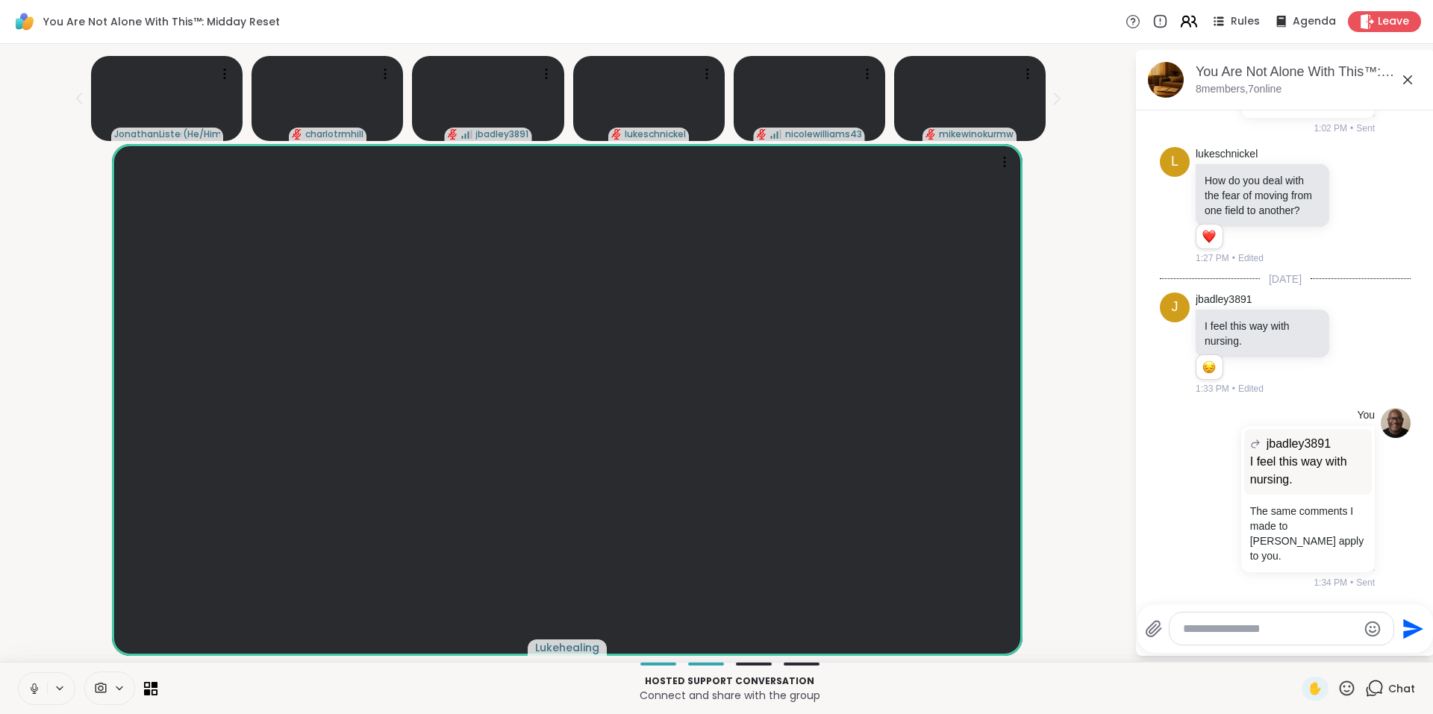
click at [1181, 25] on icon at bounding box center [1188, 21] width 19 height 19
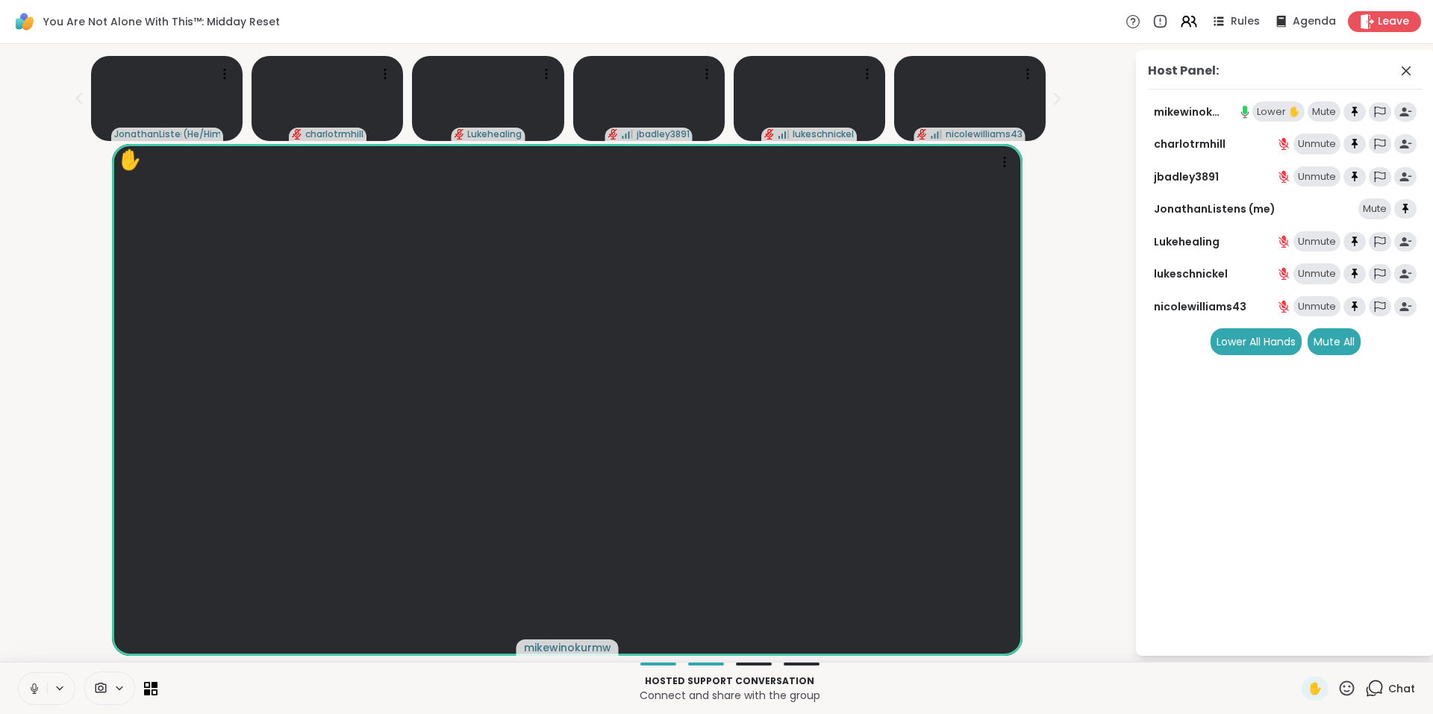
click at [1284, 108] on div "Lower ✋" at bounding box center [1278, 111] width 52 height 21
click at [1365, 690] on icon at bounding box center [1374, 688] width 19 height 19
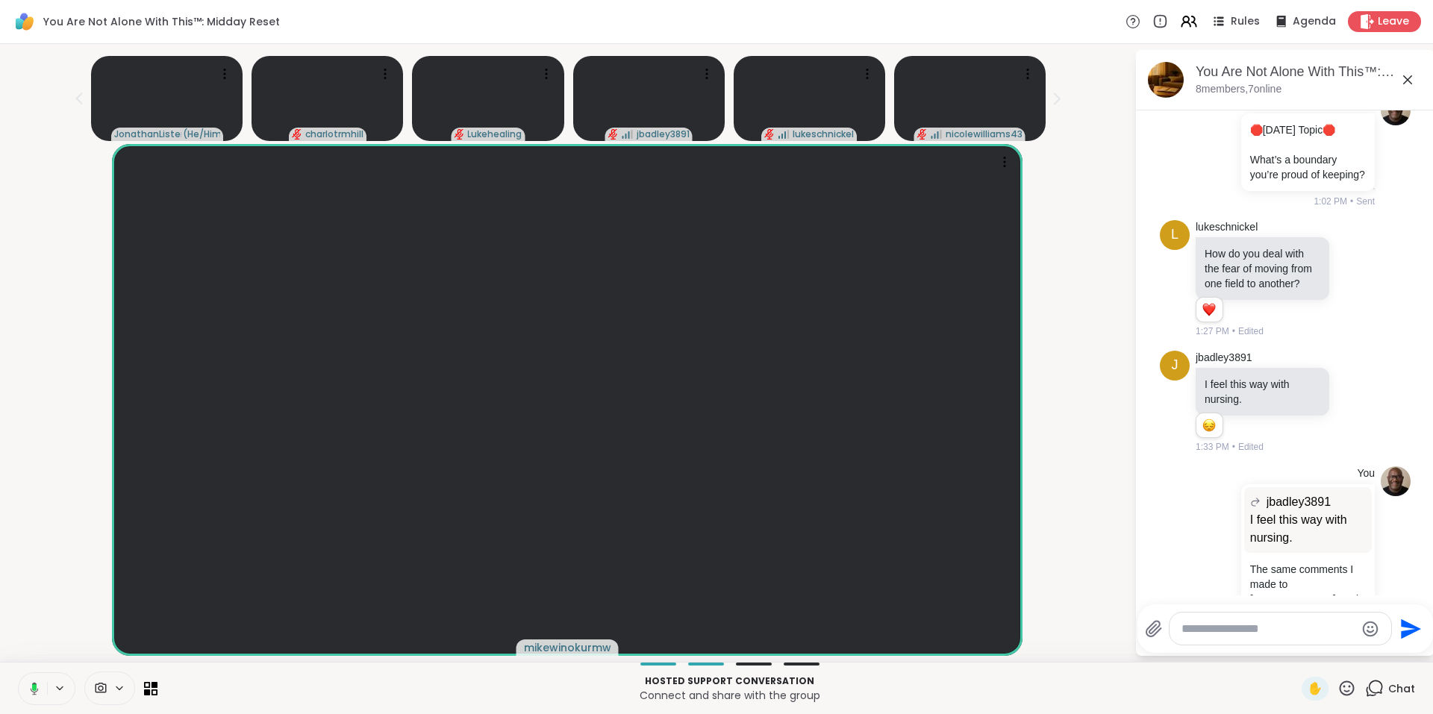
scroll to position [4040, 0]
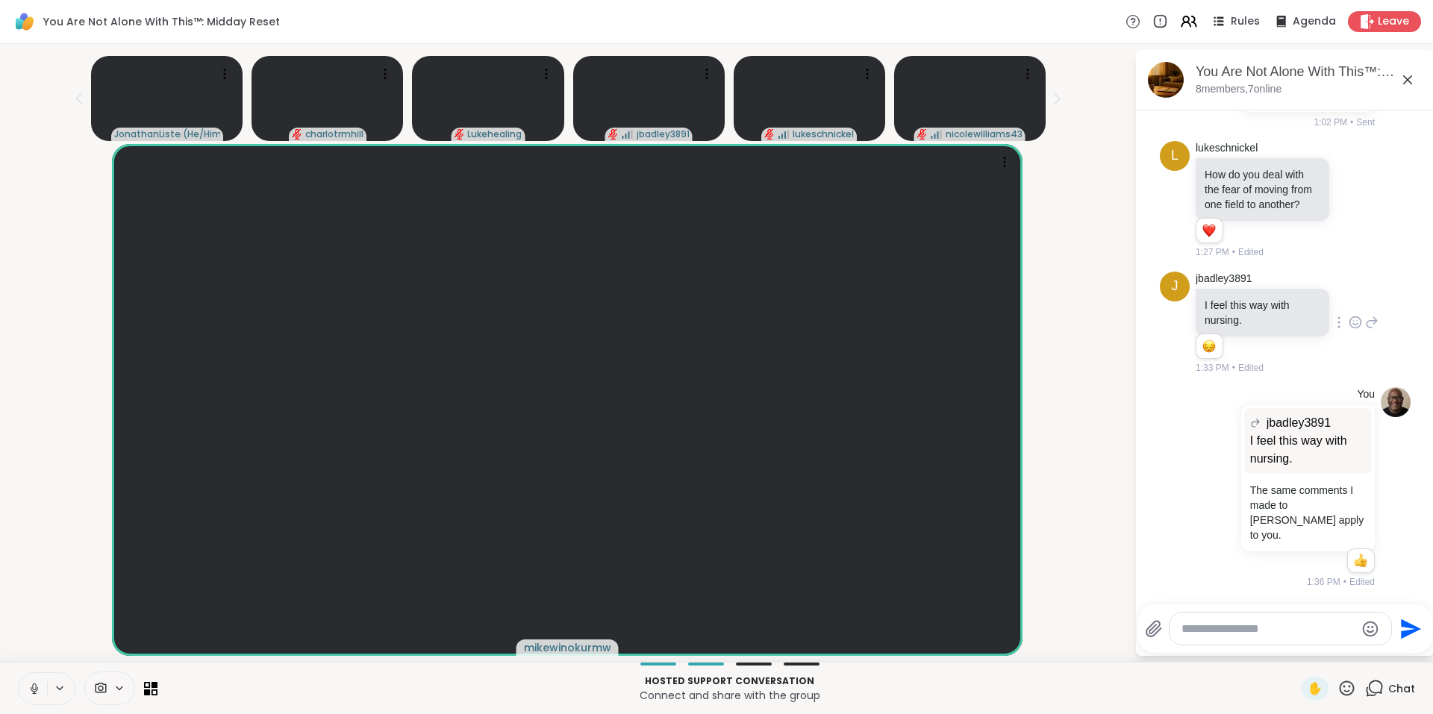
click at [1365, 331] on icon at bounding box center [1371, 322] width 13 height 18
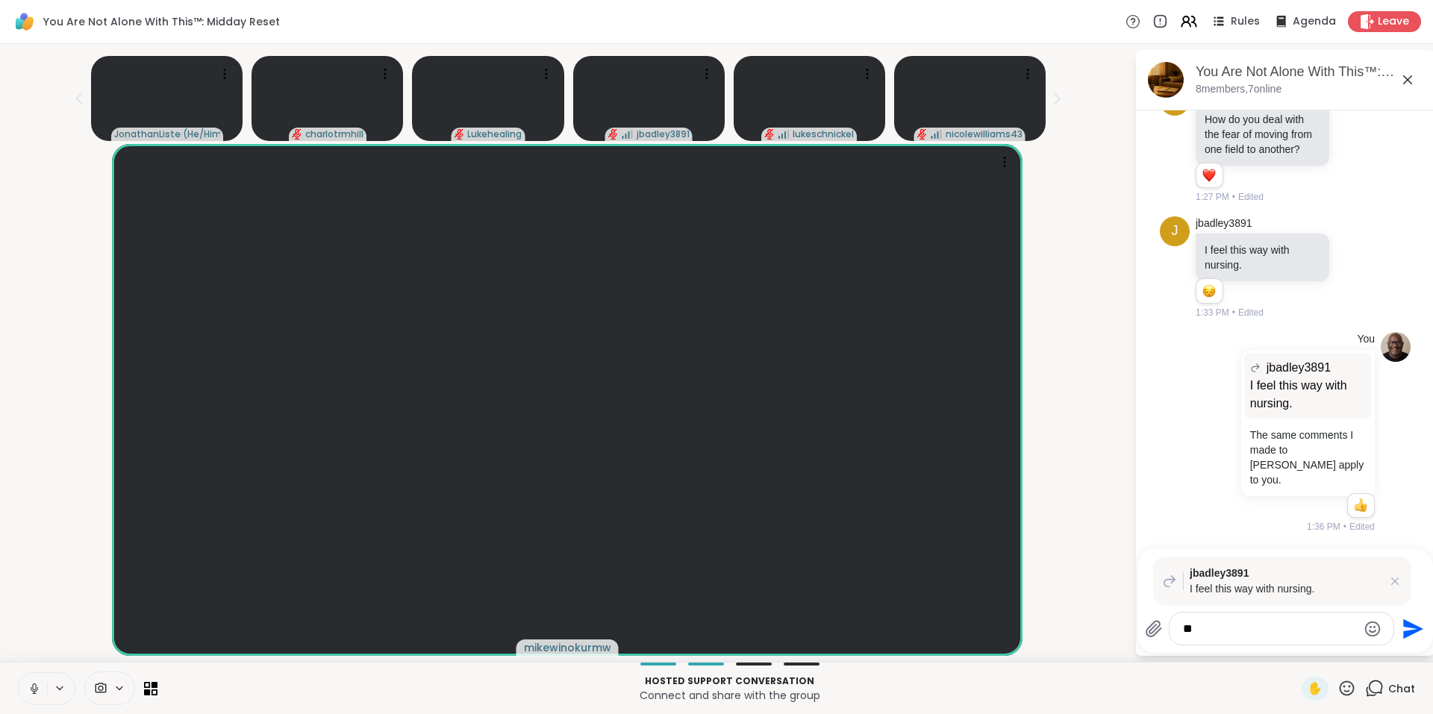
type textarea "*"
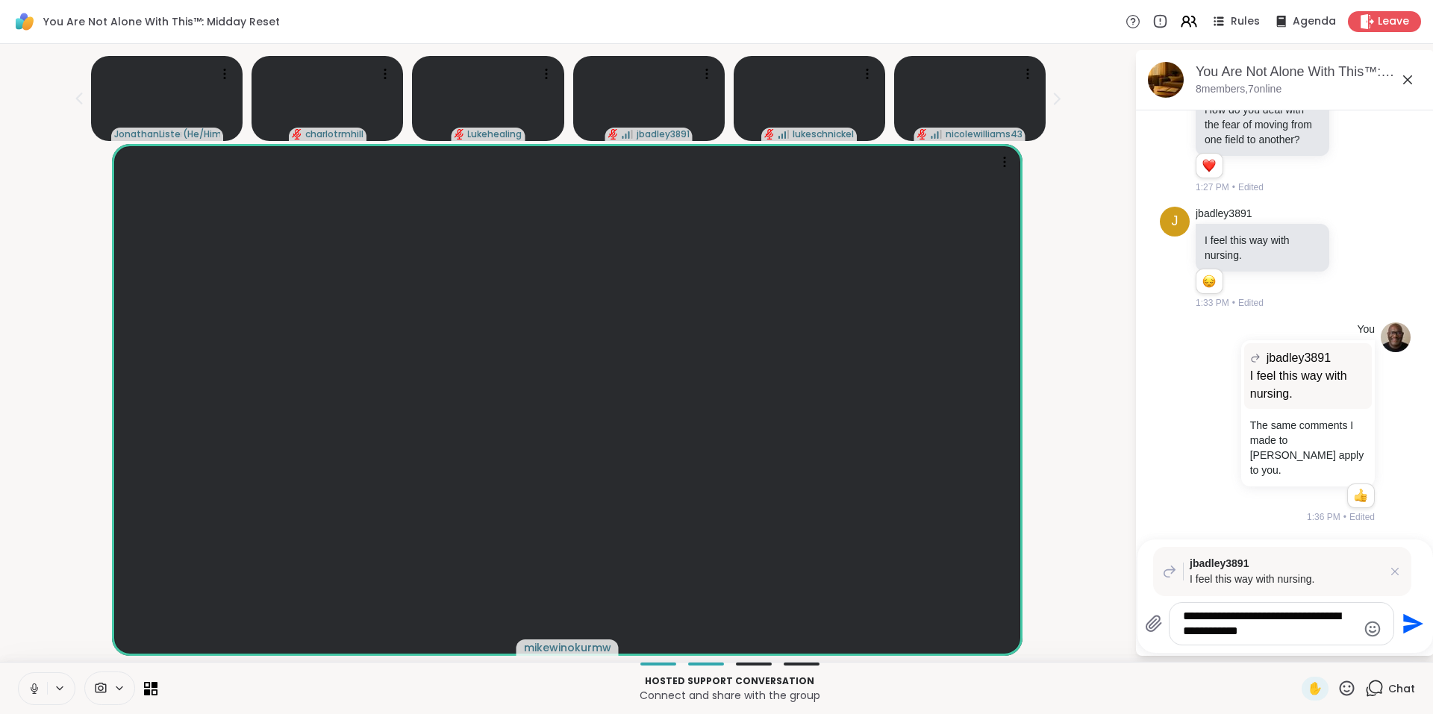
click at [1187, 617] on textarea "**********" at bounding box center [1270, 624] width 174 height 30
click at [1183, 616] on textarea "**********" at bounding box center [1270, 624] width 174 height 30
type textarea "**********"
click at [1409, 622] on icon "Send" at bounding box center [1413, 624] width 20 height 20
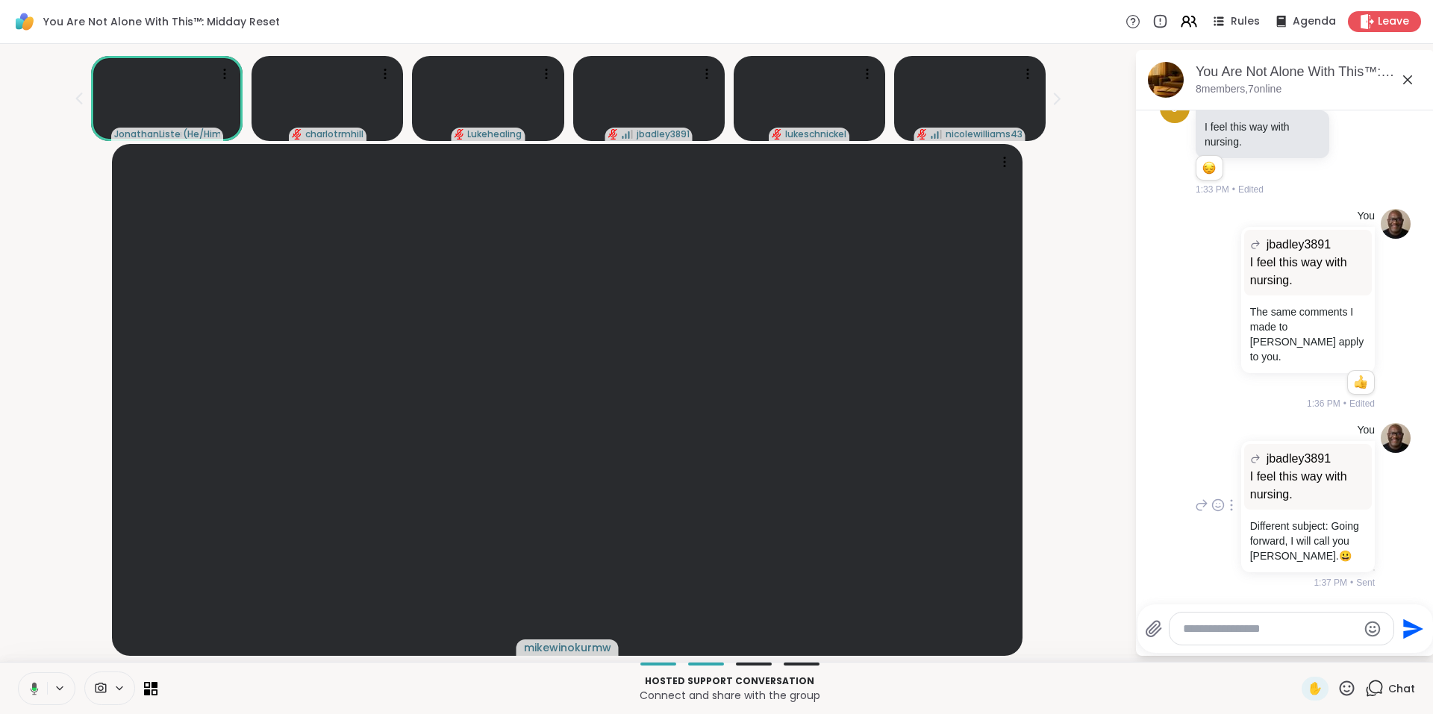
scroll to position [4254, 0]
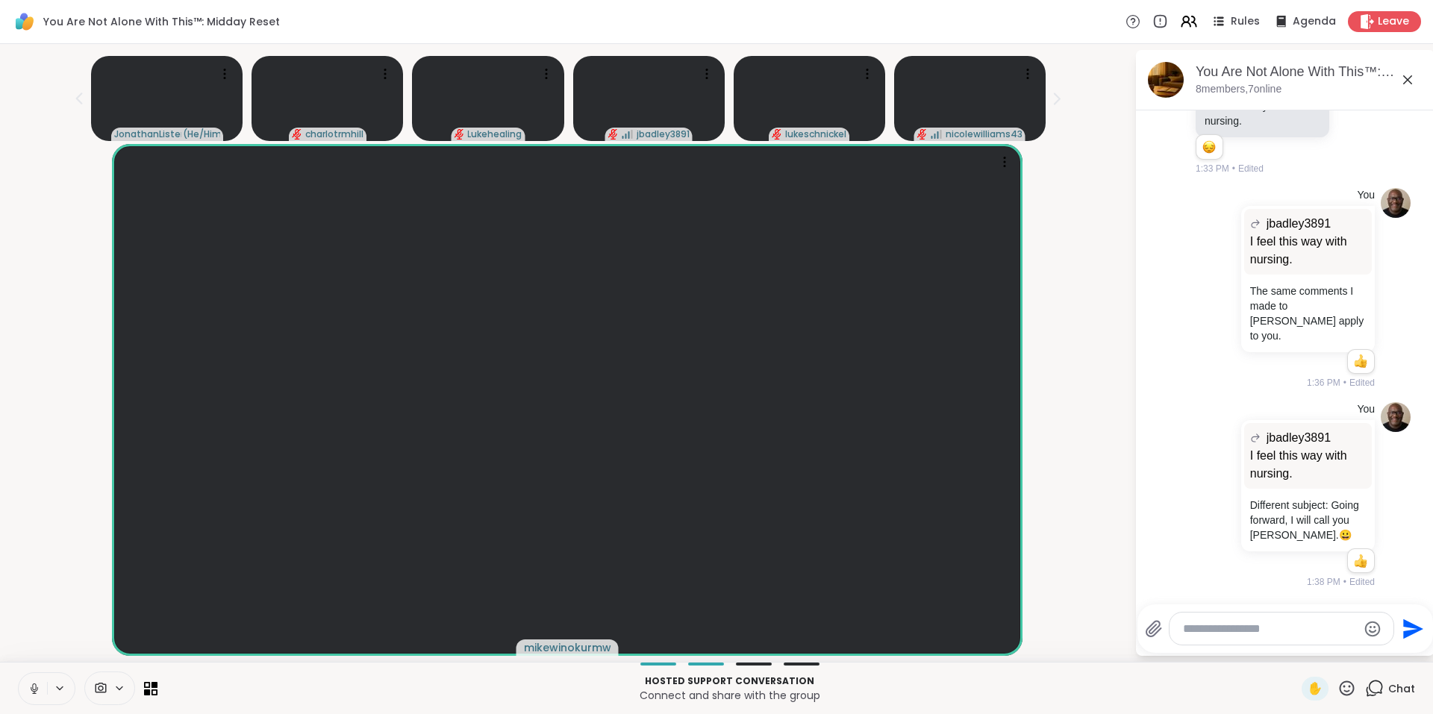
click at [1406, 81] on icon at bounding box center [1407, 79] width 9 height 9
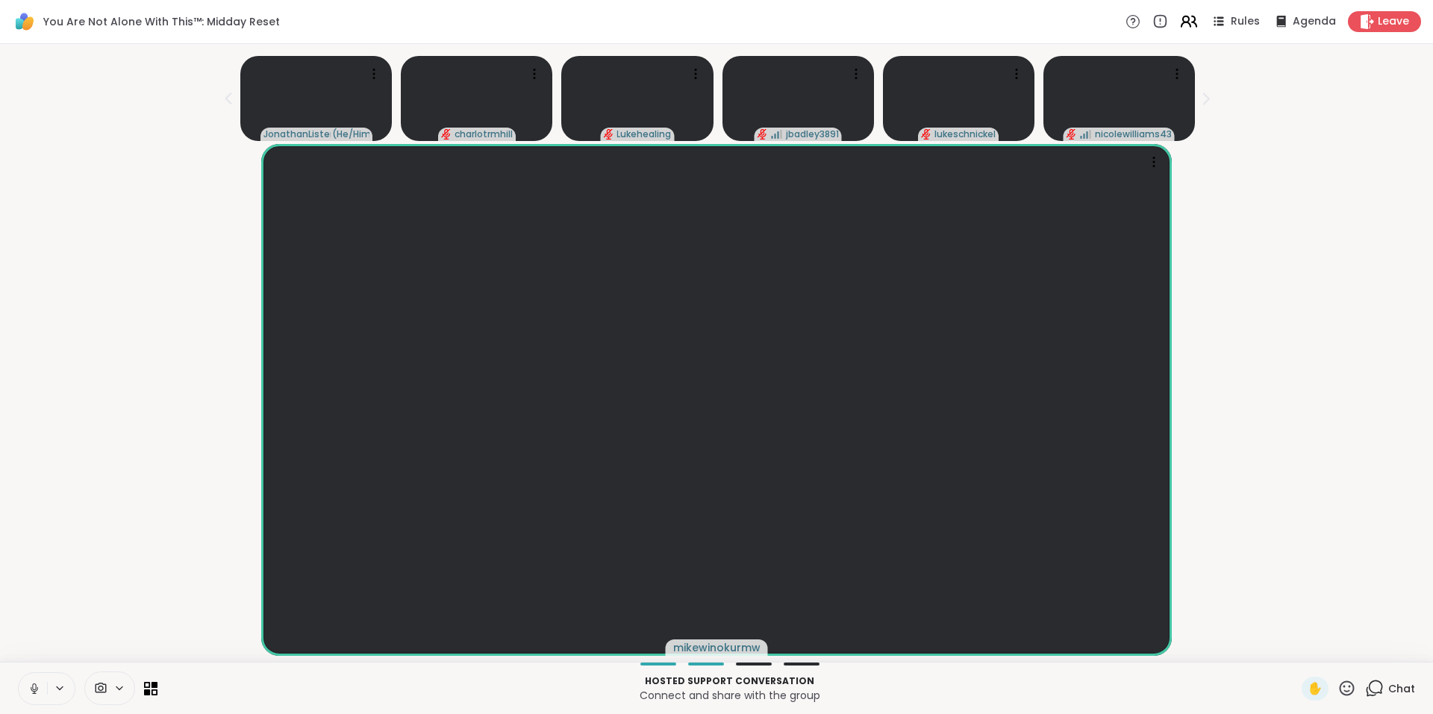
click at [1183, 21] on icon at bounding box center [1186, 19] width 6 height 6
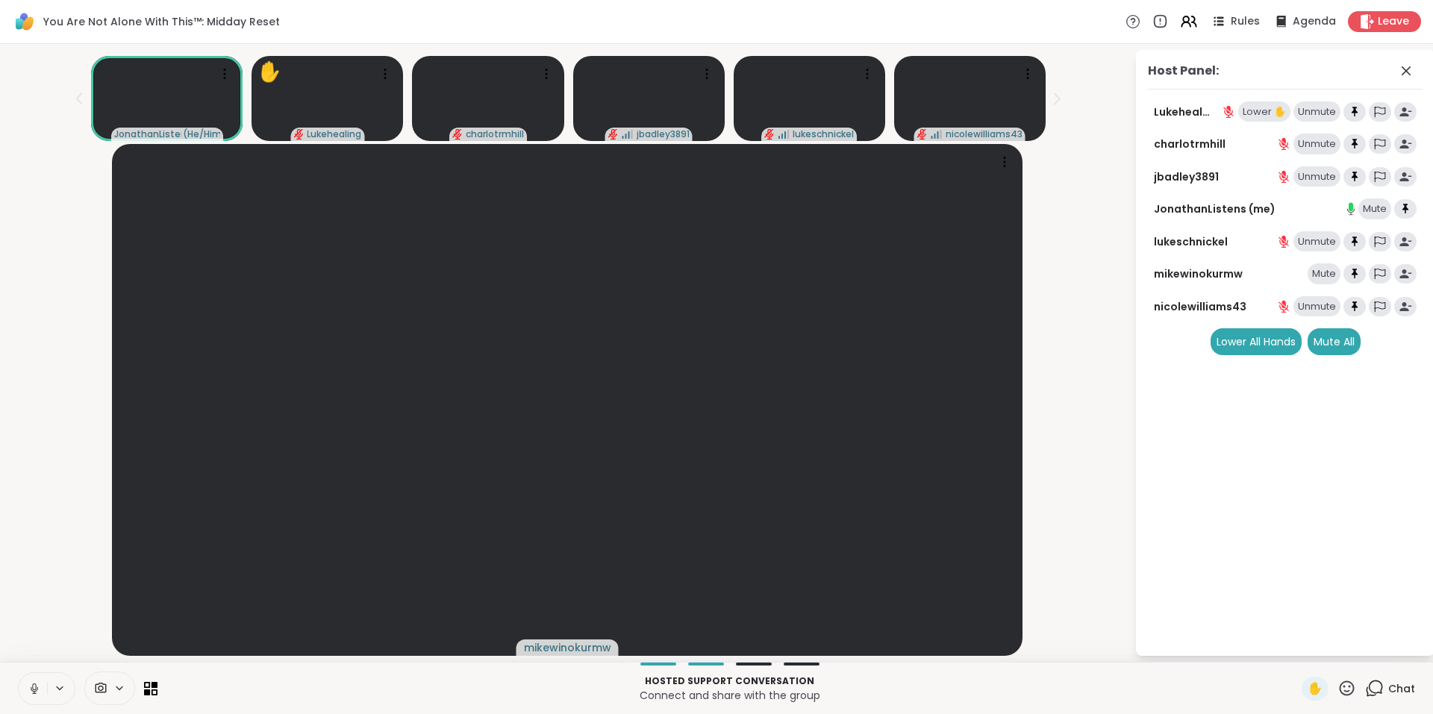
click at [1252, 114] on div "Lower ✋" at bounding box center [1264, 111] width 52 height 21
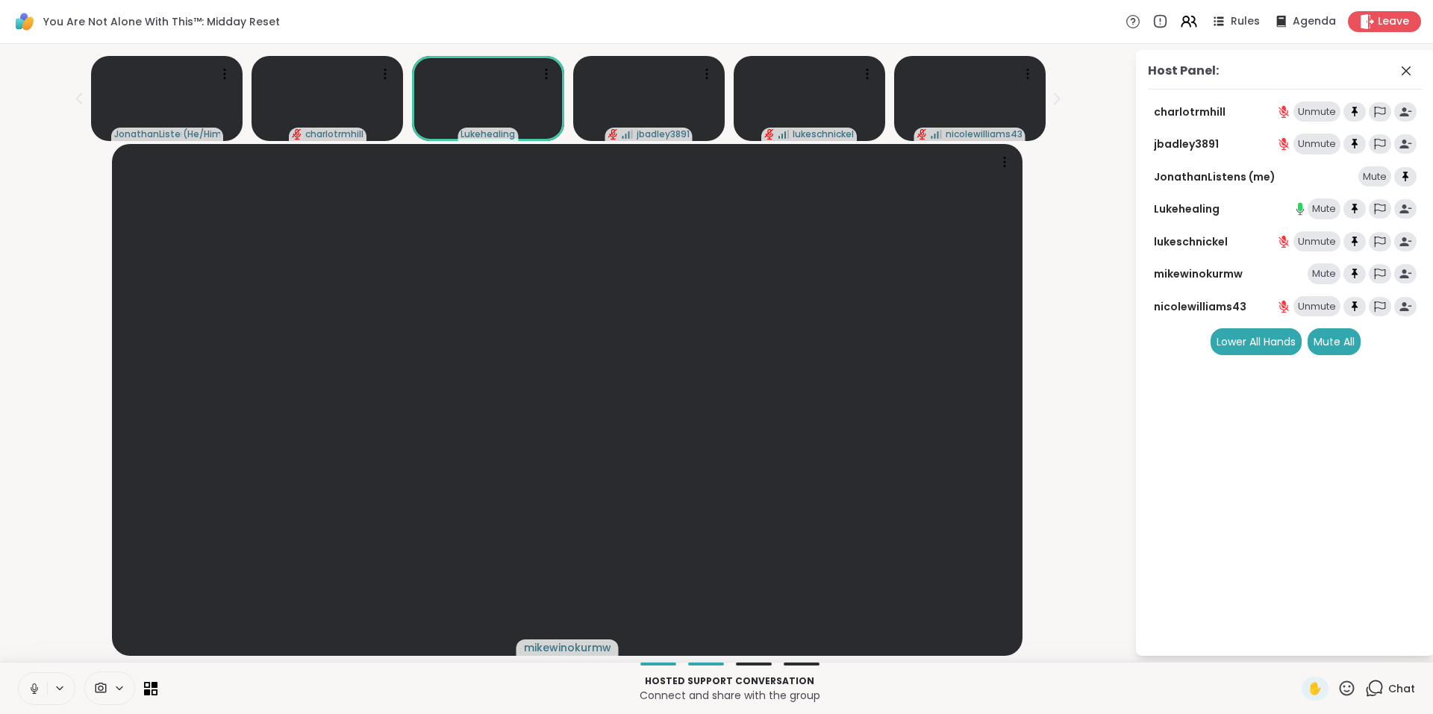
click at [1365, 689] on icon at bounding box center [1374, 688] width 19 height 19
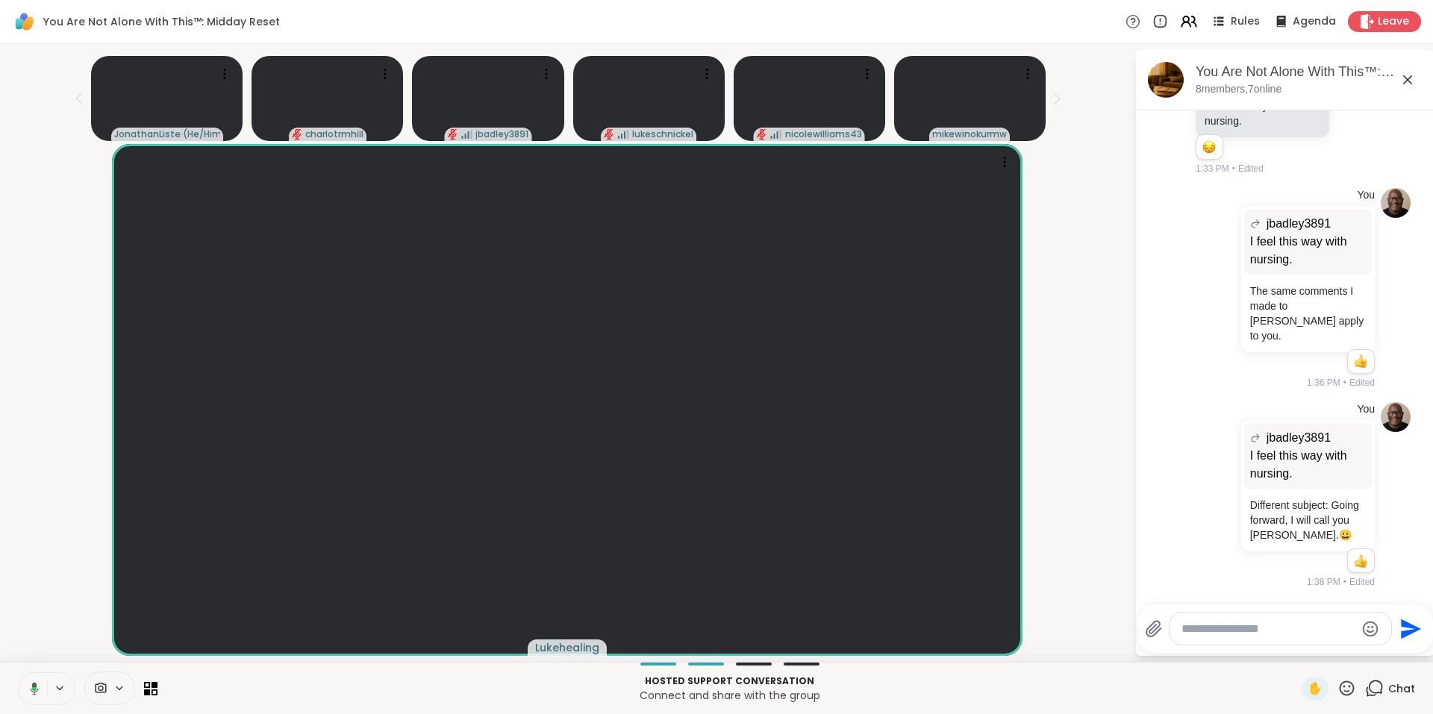
click at [1254, 631] on textarea "Type your message" at bounding box center [1268, 629] width 174 height 15
click at [31, 690] on icon at bounding box center [34, 688] width 13 height 13
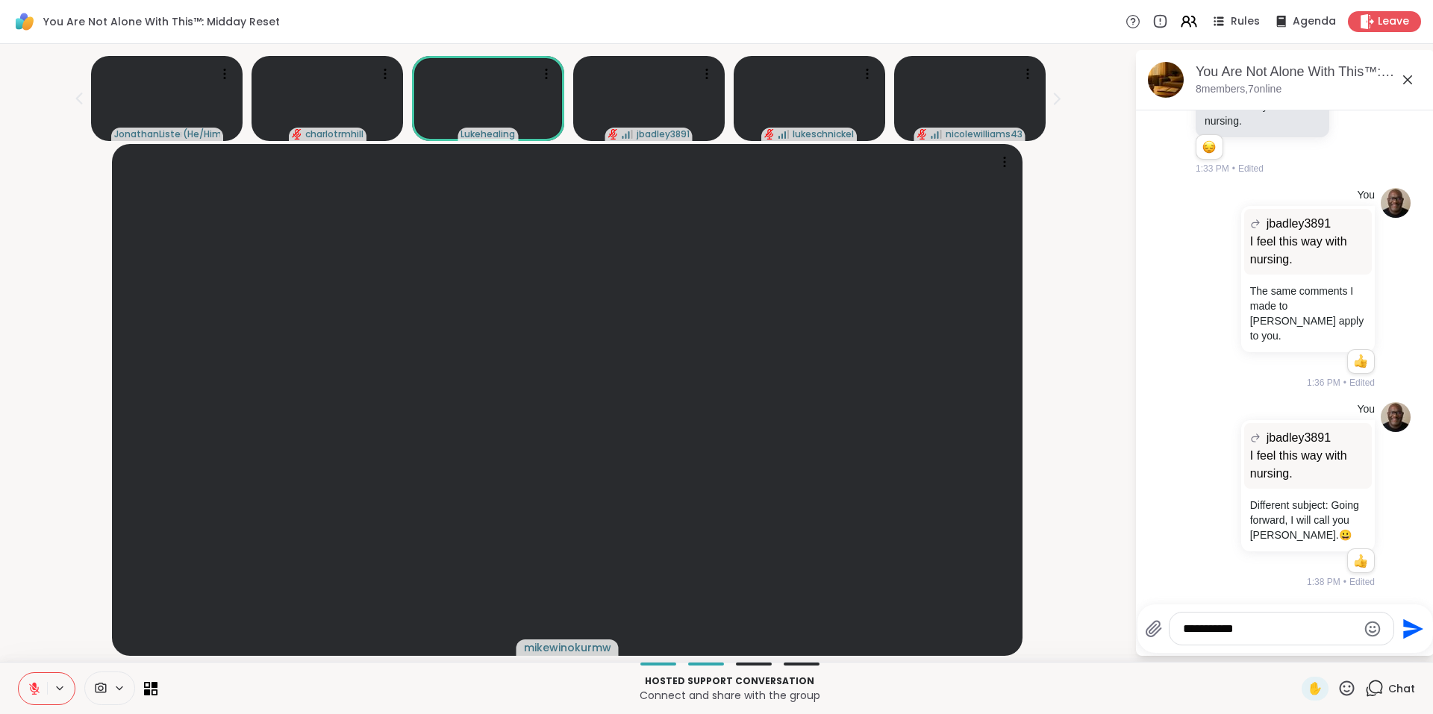
click at [1298, 630] on textarea "**********" at bounding box center [1270, 629] width 174 height 15
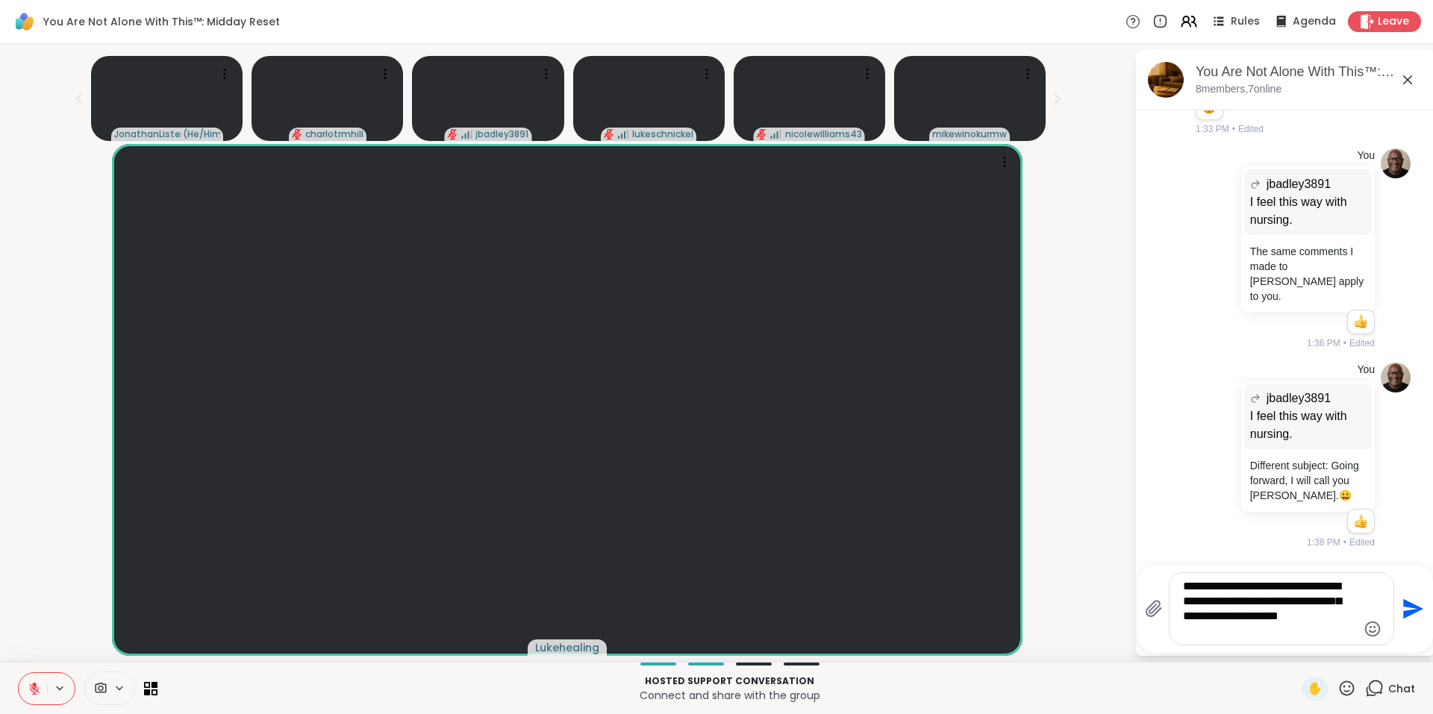
click at [1222, 616] on textarea "**********" at bounding box center [1270, 609] width 174 height 60
type textarea "**********"
click at [1372, 626] on icon "Emoji picker" at bounding box center [1373, 629] width 16 height 16
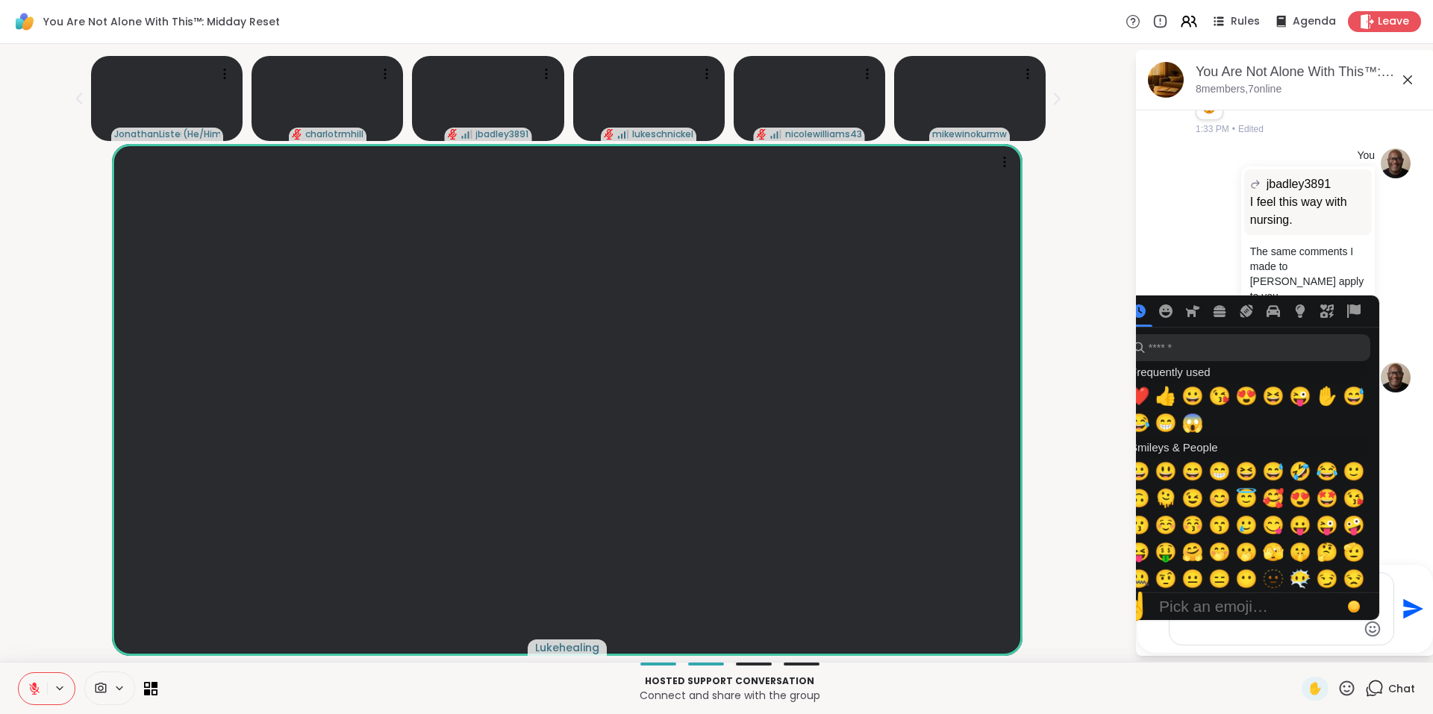
click at [1324, 628] on textarea "**********" at bounding box center [1270, 609] width 174 height 60
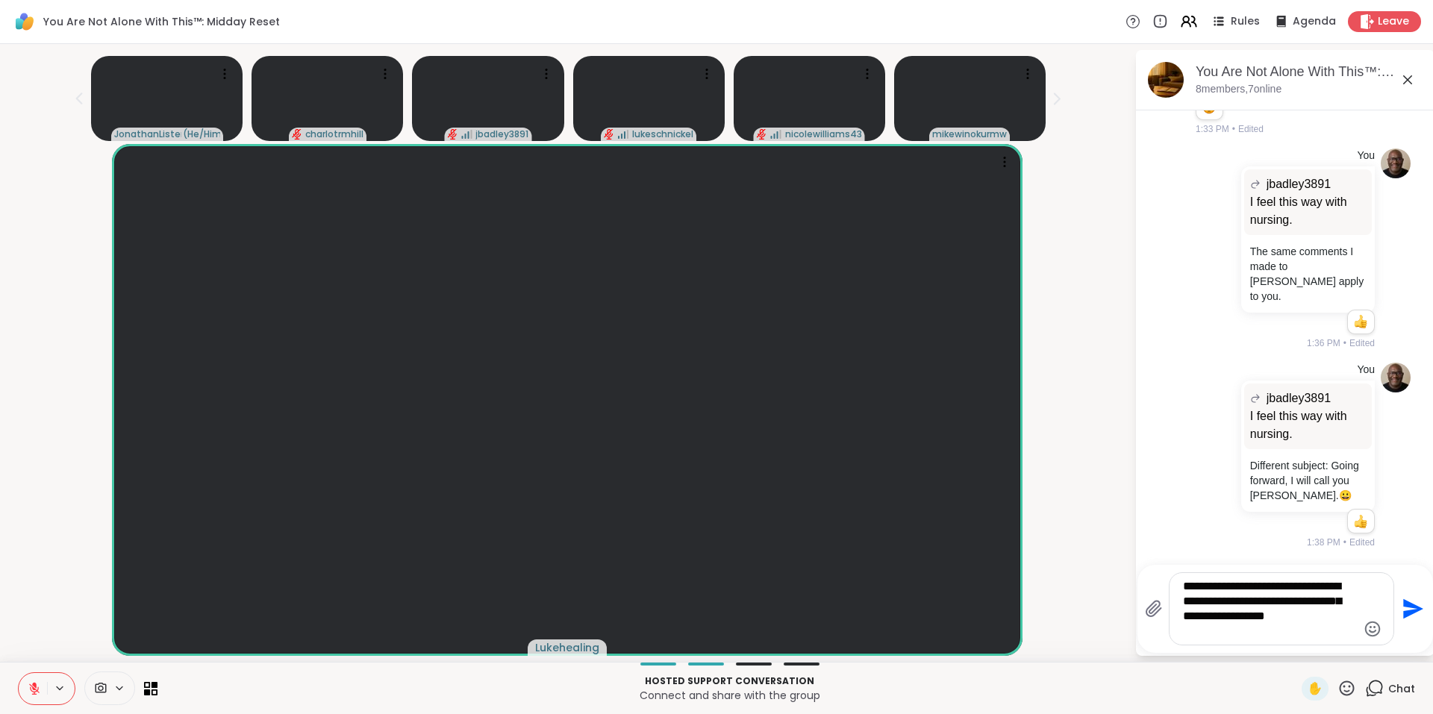
click at [1413, 604] on icon "Send" at bounding box center [1411, 609] width 24 height 24
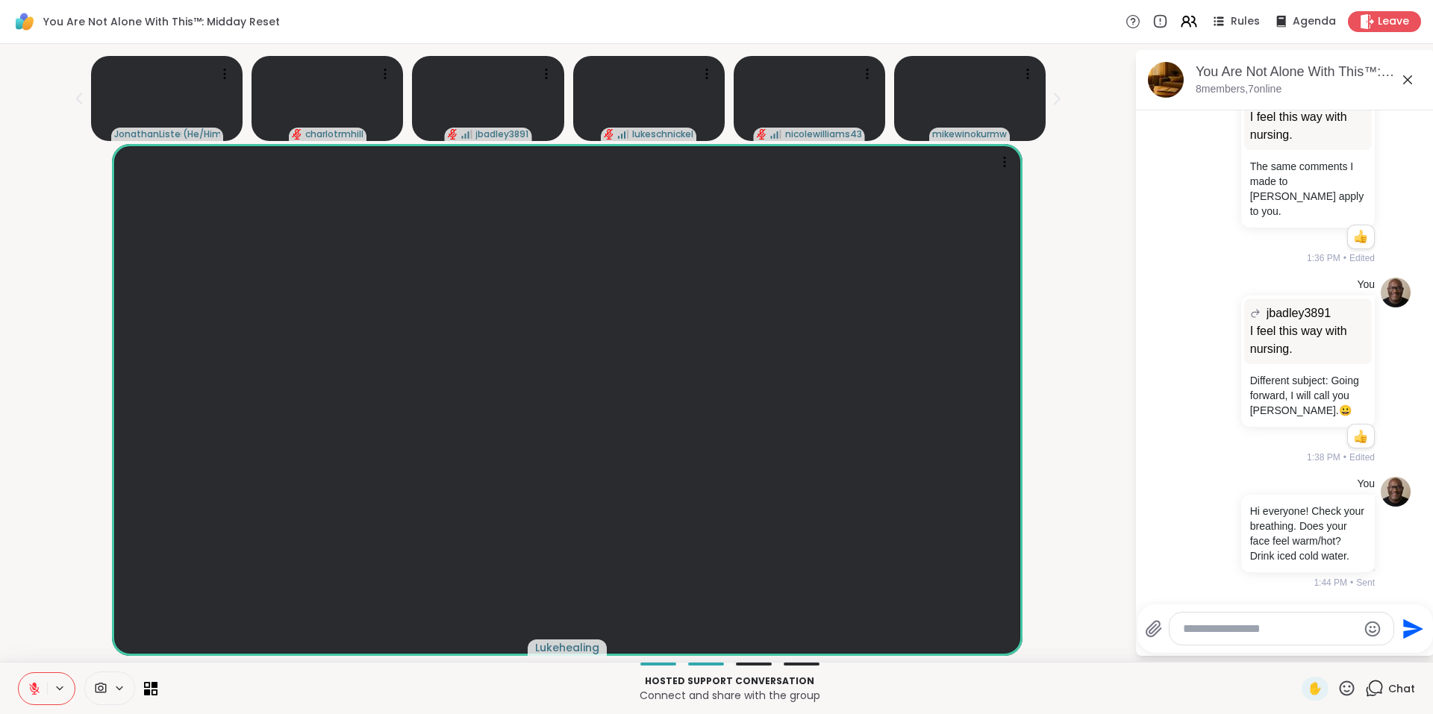
scroll to position [4394, 0]
click at [33, 686] on icon at bounding box center [34, 688] width 13 height 13
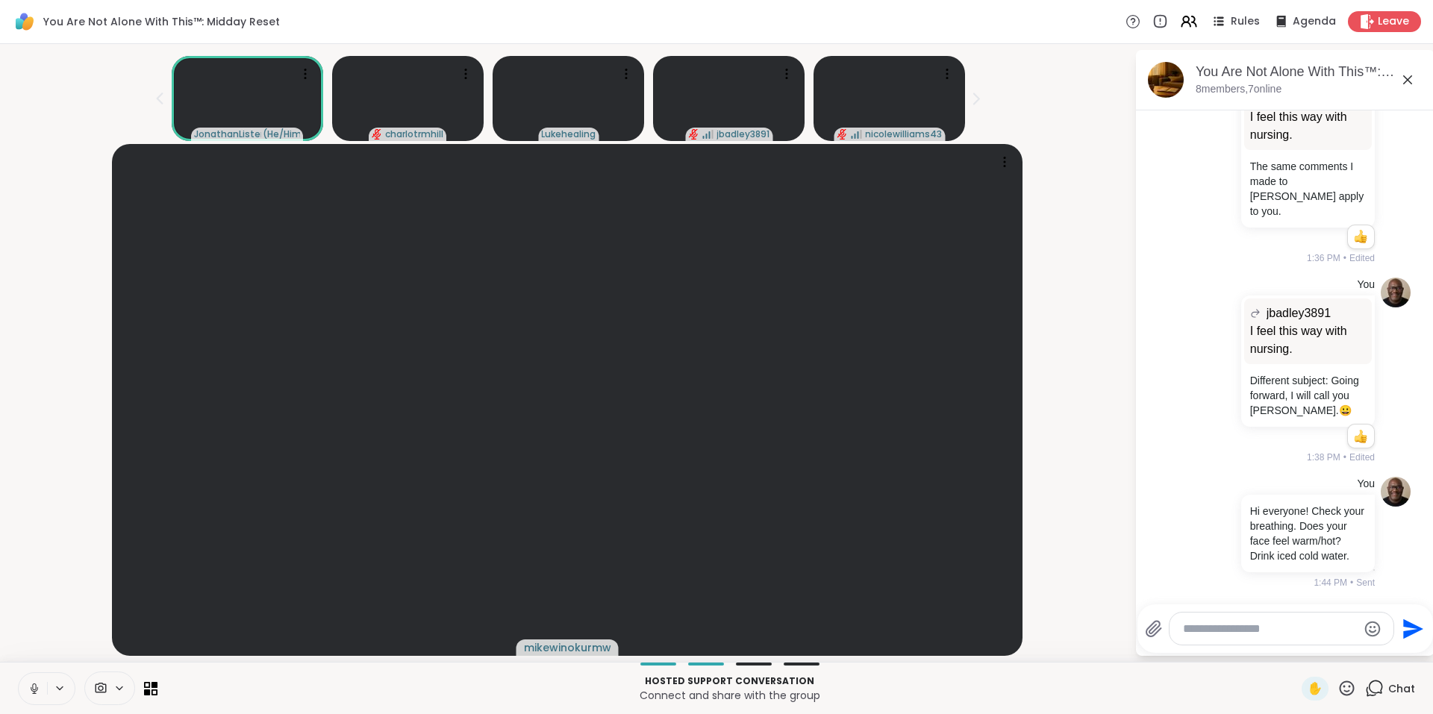
click at [1076, 284] on div "mikewinokurmw" at bounding box center [567, 400] width 1116 height 512
click at [1105, 162] on div "mikewinokurmw" at bounding box center [567, 400] width 1116 height 512
click at [1182, 22] on icon at bounding box center [1188, 21] width 19 height 19
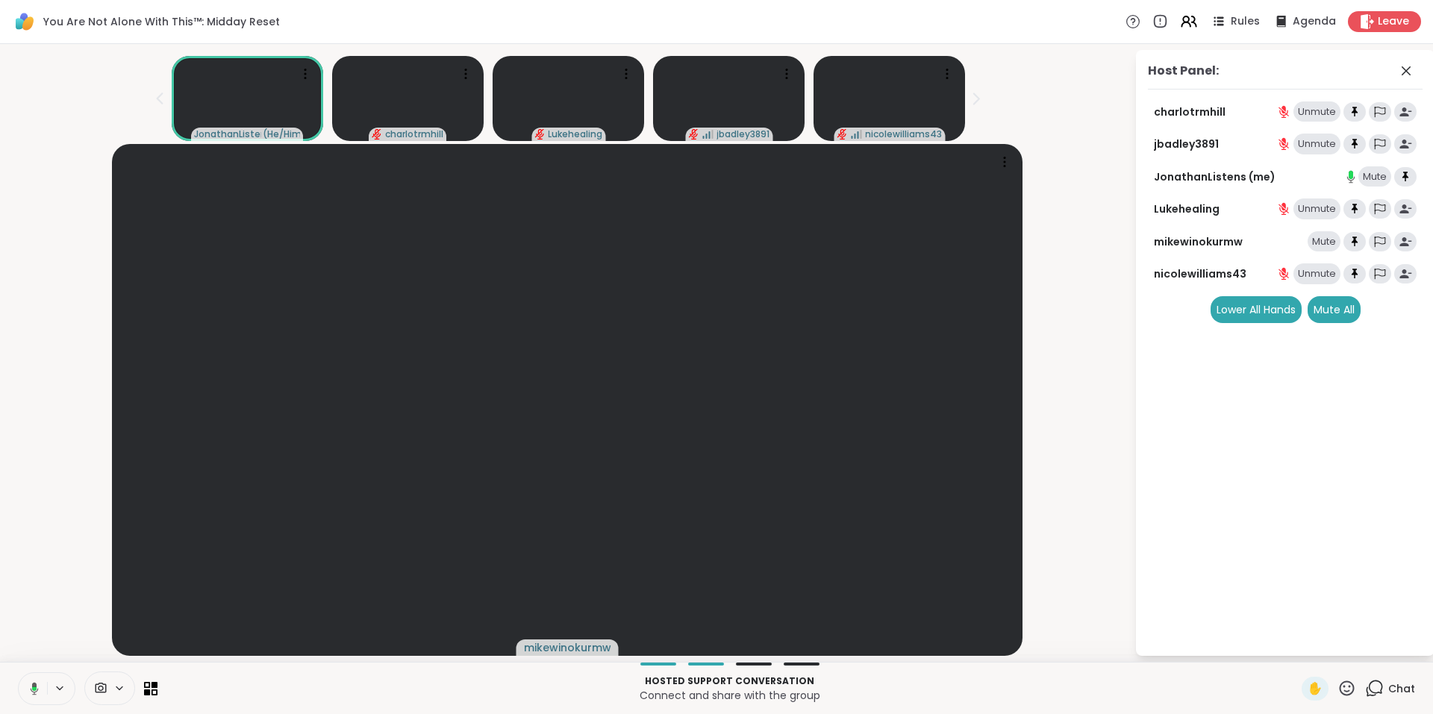
click at [1313, 246] on div "Mute" at bounding box center [1323, 241] width 33 height 21
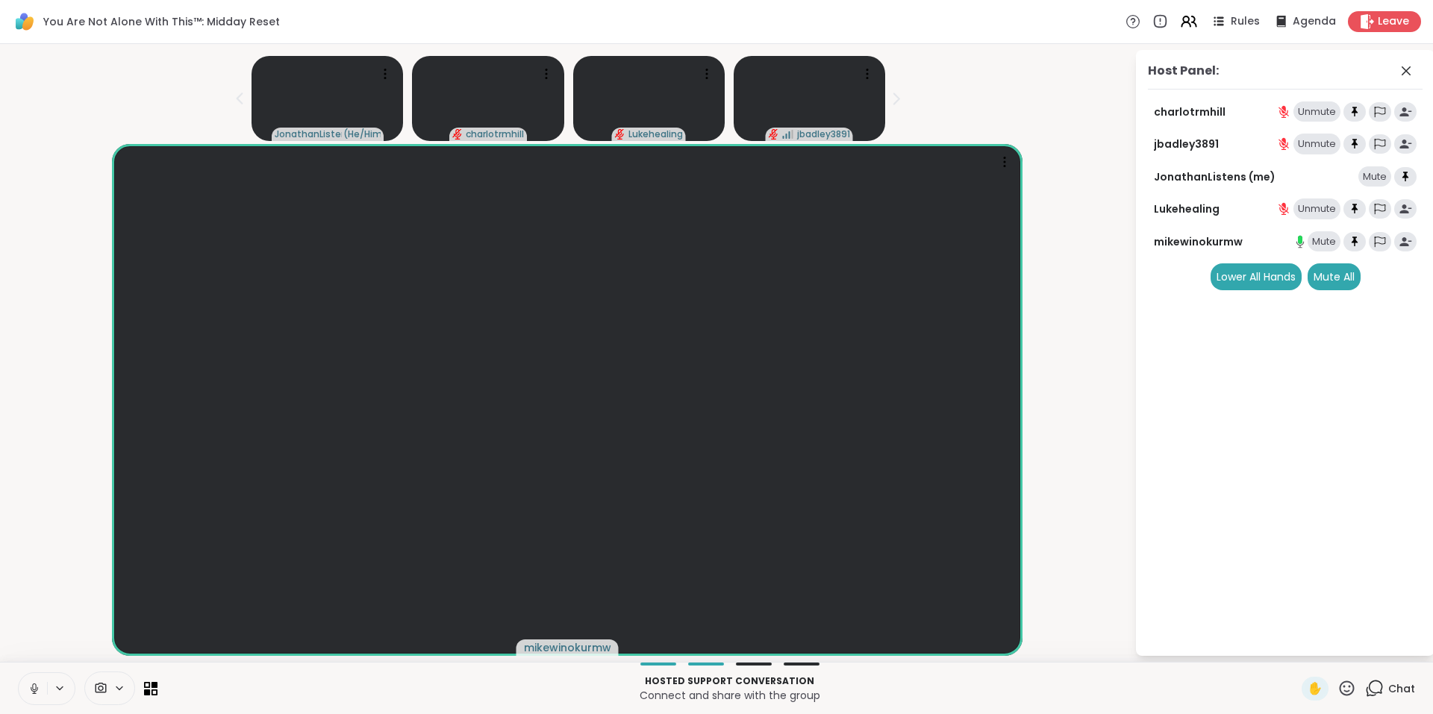
click at [1369, 681] on icon at bounding box center [1376, 687] width 14 height 13
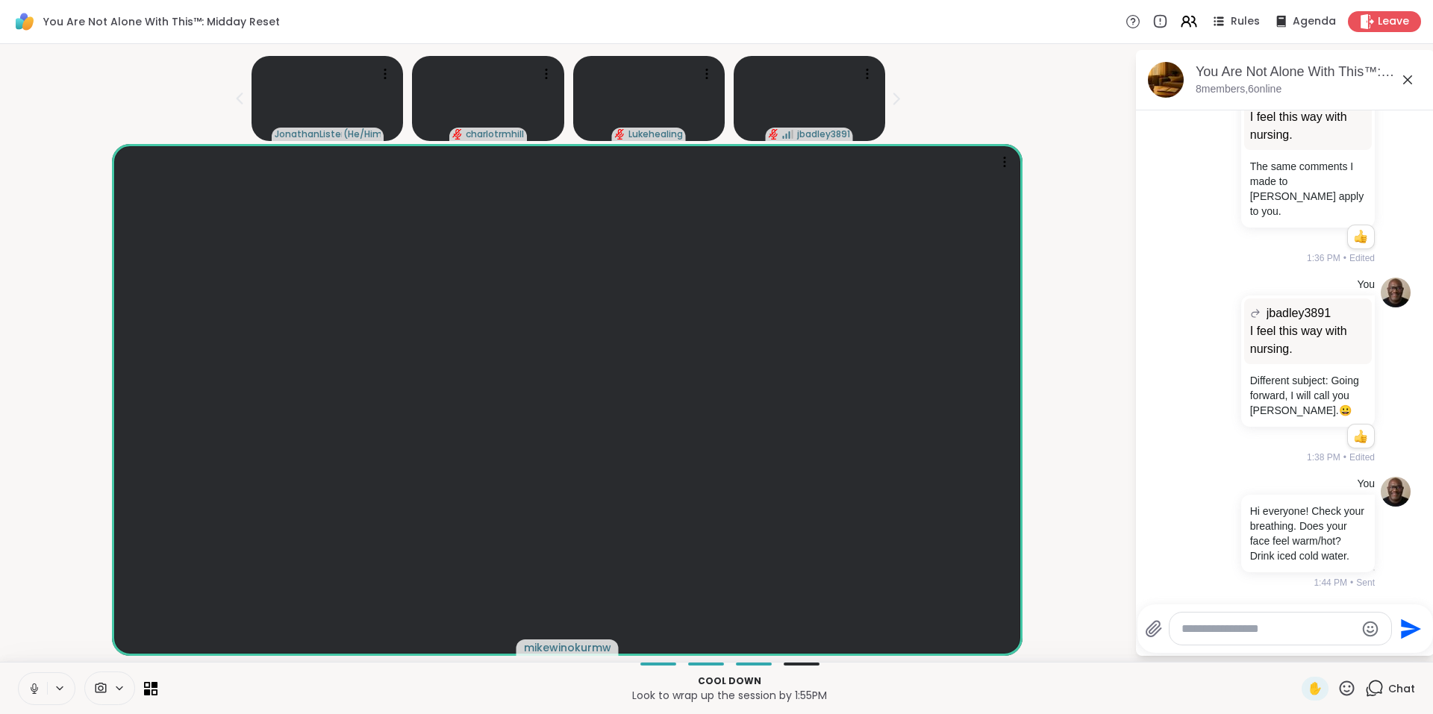
click at [1099, 293] on div "mikewinokurmw" at bounding box center [567, 400] width 1116 height 512
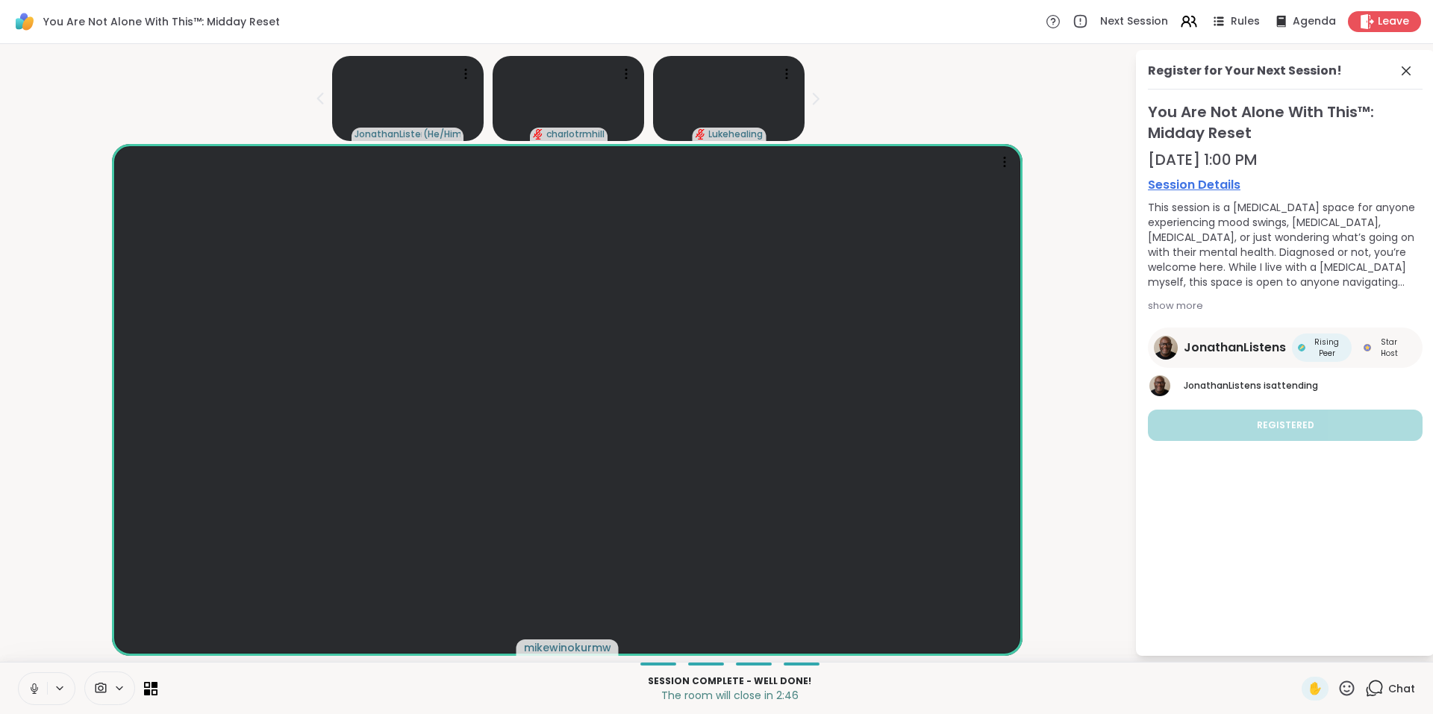
click at [1367, 687] on icon at bounding box center [1374, 688] width 19 height 19
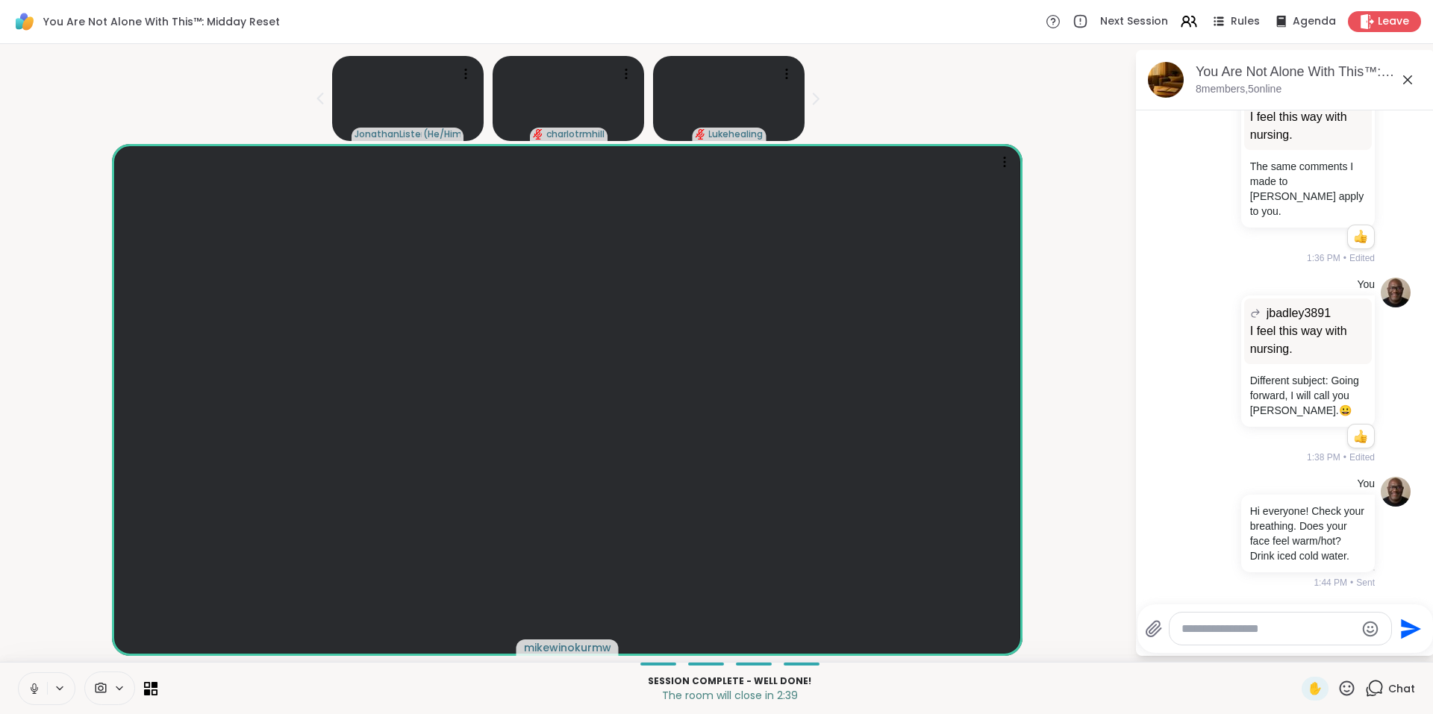
click at [1155, 137] on li "You jbadley3891 I feel this way with nursing. I feel this way with nursing. The…" at bounding box center [1285, 164] width 271 height 214
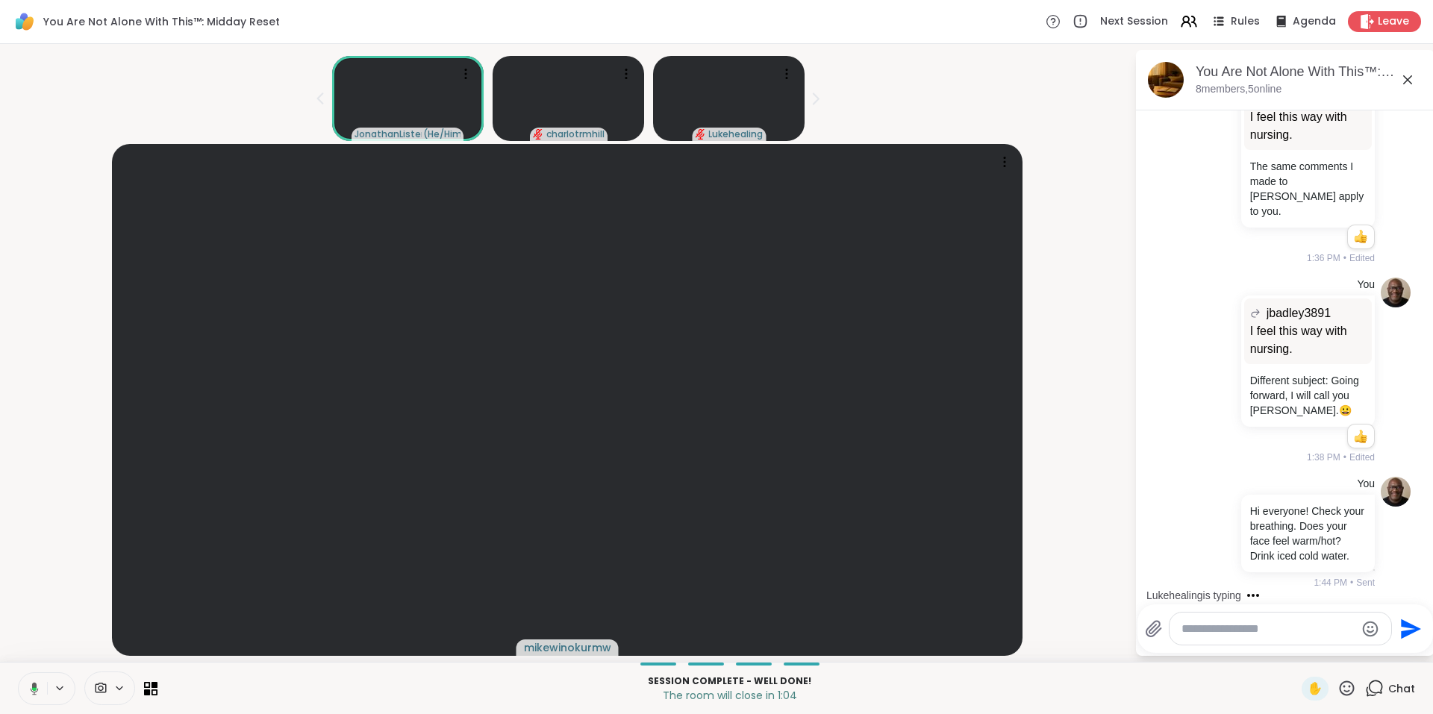
scroll to position [4489, 0]
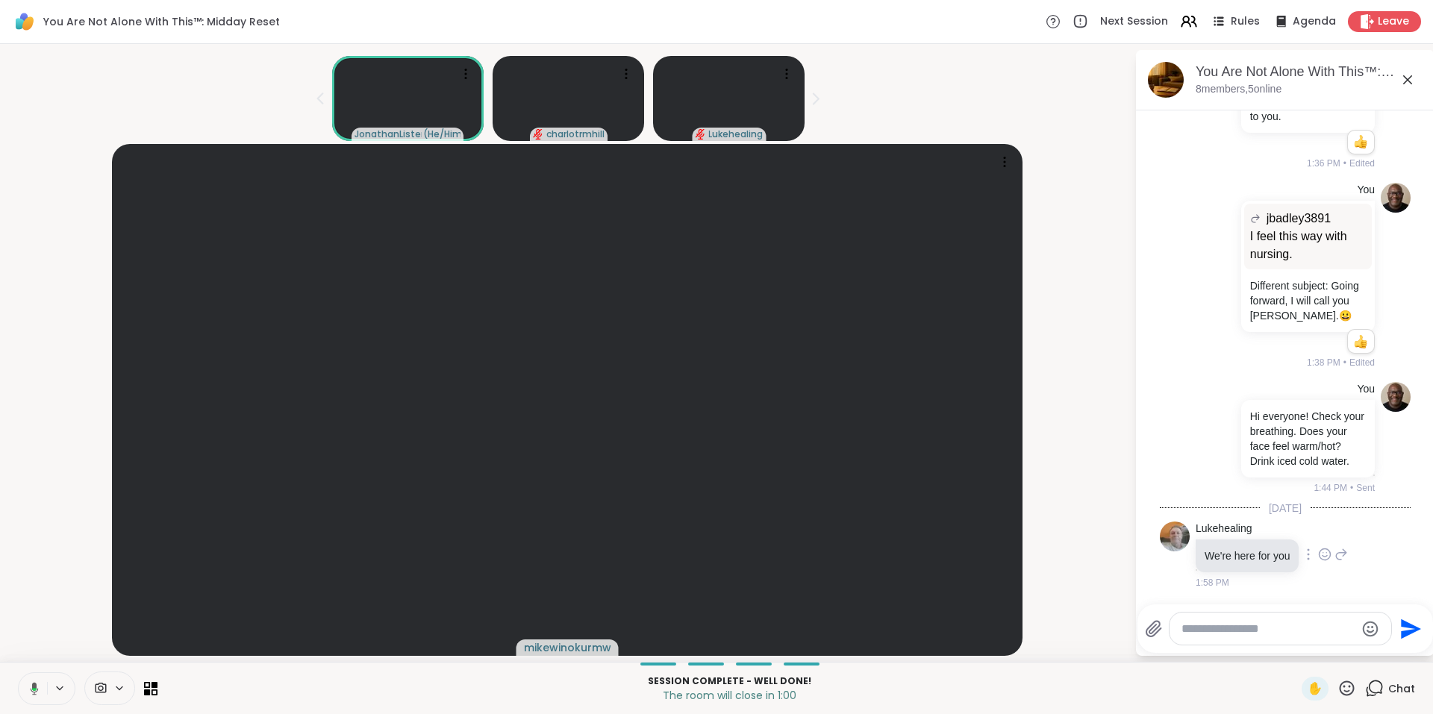
click at [1325, 556] on icon at bounding box center [1324, 554] width 13 height 15
click at [1324, 525] on div "Select Reaction: Heart" at bounding box center [1324, 530] width 13 height 13
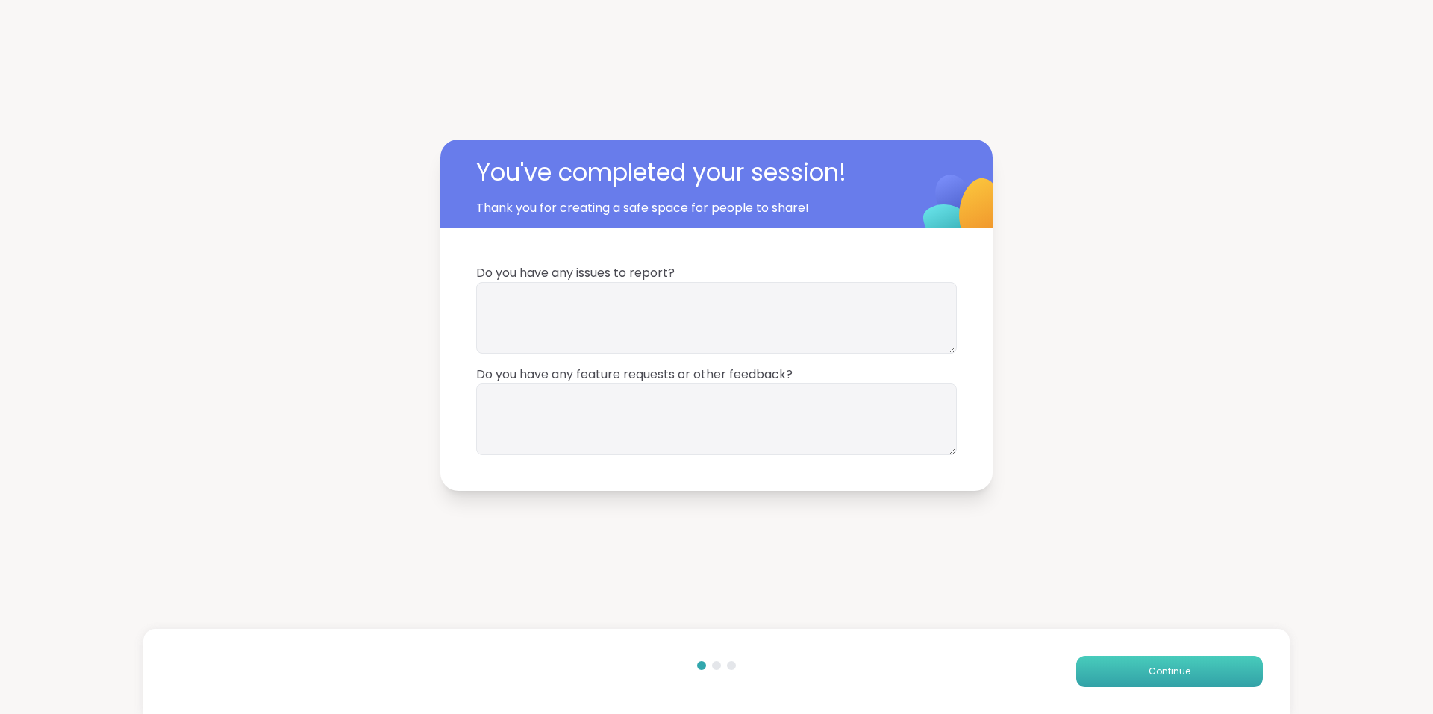
click at [1116, 683] on button "Continue" at bounding box center [1169, 671] width 187 height 31
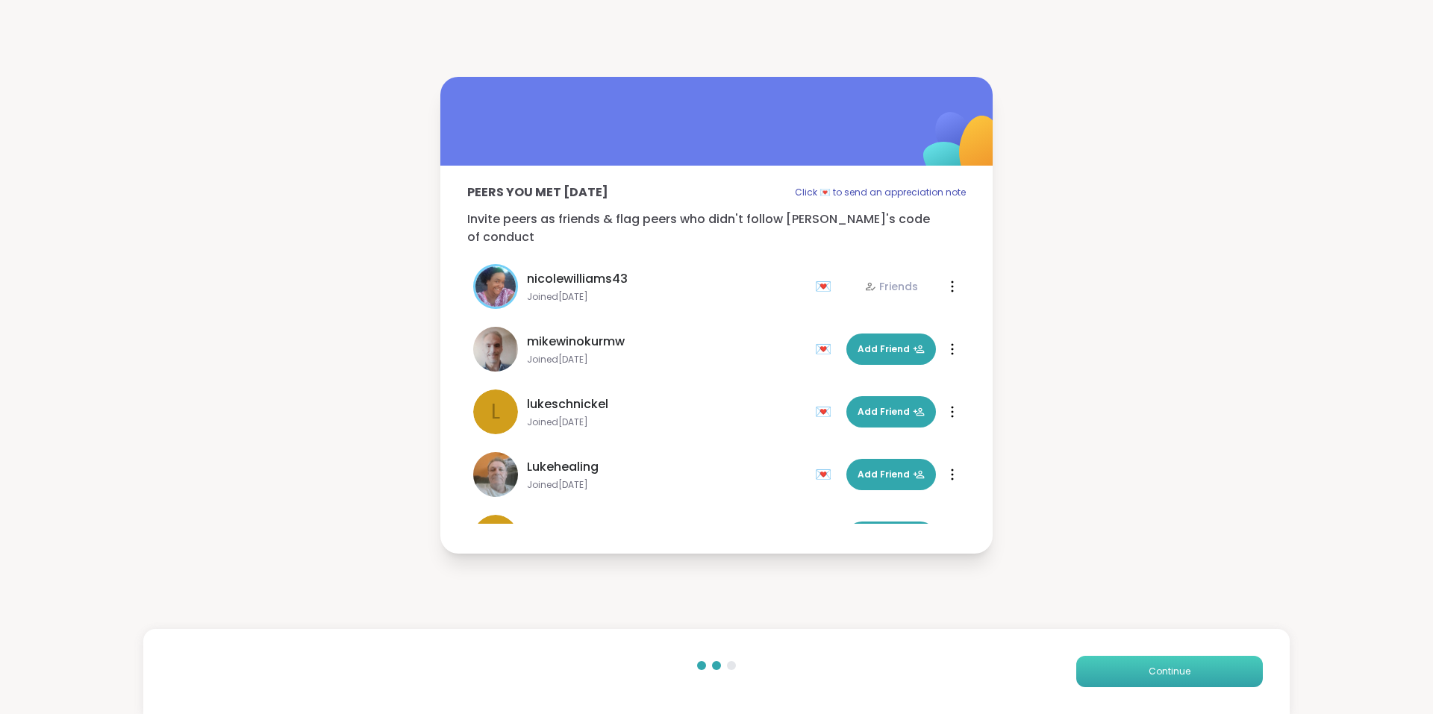
click at [1168, 657] on button "Continue" at bounding box center [1169, 671] width 187 height 31
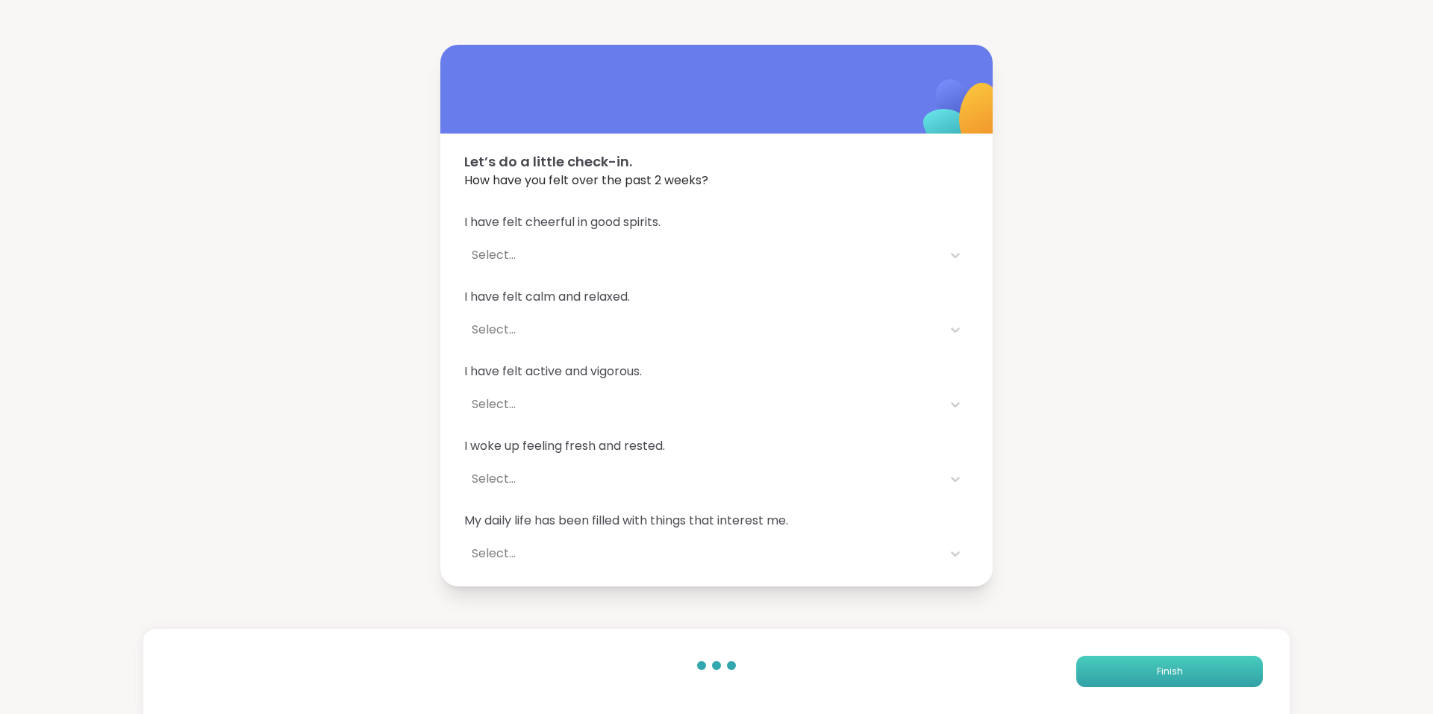
click at [1168, 657] on button "Finish" at bounding box center [1169, 671] width 187 height 31
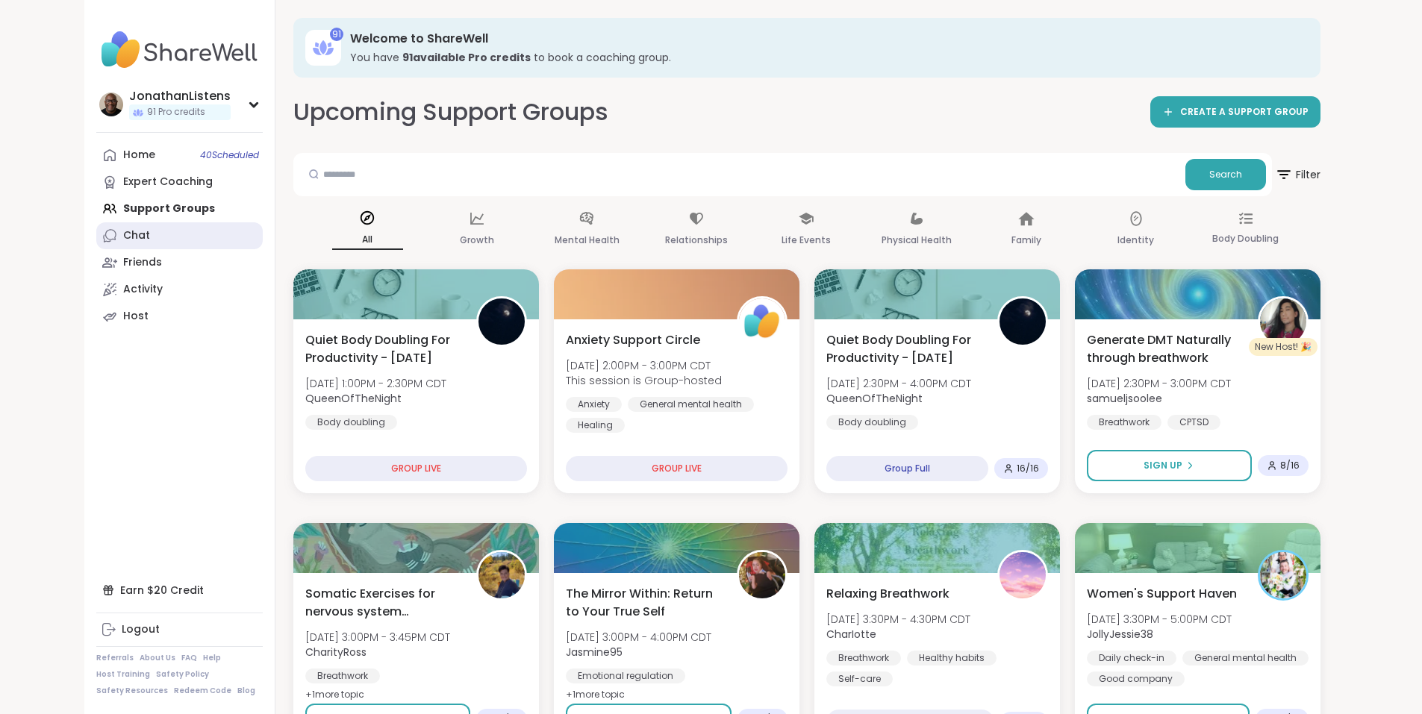
click at [123, 231] on div "Chat" at bounding box center [136, 235] width 27 height 15
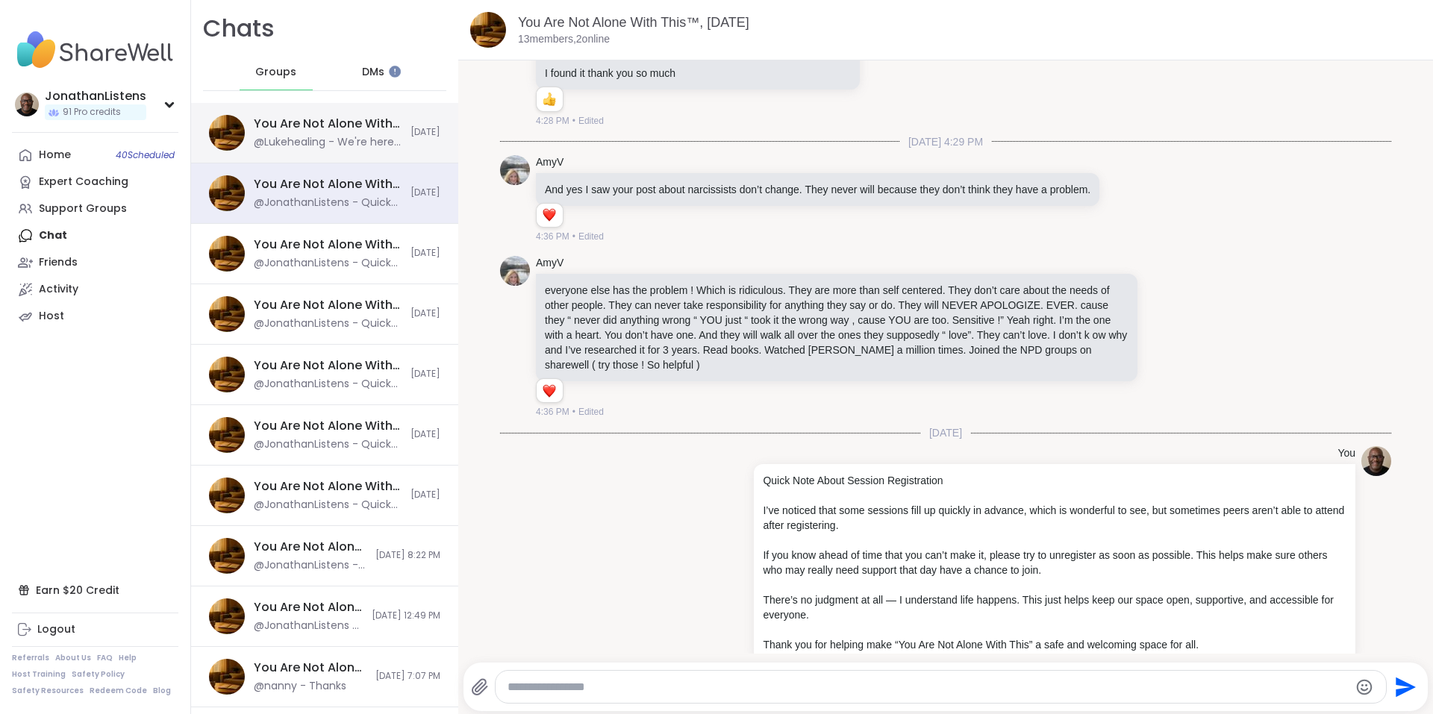
click at [357, 143] on div "@Lukehealing - We're here for you" at bounding box center [328, 142] width 148 height 15
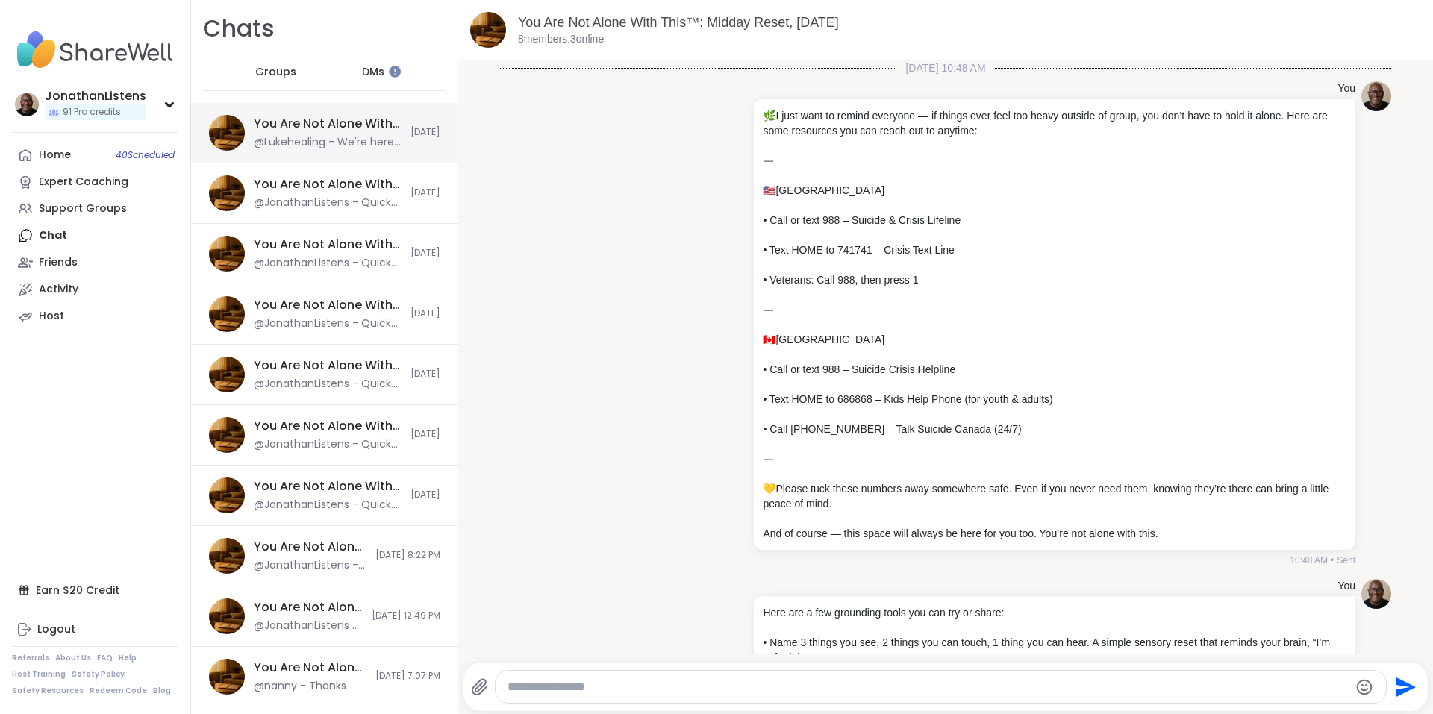
scroll to position [2634, 0]
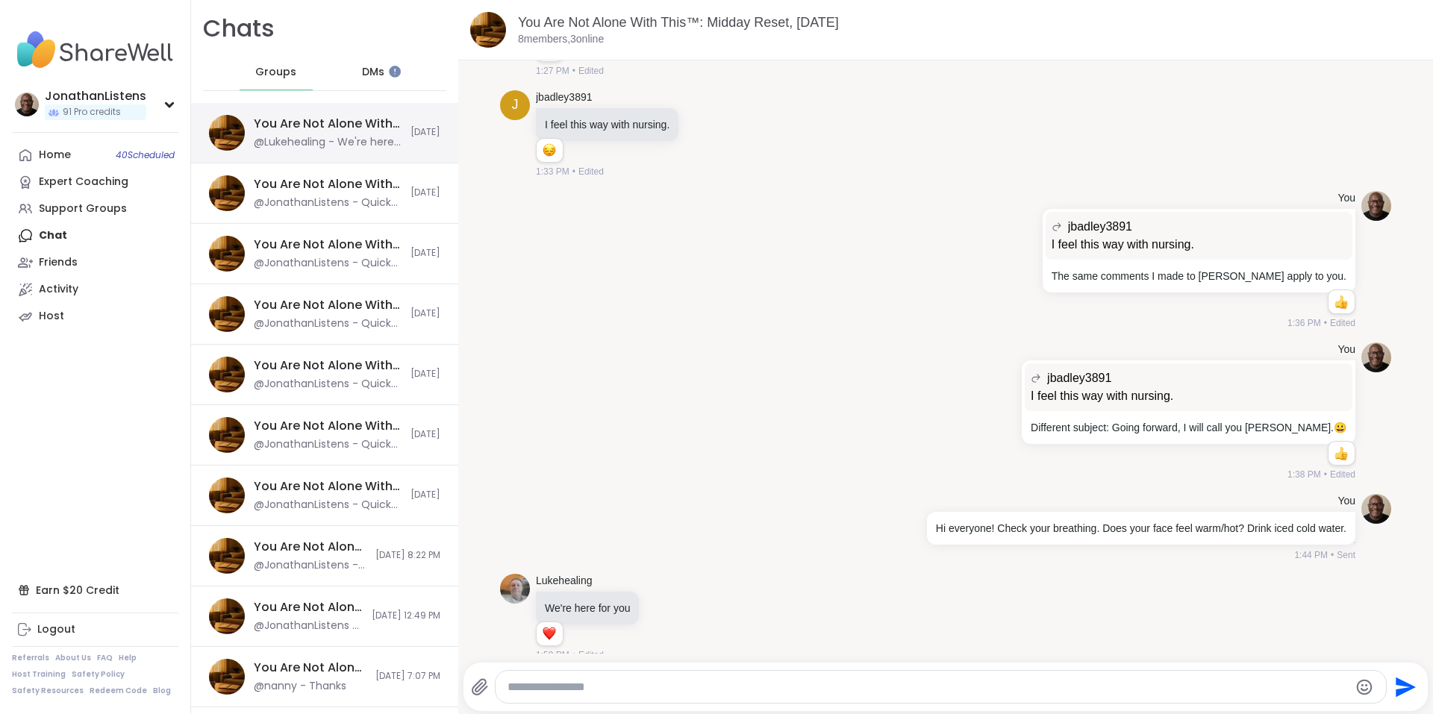
click at [361, 143] on div "@Lukehealing - We're here for you" at bounding box center [328, 142] width 148 height 15
click at [357, 178] on div "You Are Not Alone With This™, [DATE]" at bounding box center [328, 184] width 148 height 16
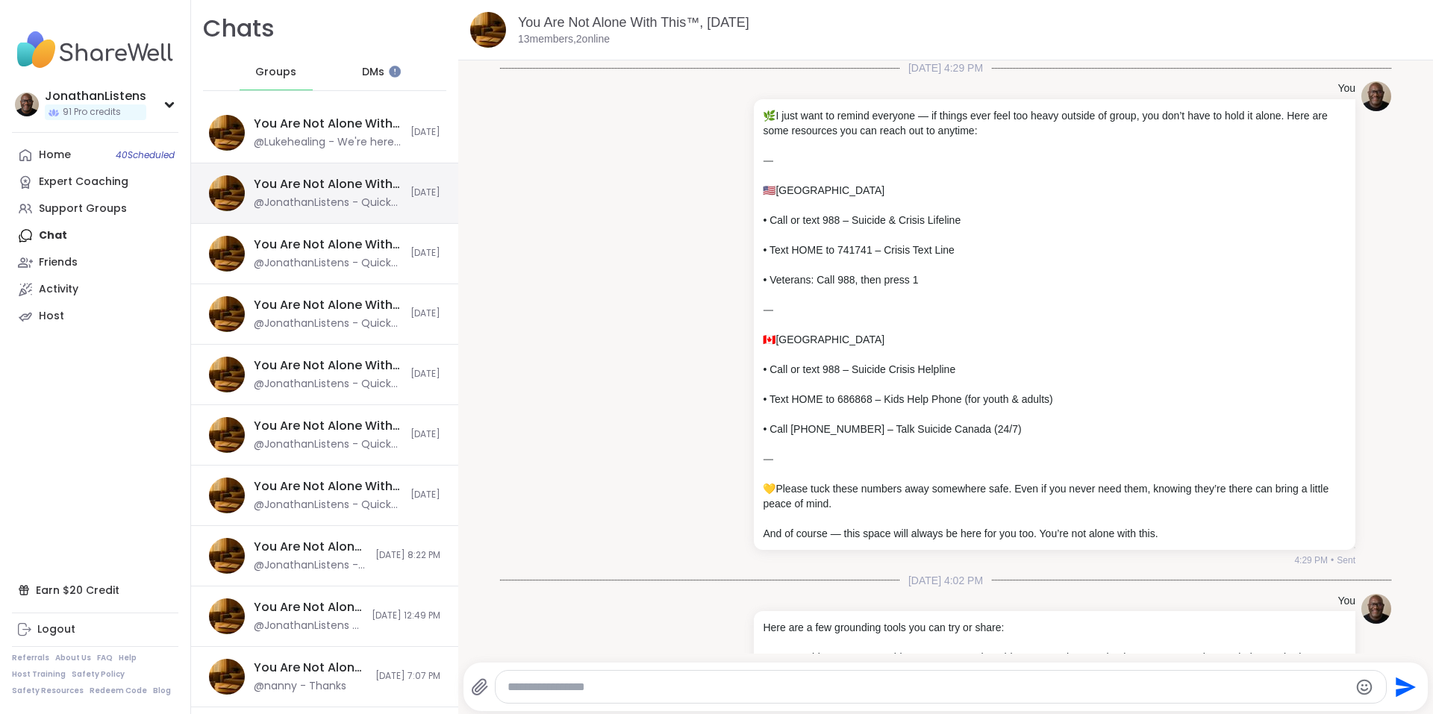
scroll to position [9561, 0]
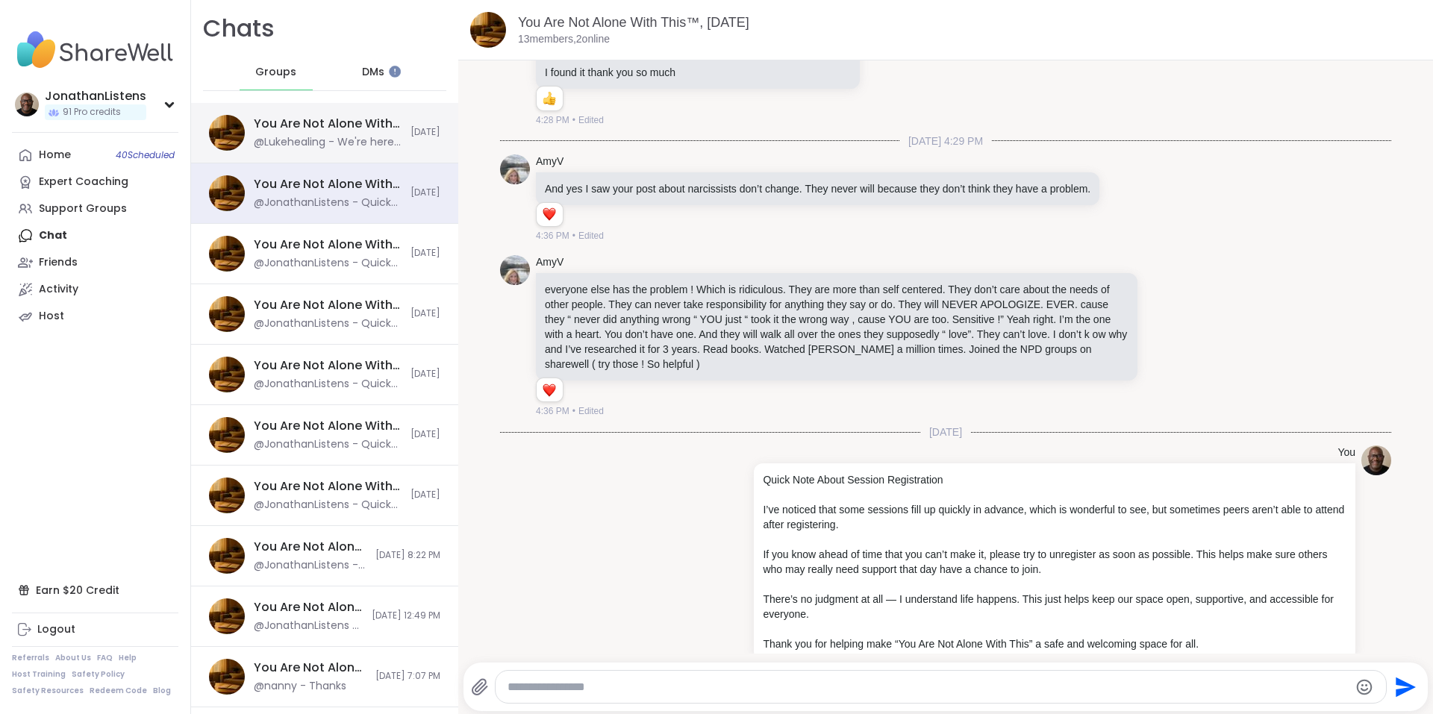
click at [343, 109] on div "You Are Not Alone With This™: Midday Reset, [DATE] @Lukehealing - We're here fo…" at bounding box center [324, 133] width 267 height 60
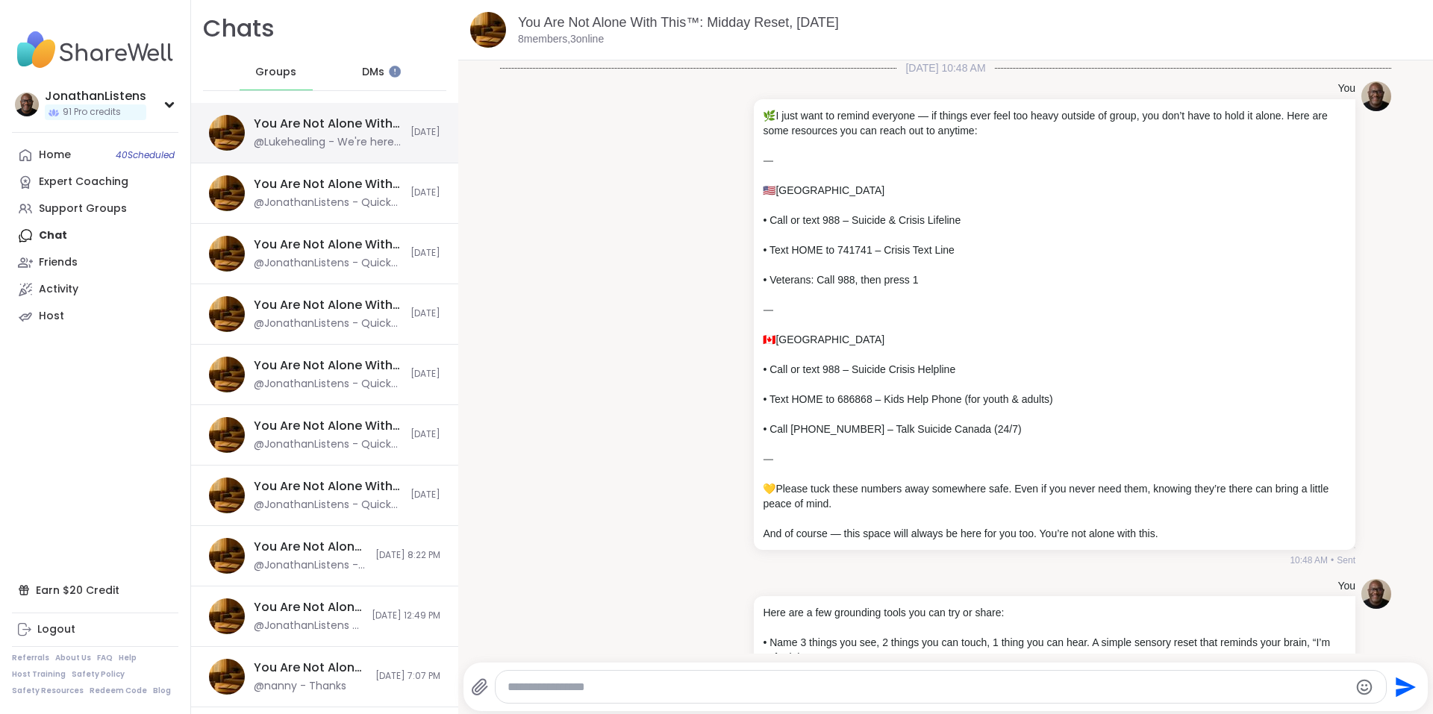
scroll to position [2634, 0]
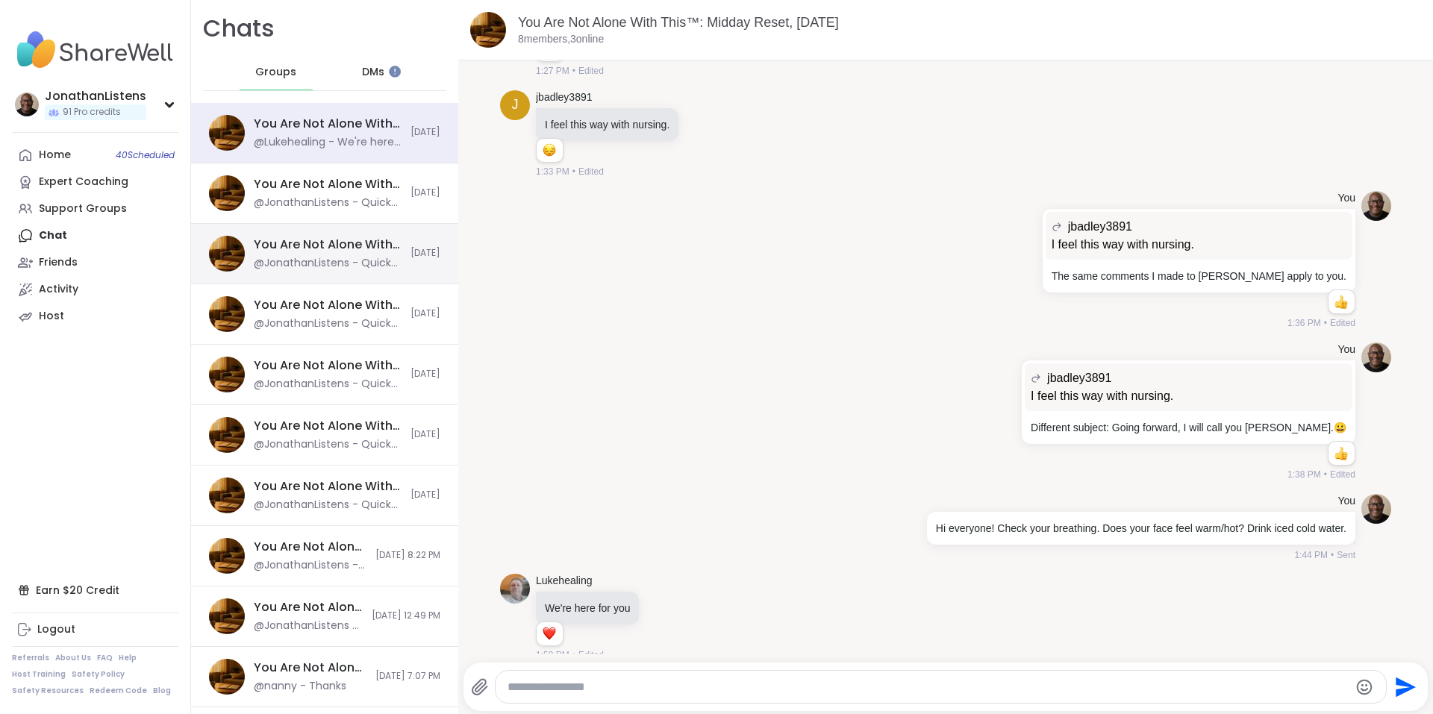
click at [324, 238] on div "You Are Not Alone With This™, [DATE]" at bounding box center [328, 245] width 148 height 16
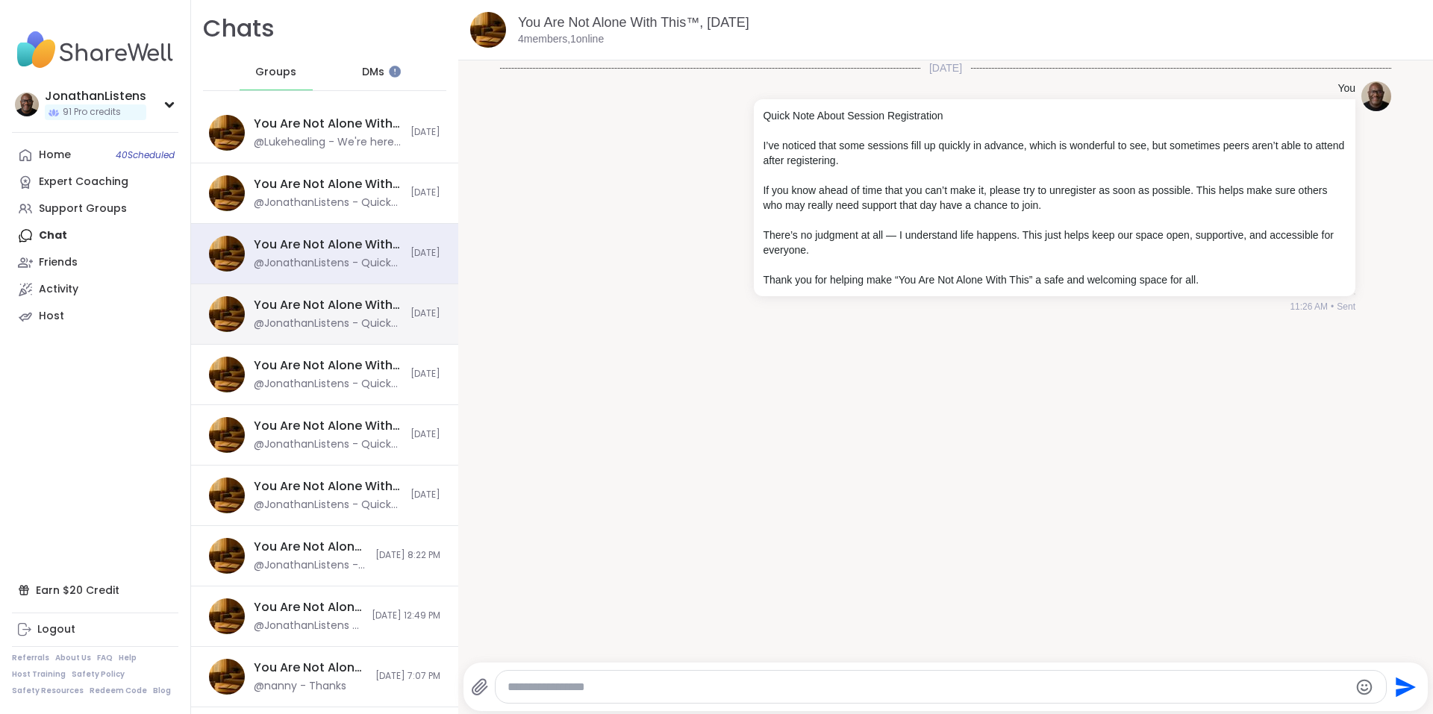
click at [325, 325] on div "@JonathanListens - Quick Note About Session Registration I’ve noticed that some…" at bounding box center [328, 323] width 148 height 15
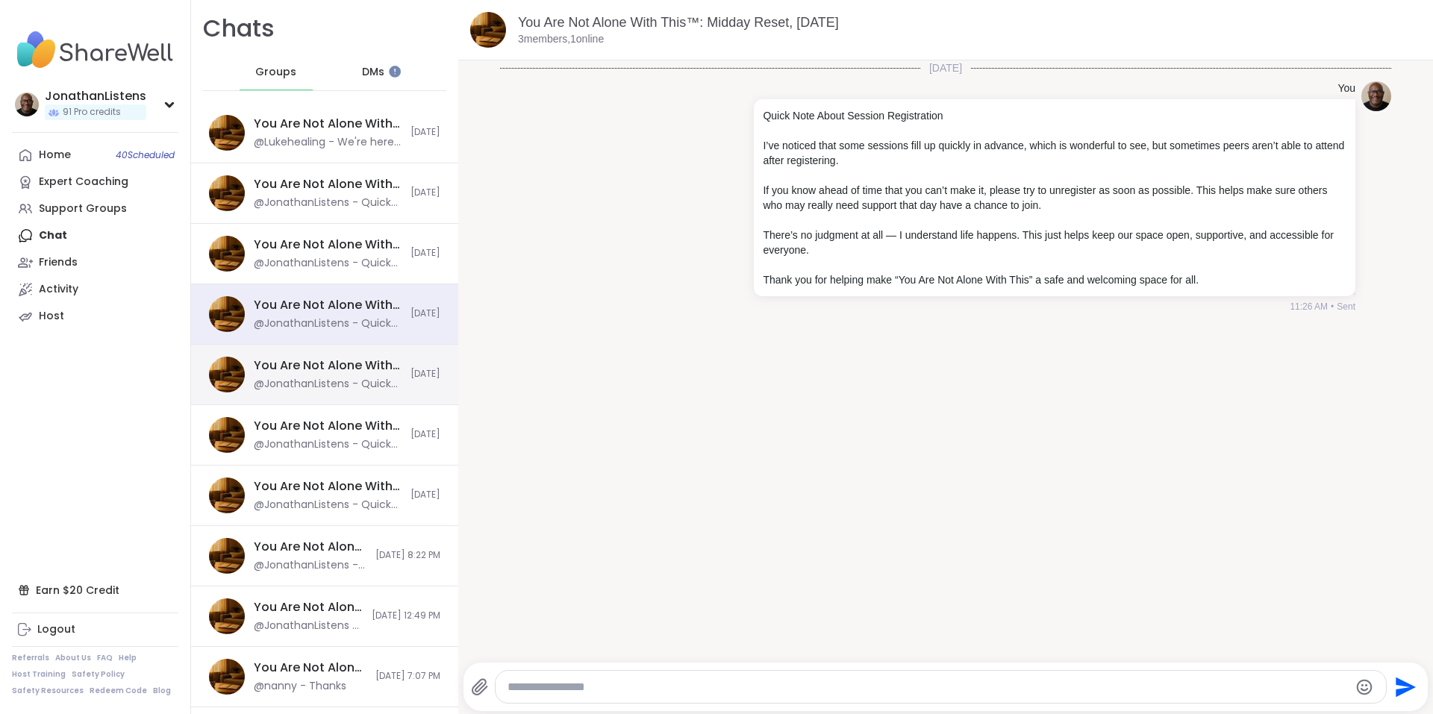
click at [327, 382] on div "@JonathanListens - Quick Note About Session Registration I’ve noticed that some…" at bounding box center [328, 384] width 148 height 15
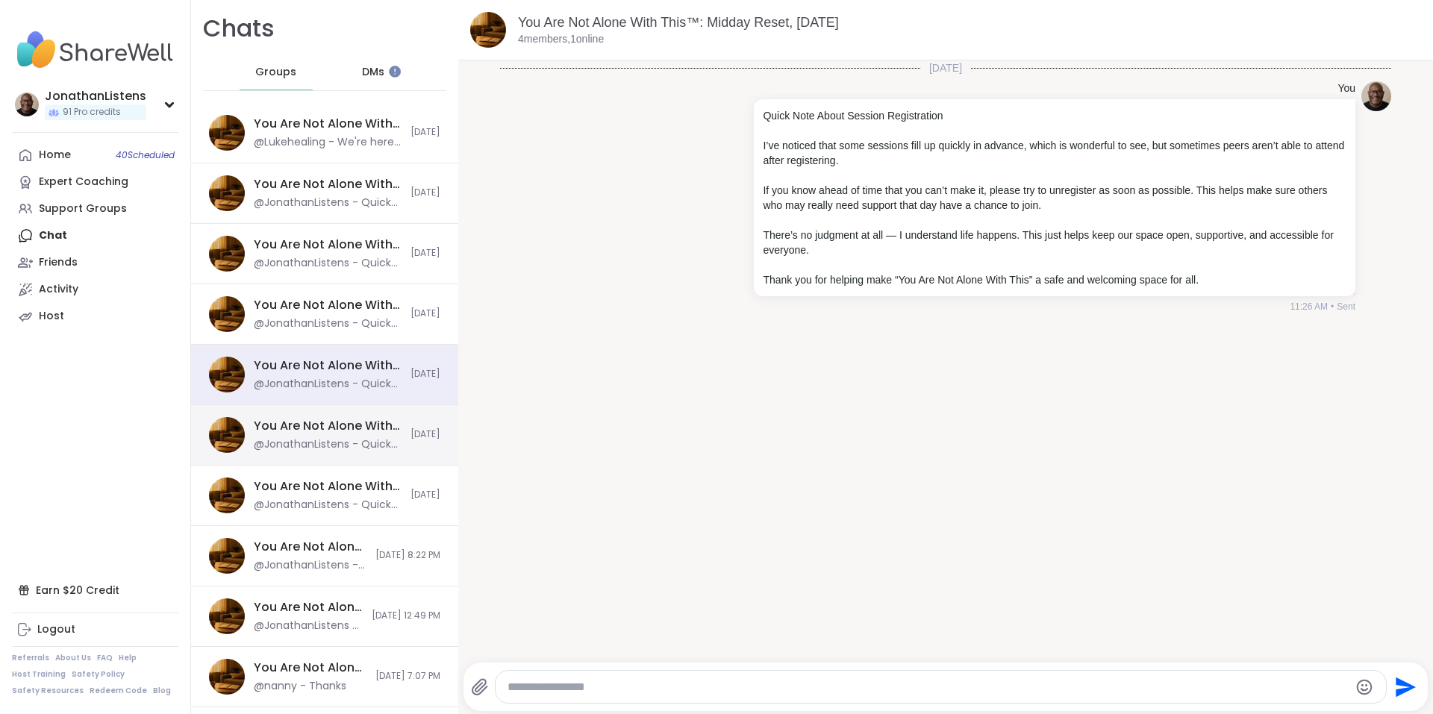
click at [325, 442] on div "@JonathanListens - Quick Note About Session Registration I’ve noticed that some…" at bounding box center [328, 444] width 148 height 15
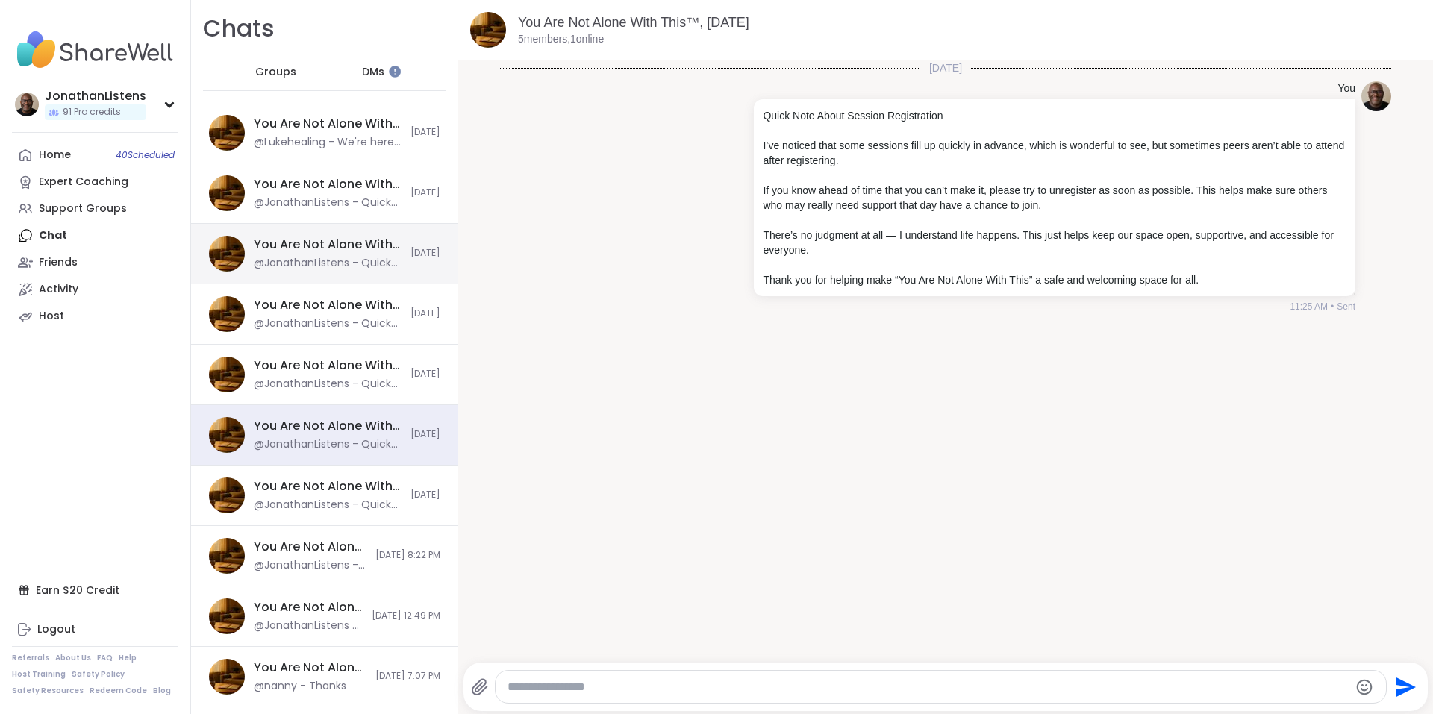
click at [355, 250] on div "You Are Not Alone With This™, [DATE]" at bounding box center [328, 245] width 148 height 16
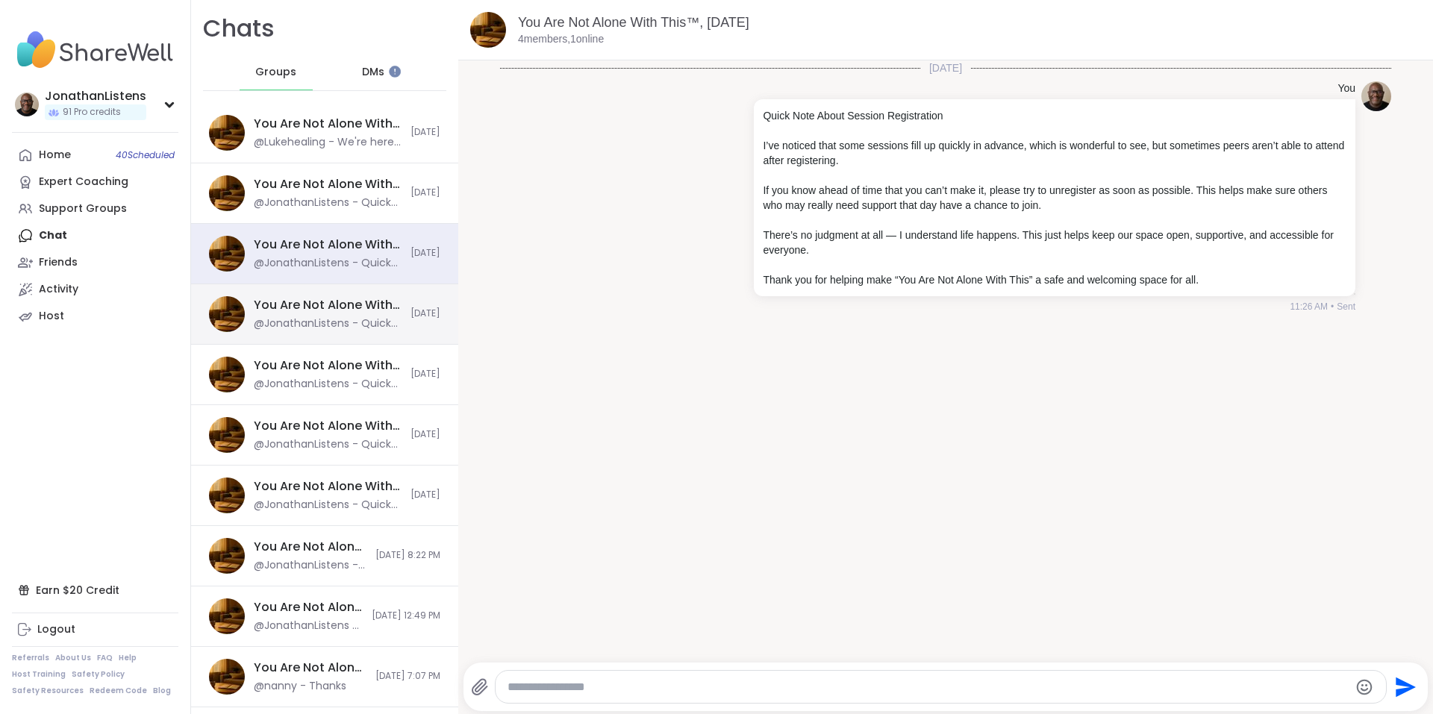
click at [350, 304] on div "You Are Not Alone With This™: Midday Reset, [DATE]" at bounding box center [328, 305] width 148 height 16
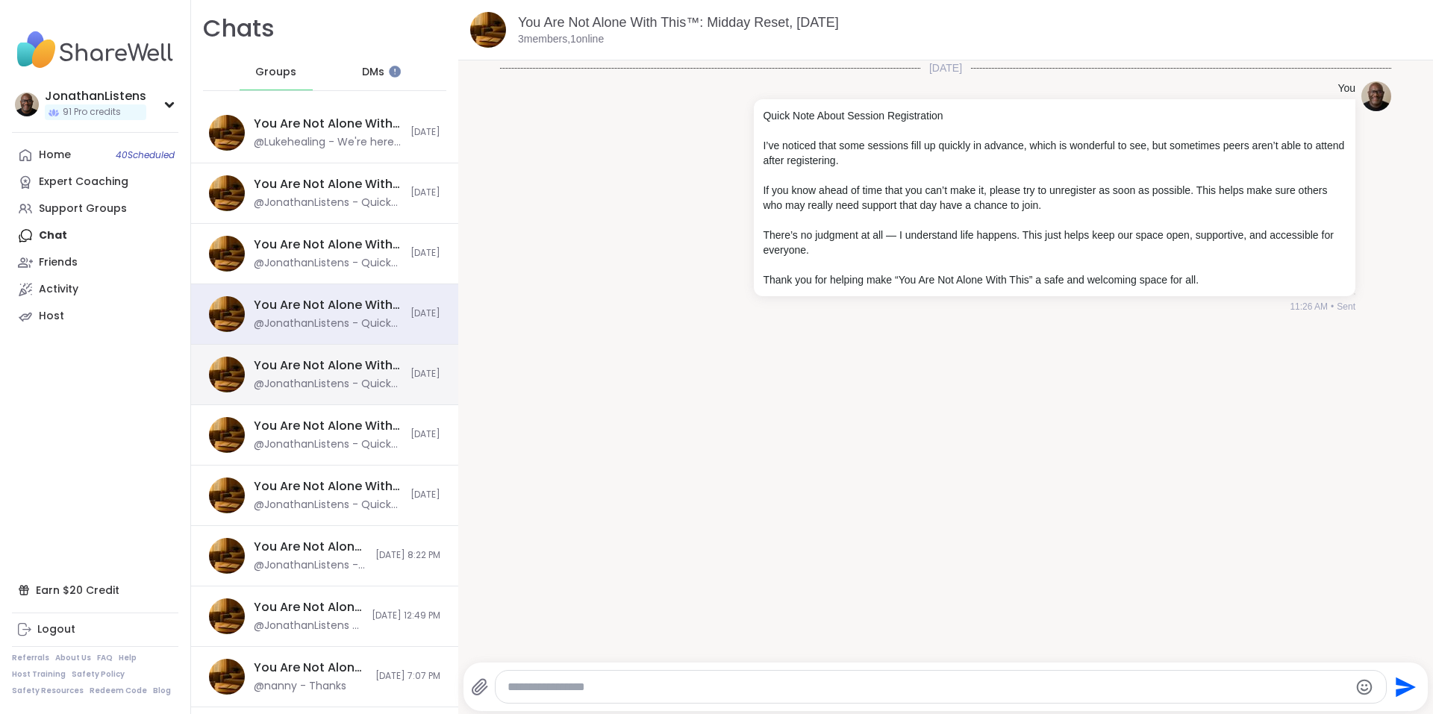
click at [369, 371] on div "You Are Not Alone With This™: Midday Reset, [DATE]" at bounding box center [328, 365] width 148 height 16
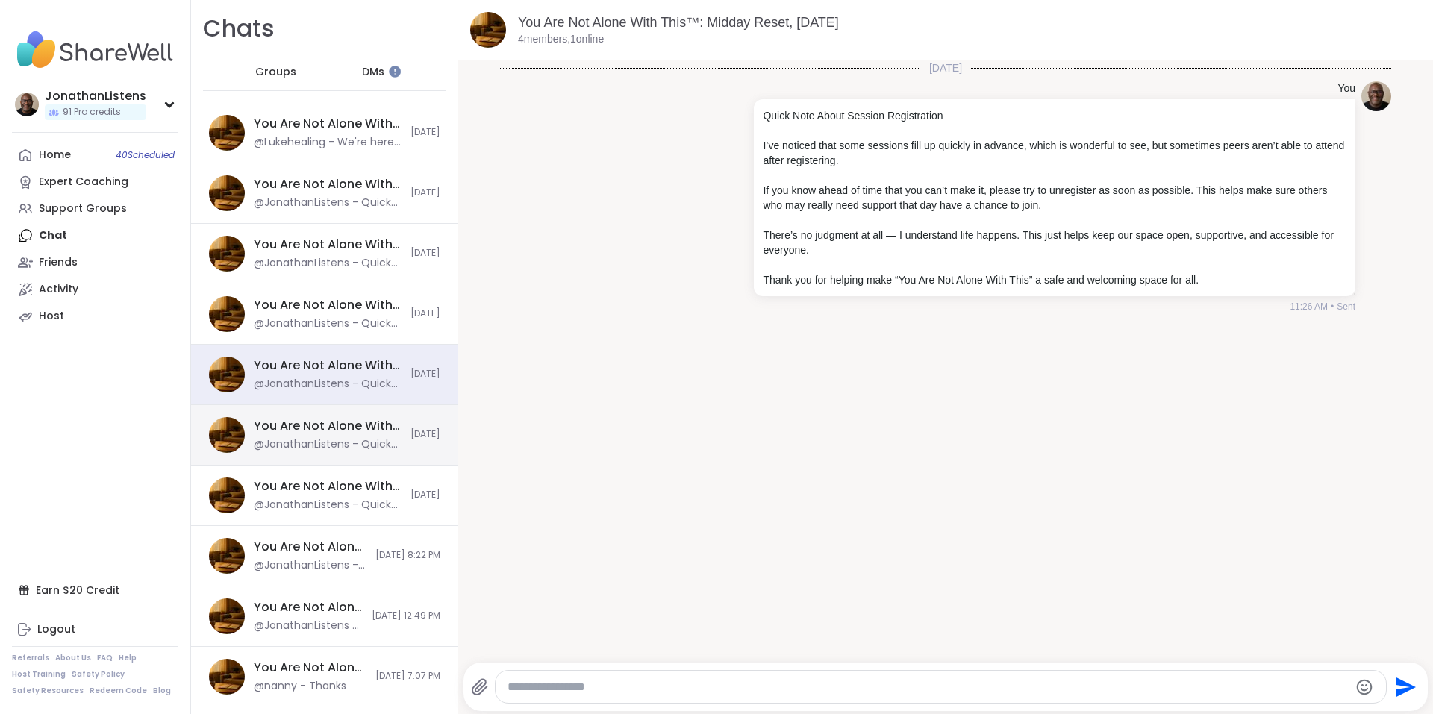
click at [365, 437] on div "You Are Not Alone With This™, [DATE] @JonathanListens - Quick Note About Sessio…" at bounding box center [328, 435] width 148 height 34
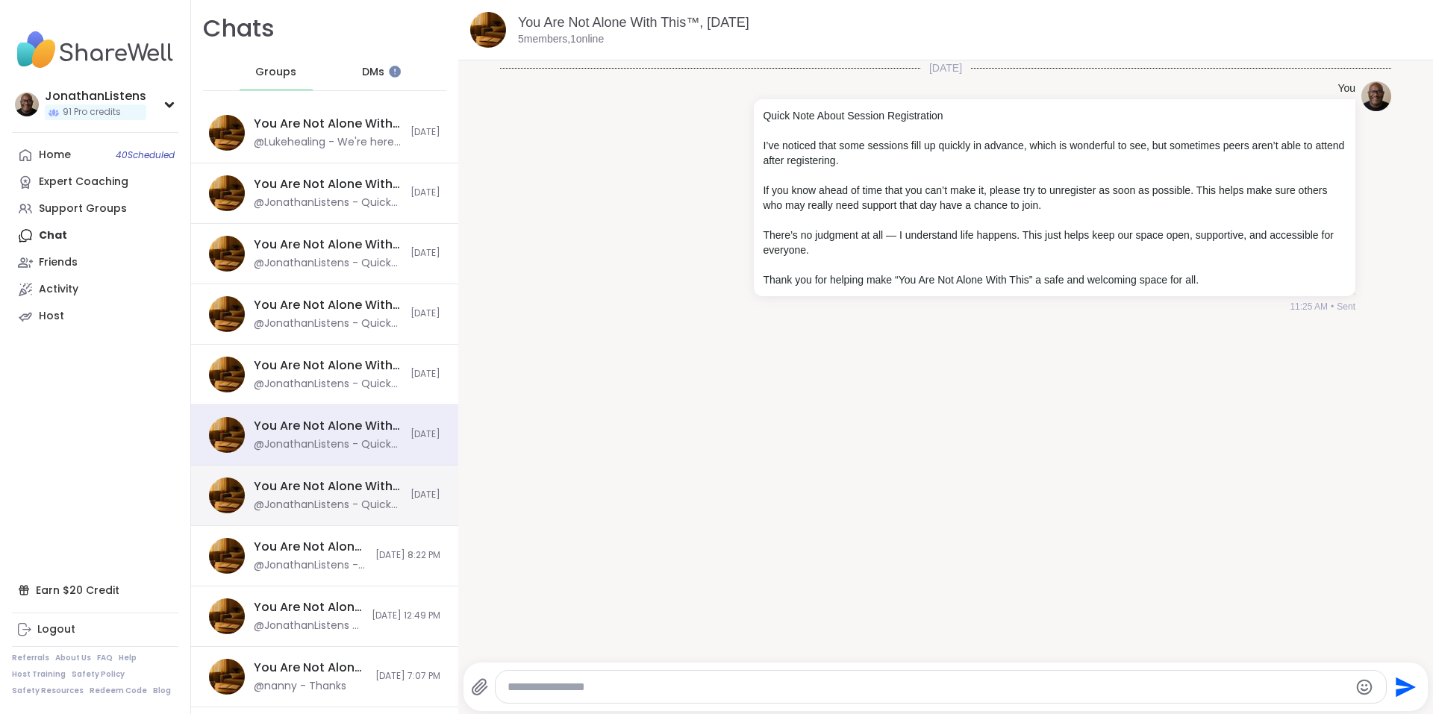
click at [358, 497] on div "You Are Not Alone With This™, [DATE] @JonathanListens - Quick Note About Sessio…" at bounding box center [328, 495] width 148 height 34
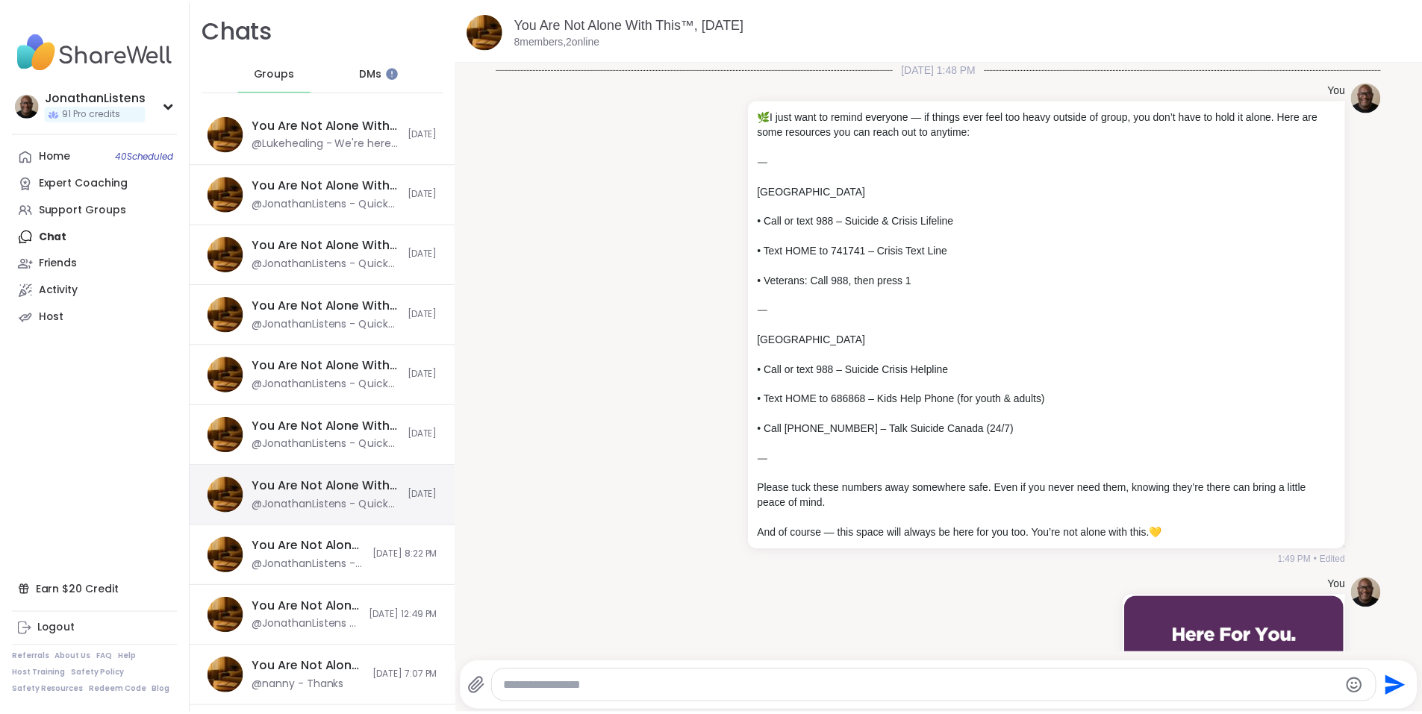
scroll to position [1027, 0]
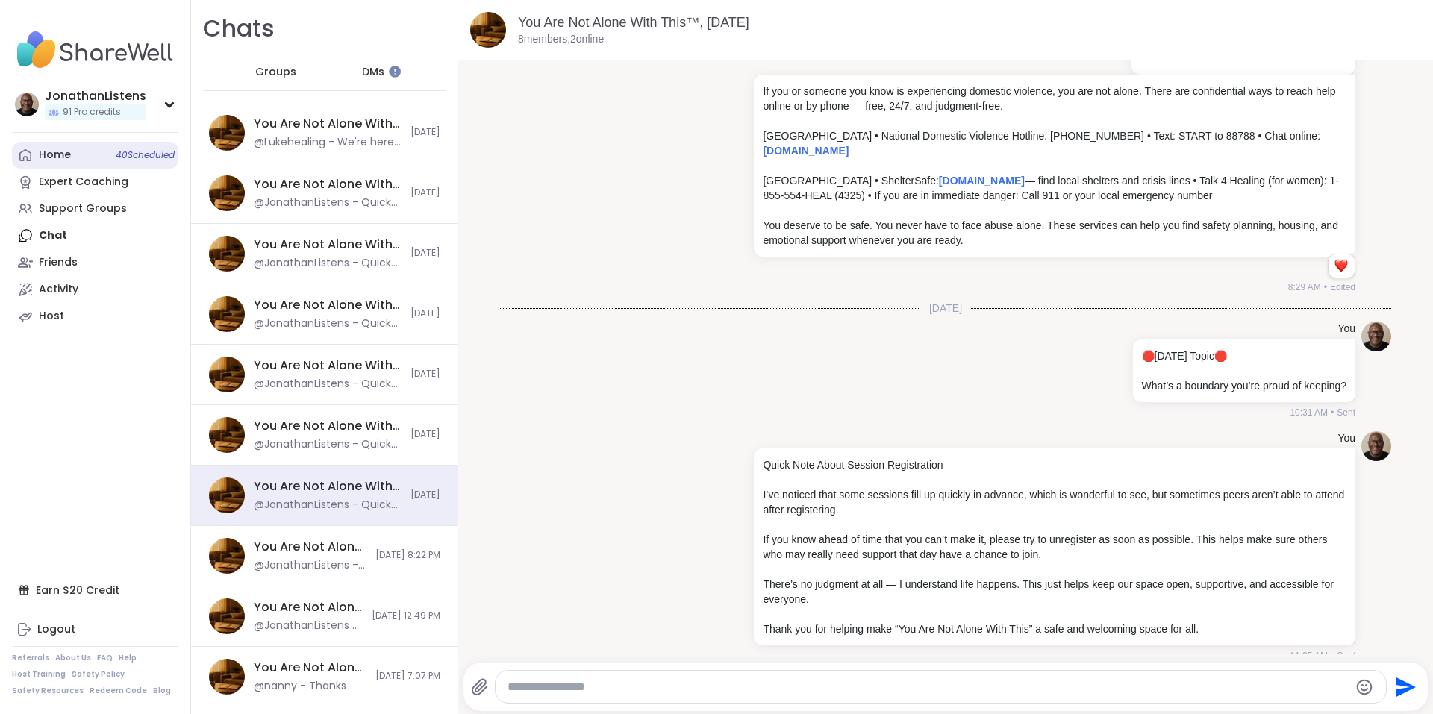
click at [66, 155] on div "Home 40 Scheduled" at bounding box center [55, 155] width 32 height 15
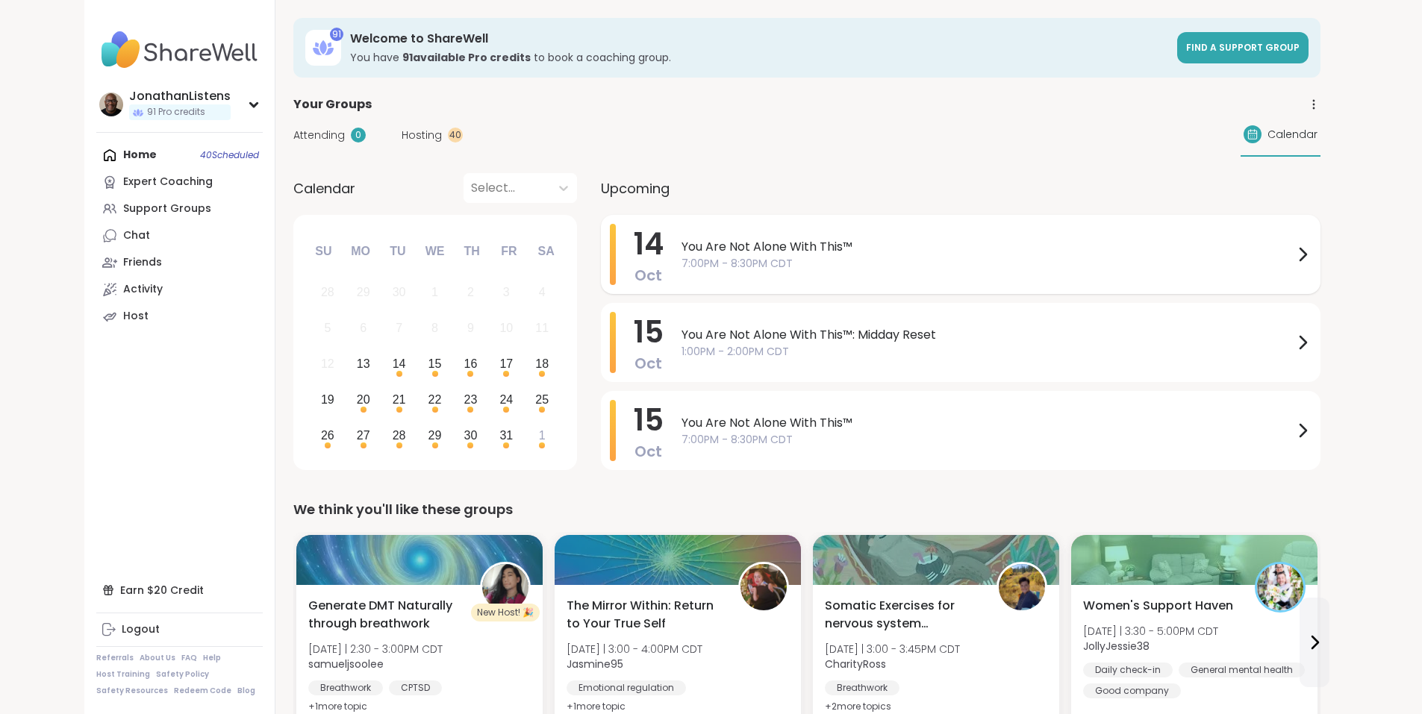
click at [757, 246] on span "You Are Not Alone With This™" at bounding box center [987, 247] width 612 height 18
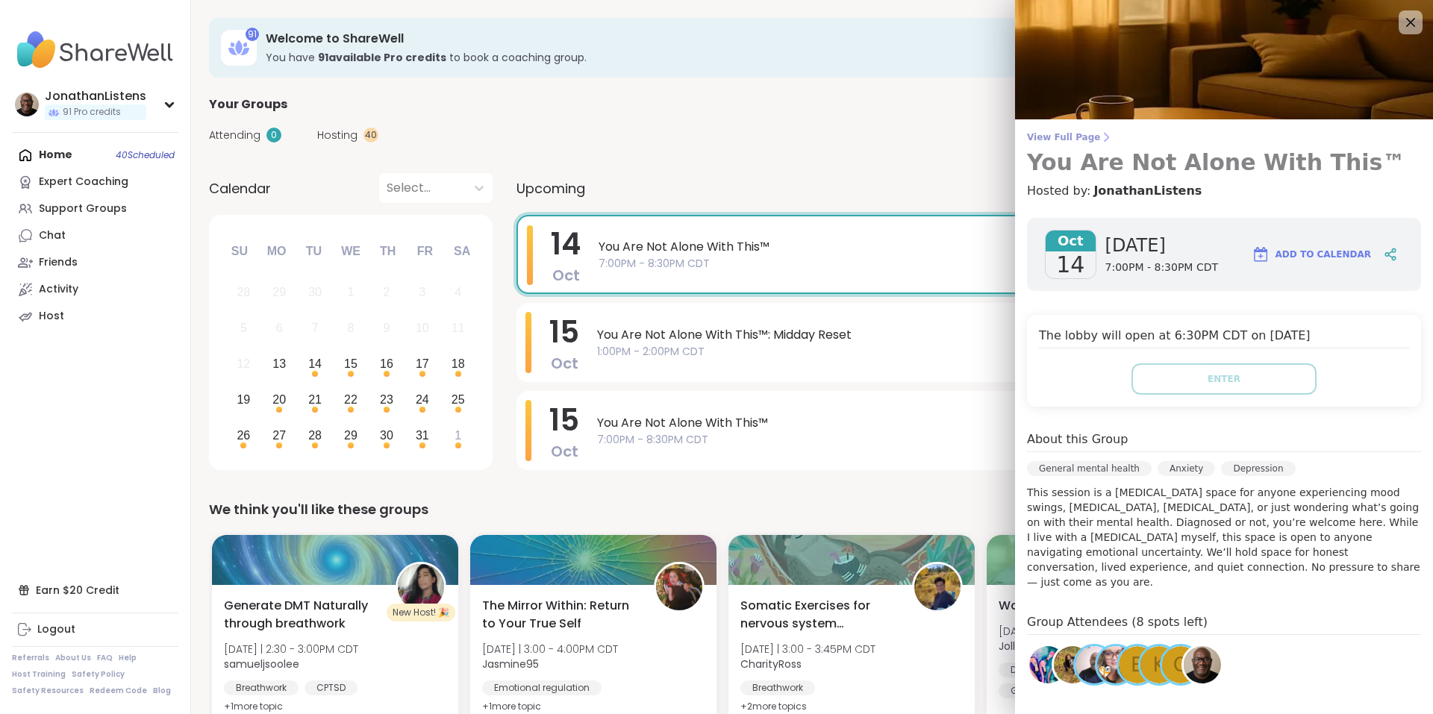
click at [1059, 137] on span "View Full Page" at bounding box center [1224, 137] width 394 height 12
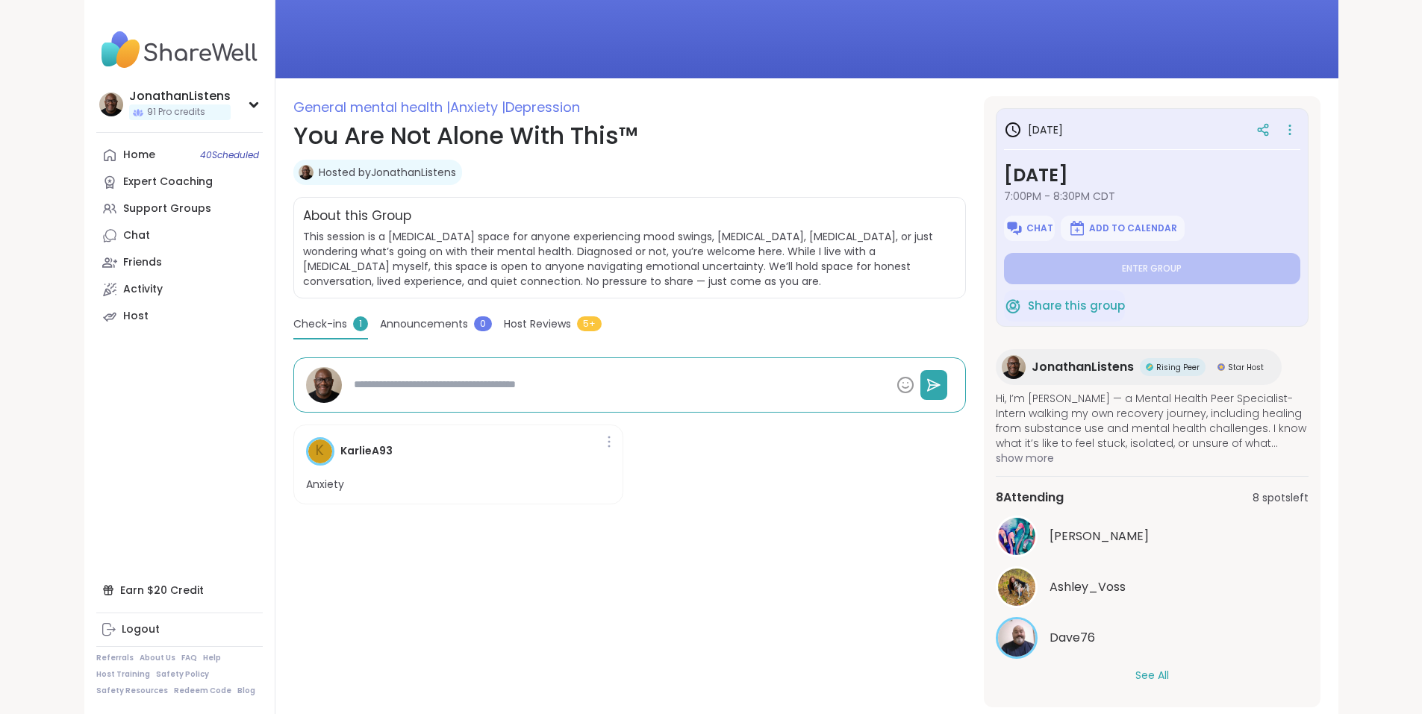
scroll to position [234, 0]
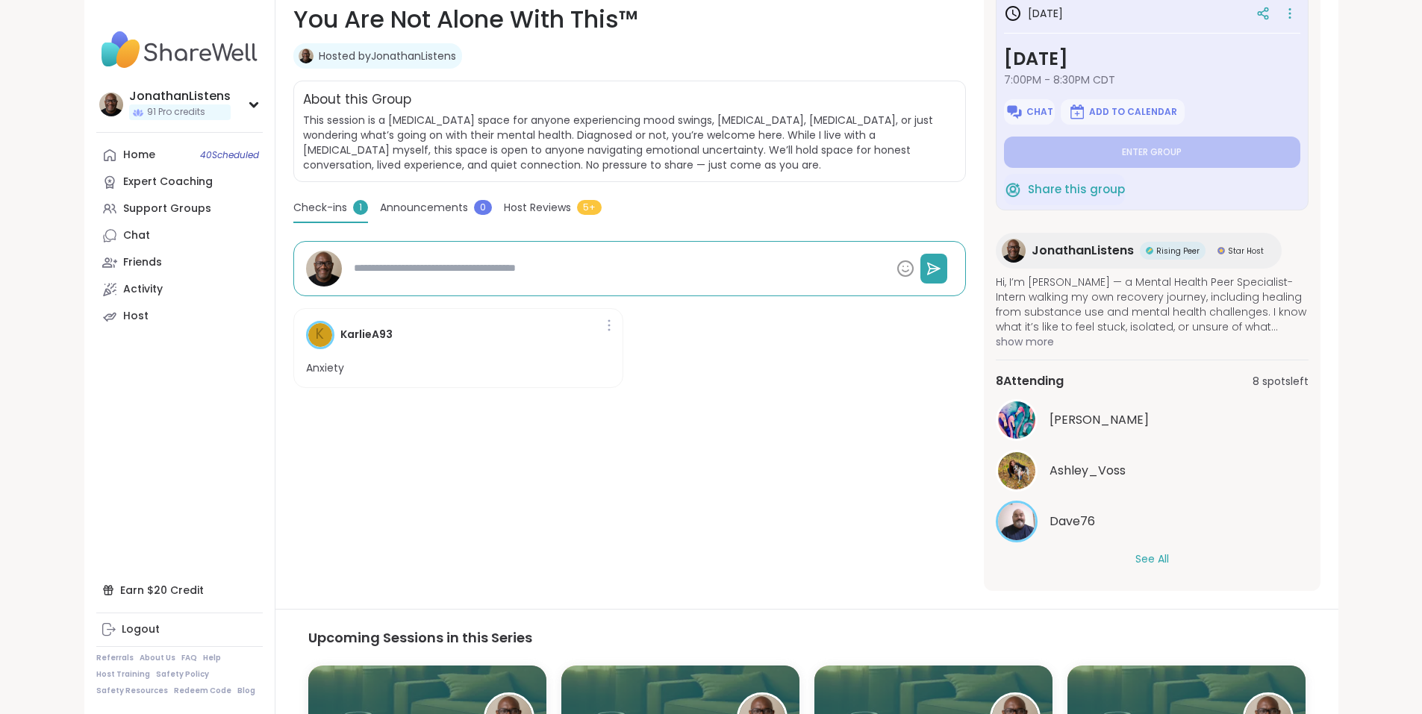
click at [1169, 560] on button "See All" at bounding box center [1152, 559] width 34 height 16
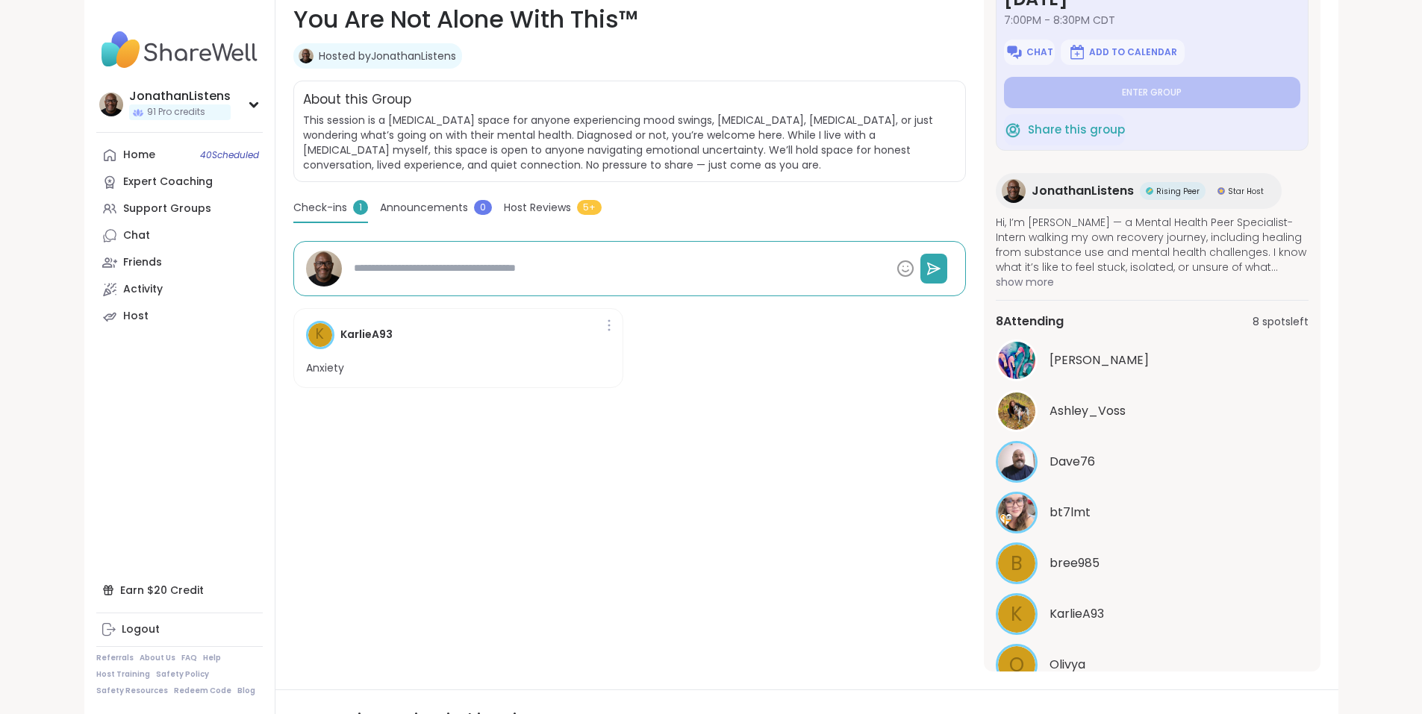
scroll to position [170, 0]
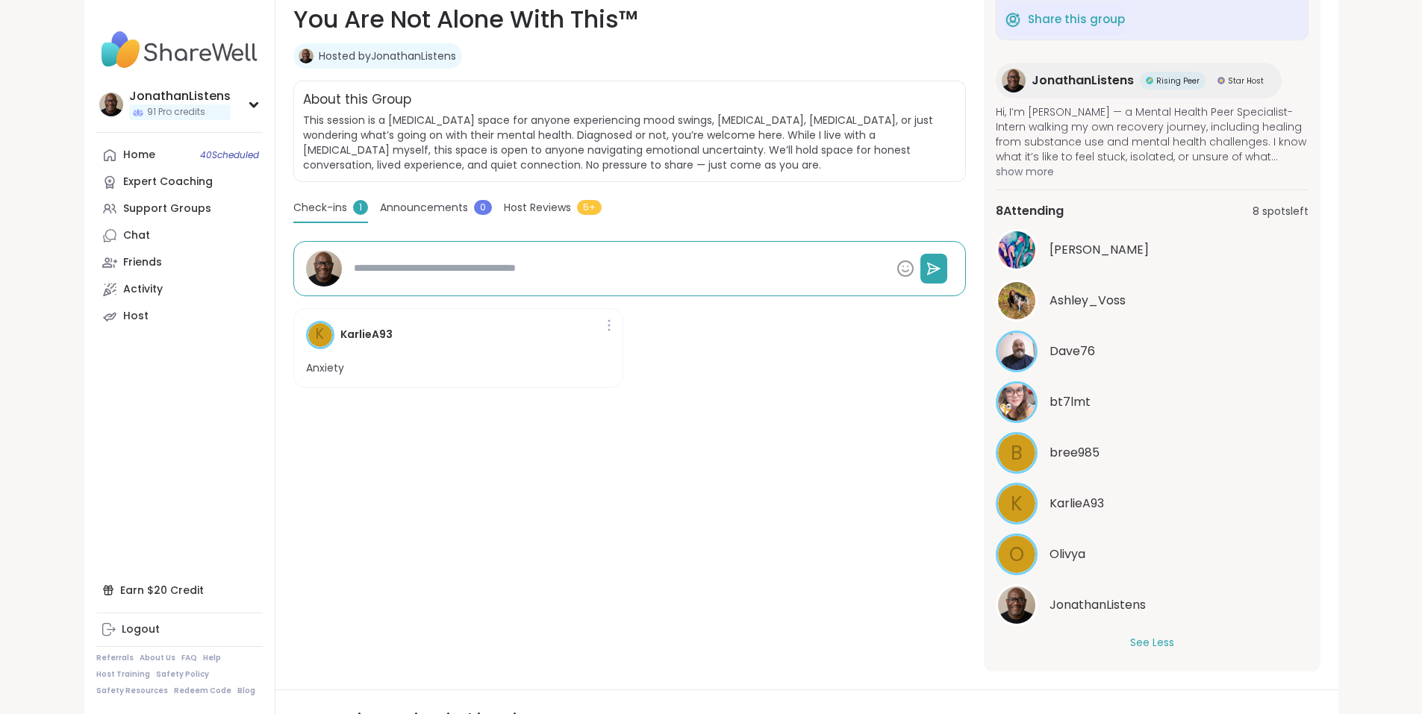
type textarea "*"
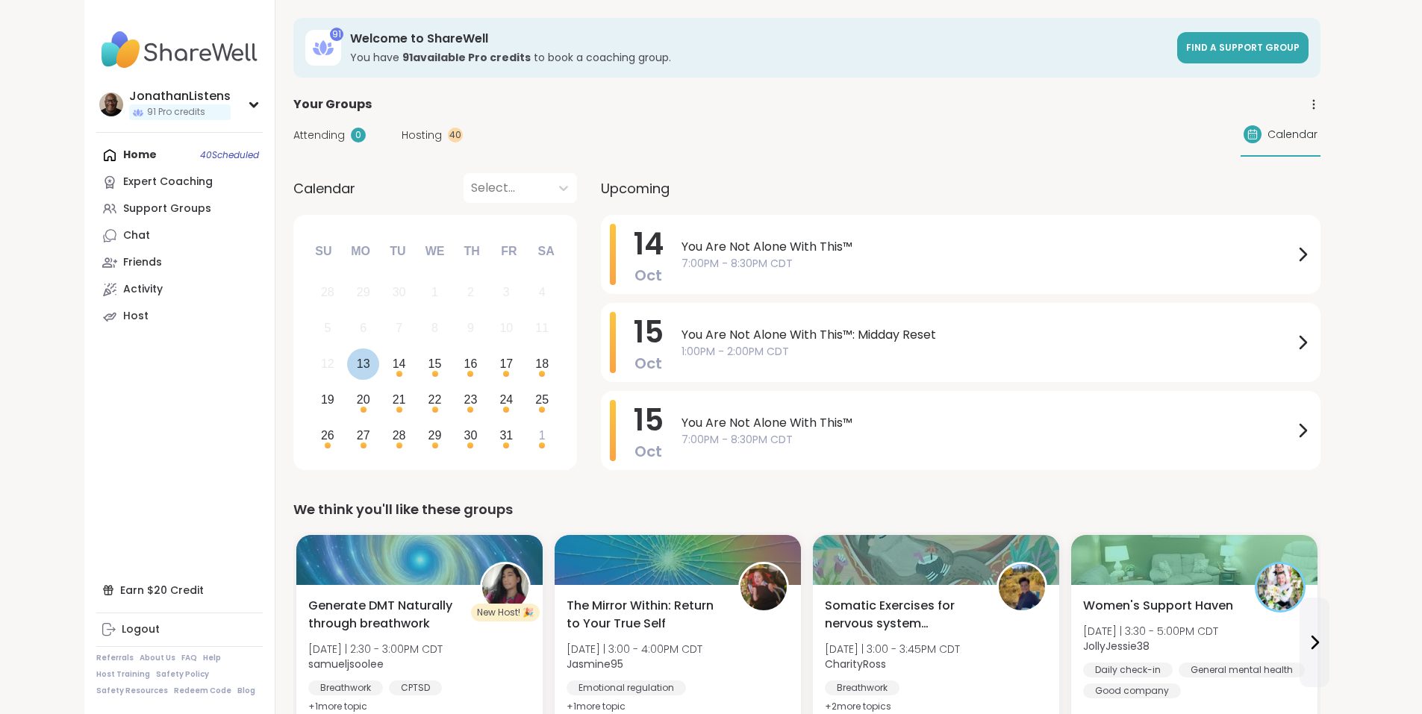
click at [347, 363] on div "13" at bounding box center [363, 364] width 32 height 32
